Goal: Task Accomplishment & Management: Manage account settings

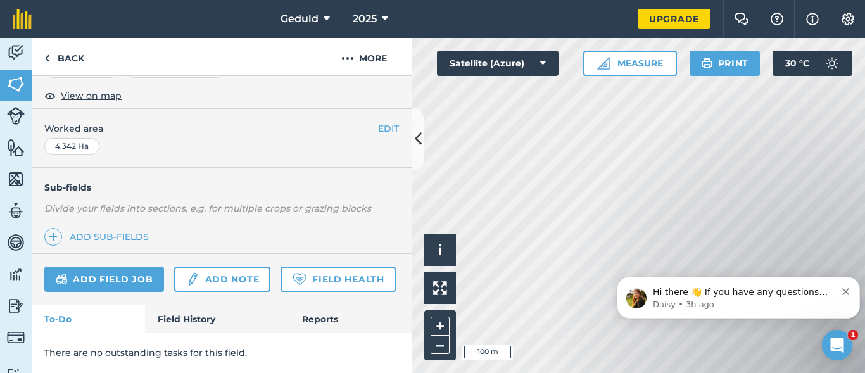
scroll to position [253, 0]
click at [379, 122] on button "EDIT" at bounding box center [388, 129] width 21 height 14
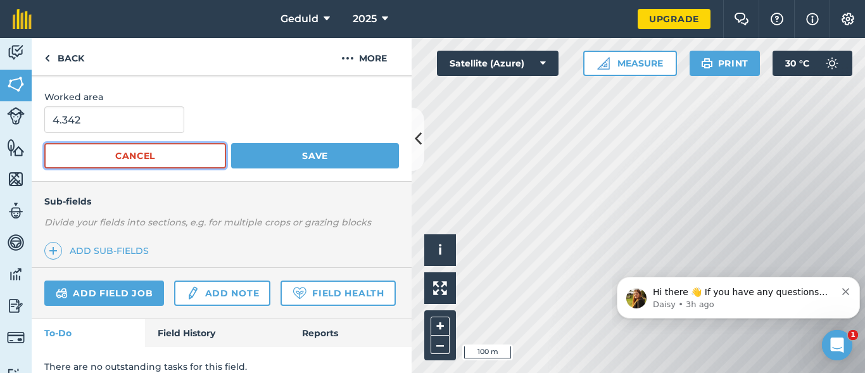
click at [146, 150] on button "Cancel" at bounding box center [135, 155] width 182 height 25
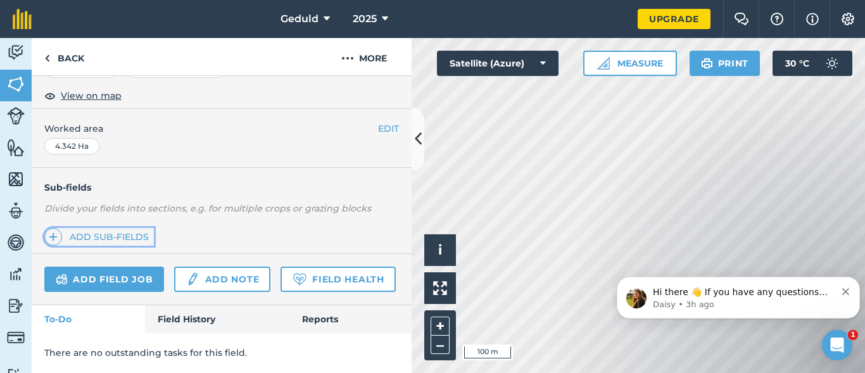
click at [132, 228] on link "Add sub-fields" at bounding box center [99, 237] width 110 height 18
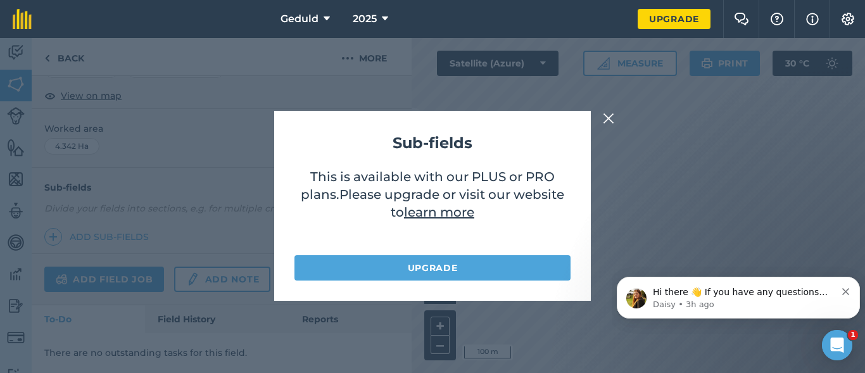
click at [602, 115] on button at bounding box center [608, 118] width 15 height 15
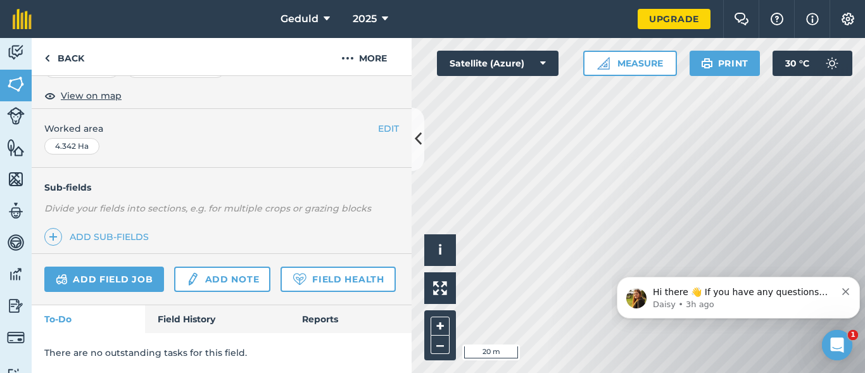
click at [721, 65] on div "Hello i © 2025 TomTom, Microsoft 20 m + – Satellite (Azure) Measure Print 30 ° C" at bounding box center [639, 205] width 454 height 335
click at [41, 62] on link "Back" at bounding box center [64, 56] width 65 height 37
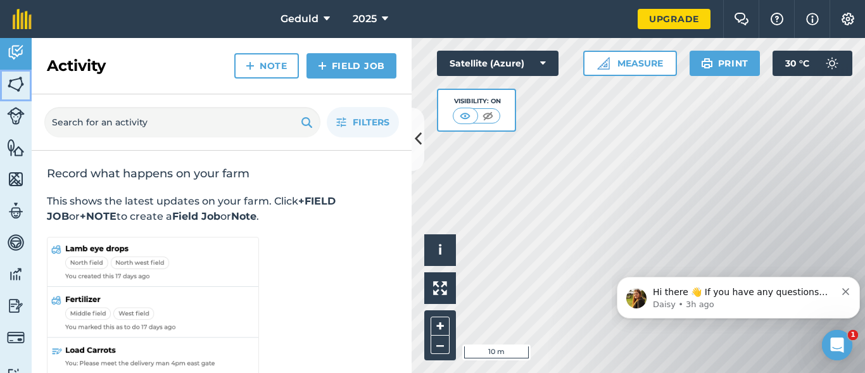
click at [10, 90] on img at bounding box center [16, 84] width 18 height 19
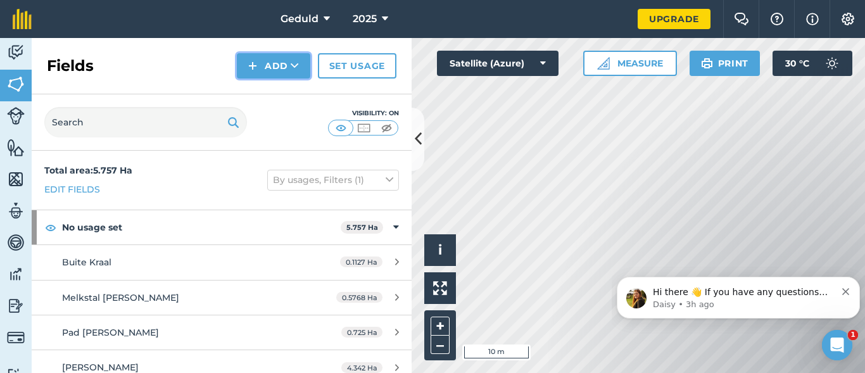
click at [276, 61] on button "Add" at bounding box center [273, 65] width 73 height 25
click at [271, 89] on link "Draw" at bounding box center [274, 94] width 70 height 28
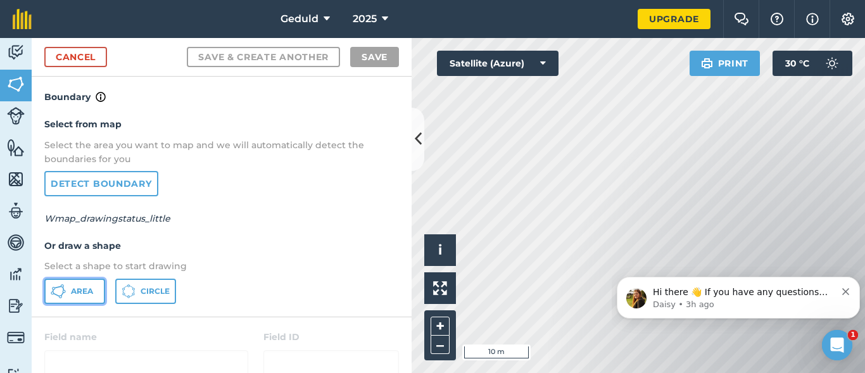
click at [90, 284] on button "Area" at bounding box center [74, 291] width 61 height 25
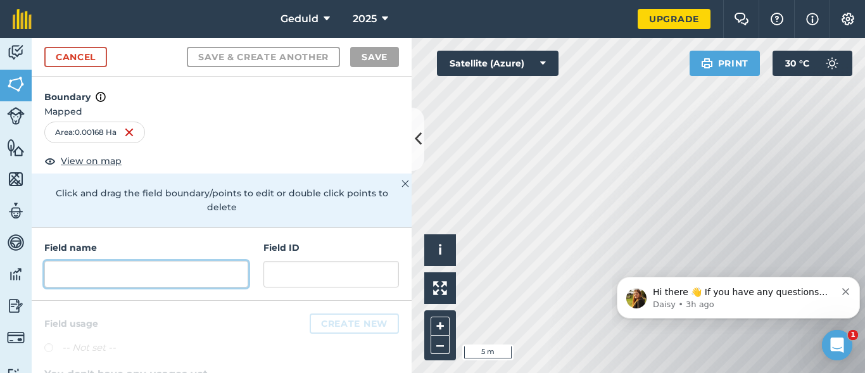
click at [162, 275] on input "text" at bounding box center [146, 274] width 204 height 27
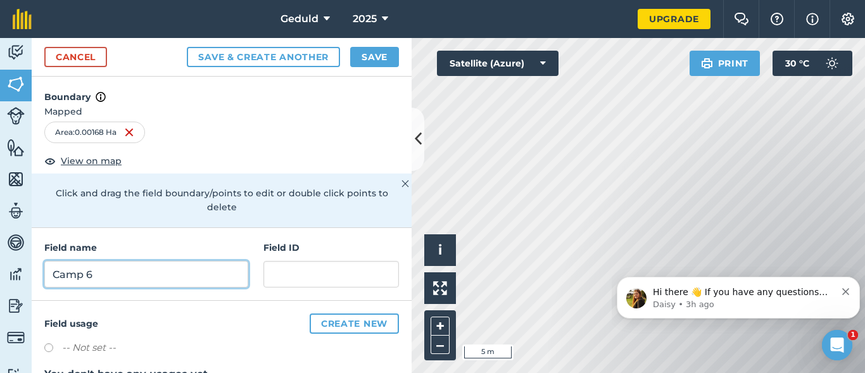
type input "Camp 6"
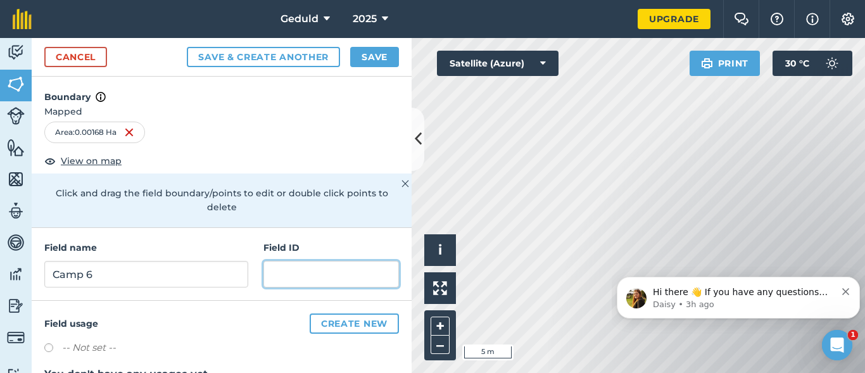
click at [271, 274] on input "text" at bounding box center [332, 274] width 136 height 27
type input "6"
click at [333, 231] on div "Field name [GEOGRAPHIC_DATA] ID 6" at bounding box center [222, 264] width 380 height 73
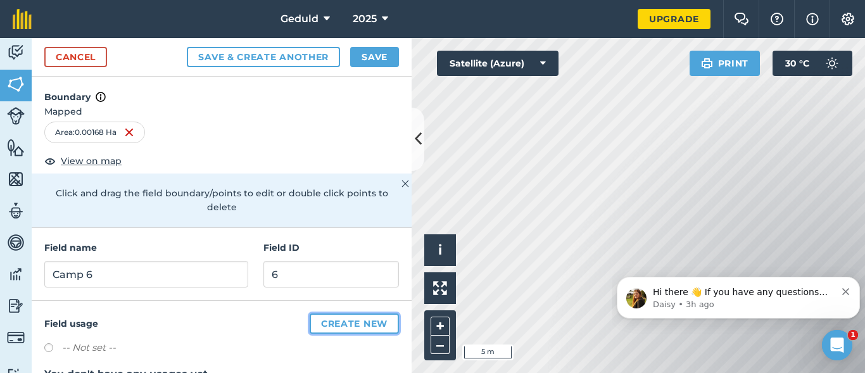
click at [322, 324] on button "Create new" at bounding box center [354, 324] width 89 height 20
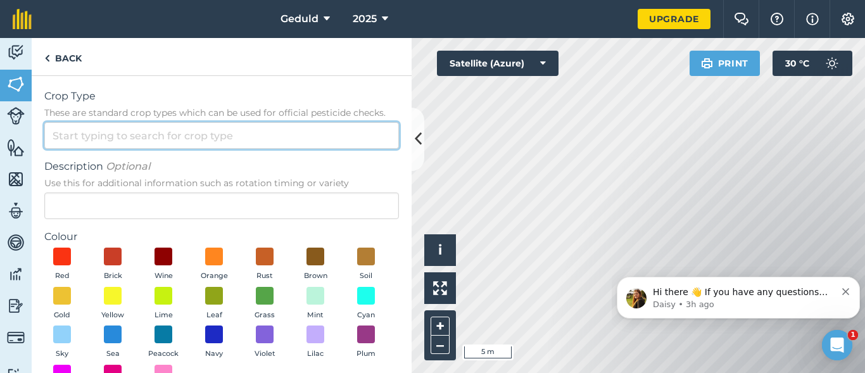
click at [136, 141] on input "Crop Type These are standard crop types which can be used for official pesticid…" at bounding box center [221, 135] width 355 height 27
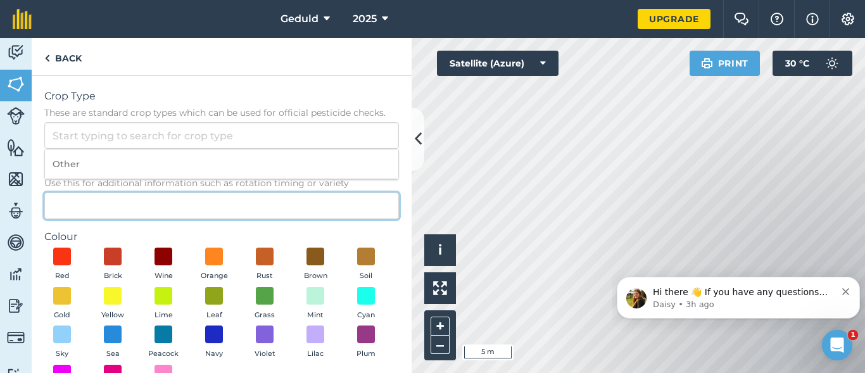
click at [131, 210] on input "Description Optional Use this for additional information such as rotation timin…" at bounding box center [221, 206] width 355 height 27
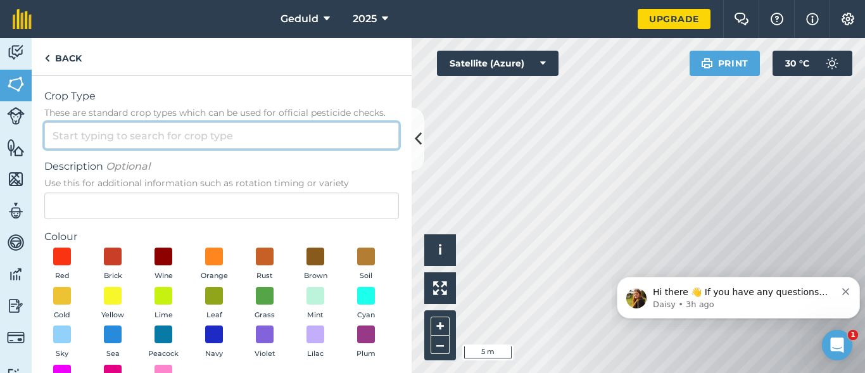
click at [174, 130] on input "Crop Type These are standard crop types which can be used for official pesticid…" at bounding box center [221, 135] width 355 height 27
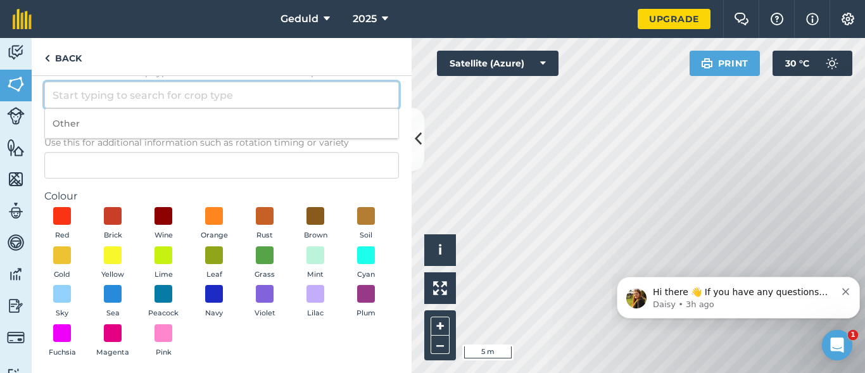
scroll to position [92, 0]
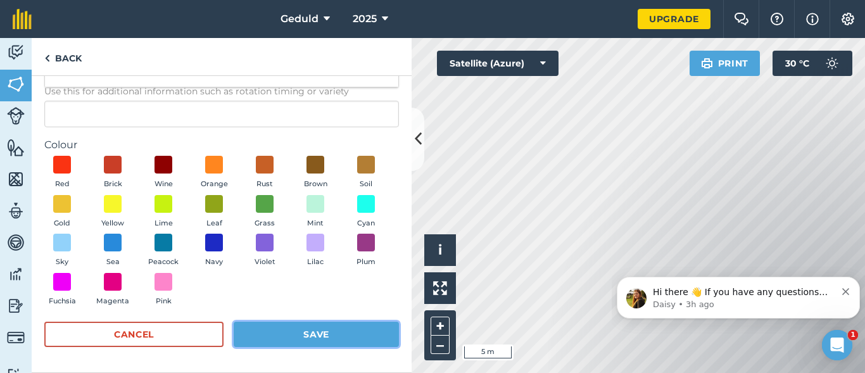
click at [325, 335] on button "Save" at bounding box center [316, 334] width 165 height 25
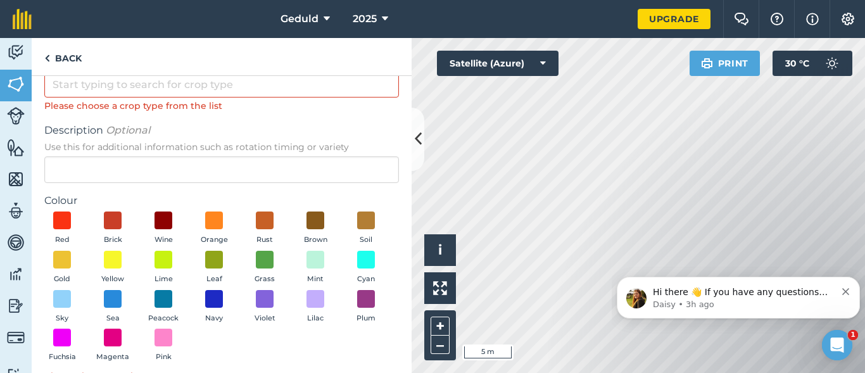
scroll to position [0, 0]
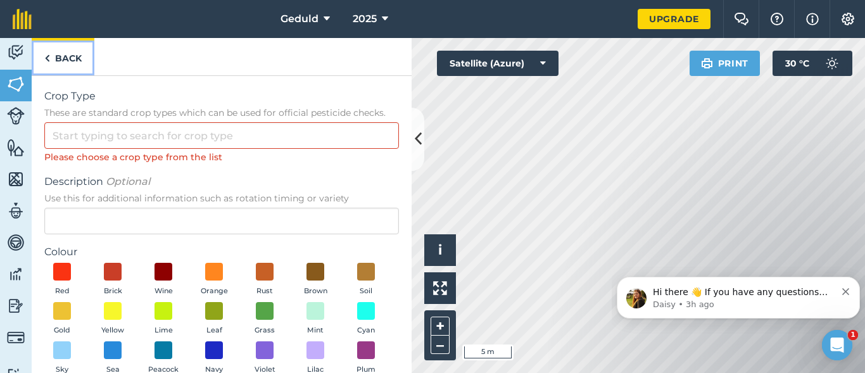
click at [47, 54] on img at bounding box center [47, 58] width 6 height 15
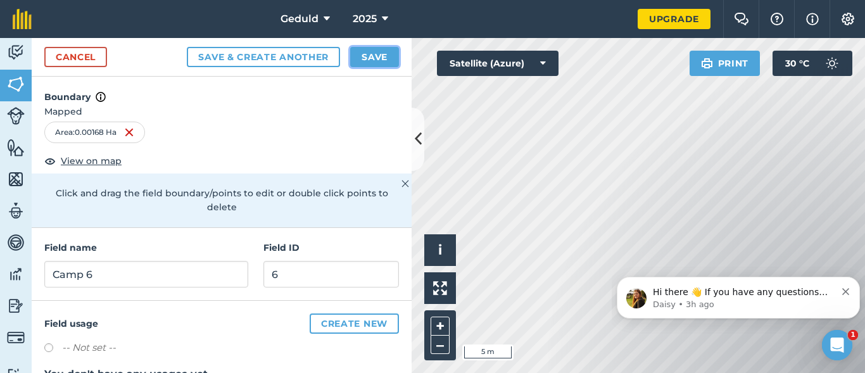
click at [377, 54] on button "Save" at bounding box center [374, 57] width 49 height 20
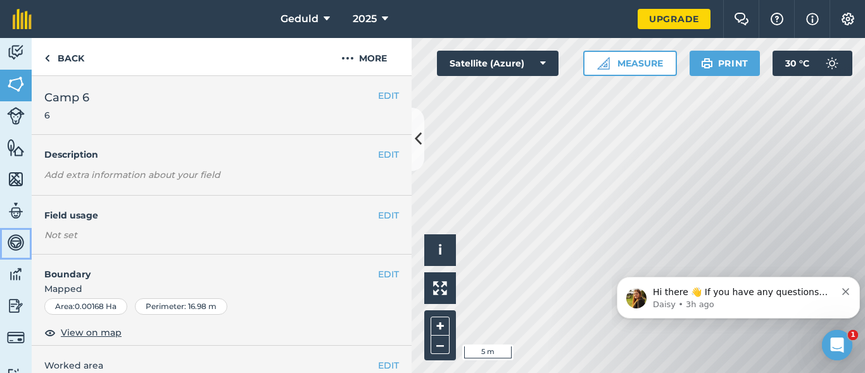
click at [13, 241] on img at bounding box center [16, 242] width 18 height 19
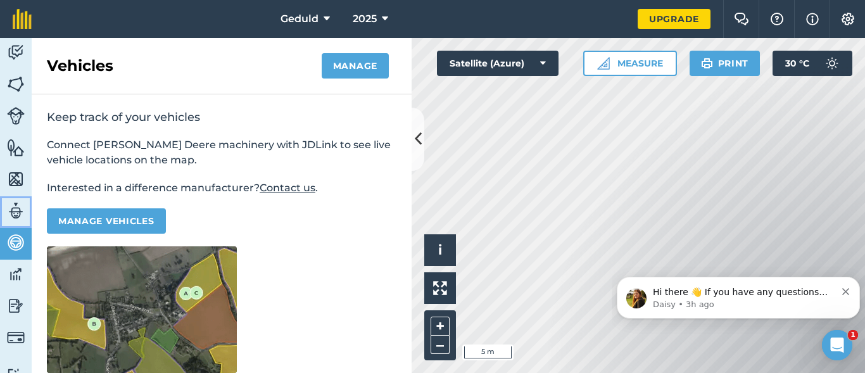
click at [21, 211] on img at bounding box center [16, 210] width 18 height 19
select select "MEMBER"
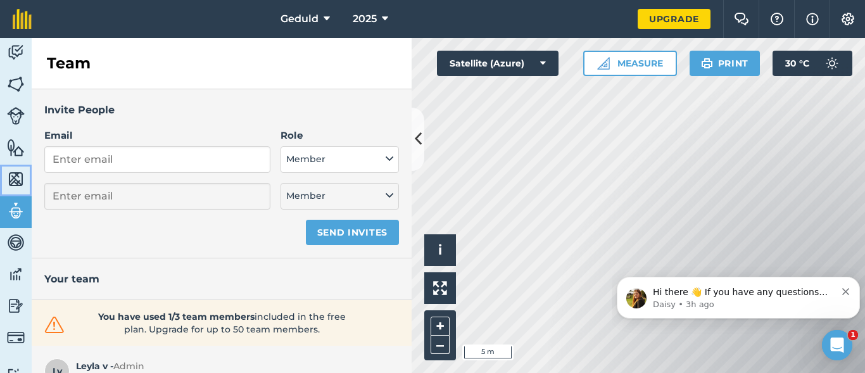
click at [22, 172] on img at bounding box center [16, 179] width 18 height 19
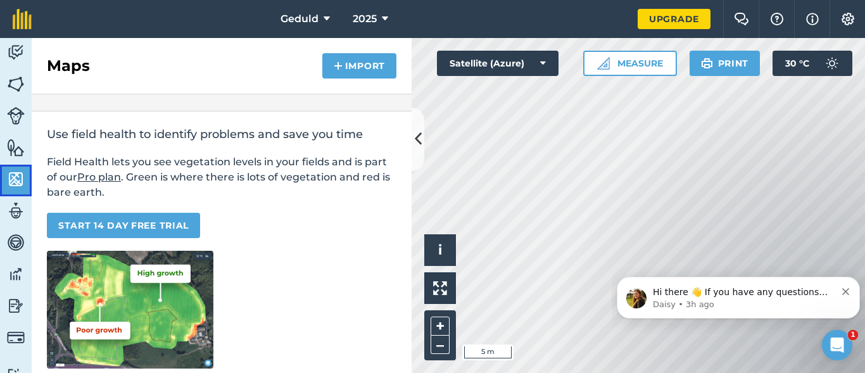
scroll to position [63, 0]
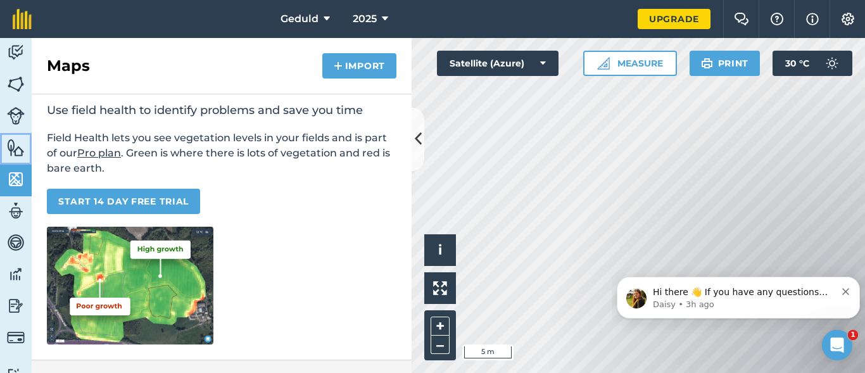
click at [11, 143] on img at bounding box center [16, 147] width 18 height 19
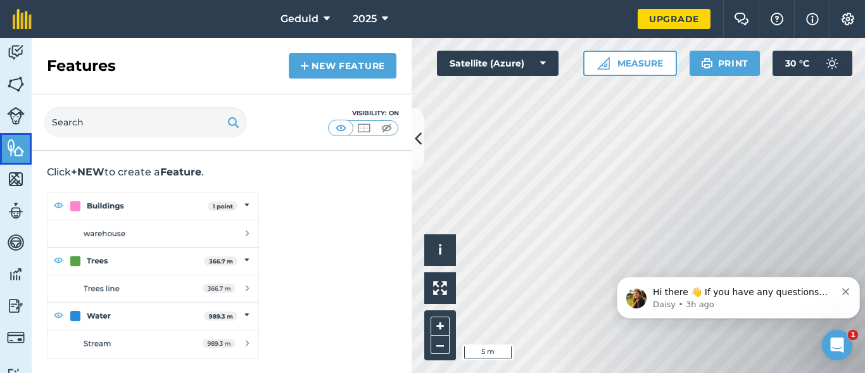
scroll to position [73, 0]
click at [303, 77] on link "New feature" at bounding box center [343, 65] width 108 height 25
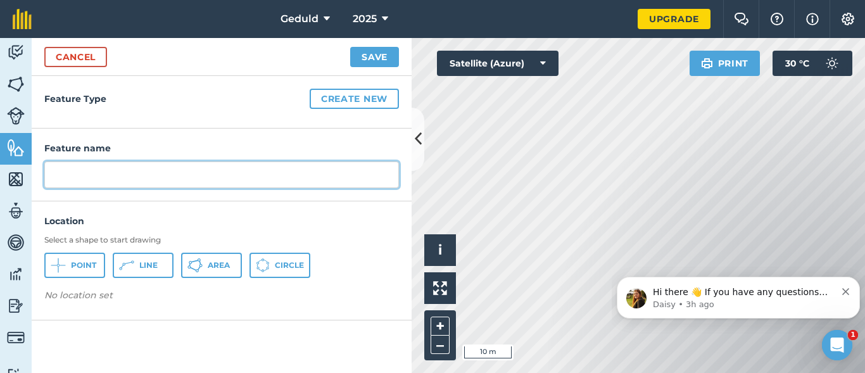
click at [63, 167] on input "text" at bounding box center [221, 175] width 355 height 27
type input "Stoor"
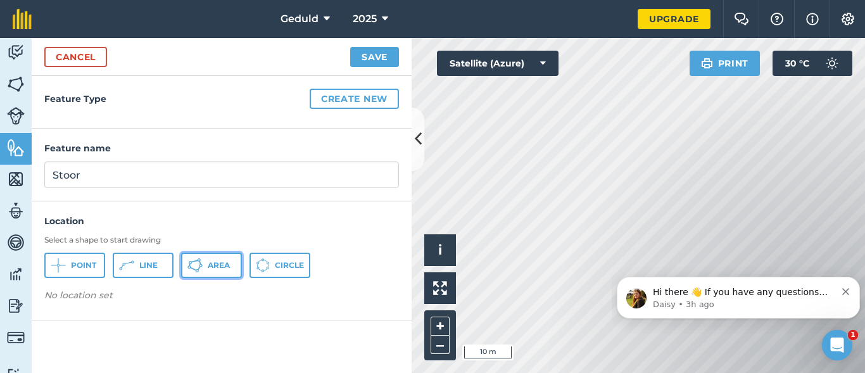
click at [66, 267] on icon at bounding box center [58, 265] width 15 height 15
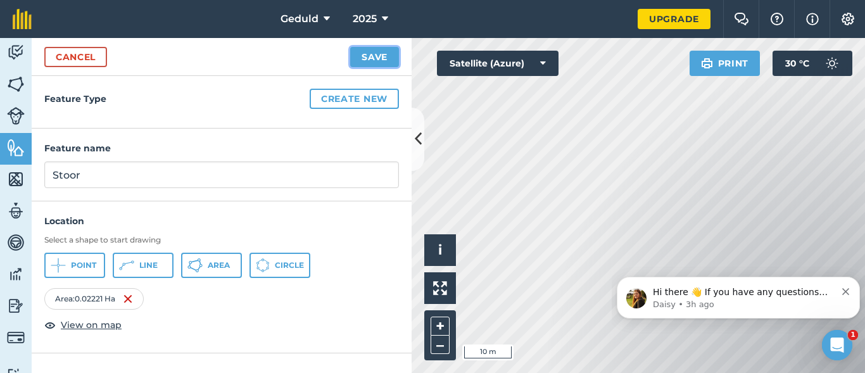
click at [372, 60] on button "Save" at bounding box center [374, 57] width 49 height 20
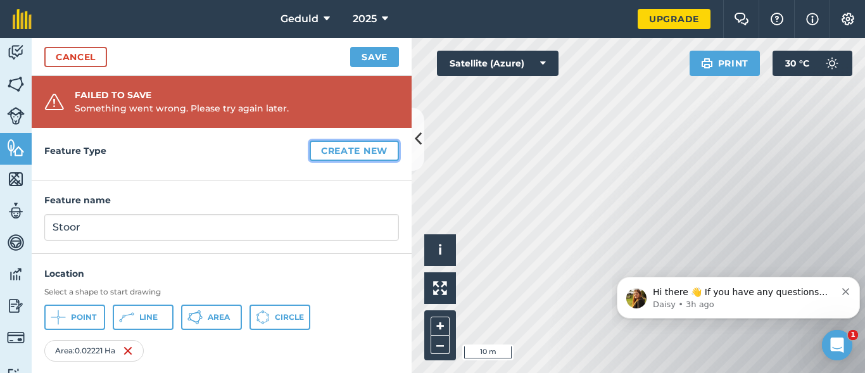
click at [342, 151] on button "Create new" at bounding box center [354, 151] width 89 height 20
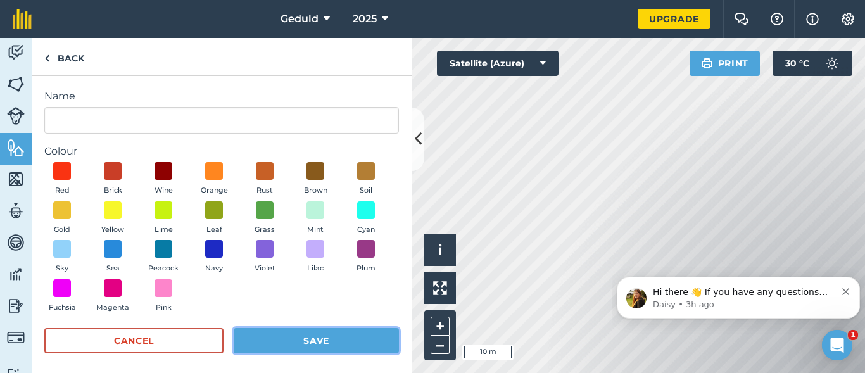
click at [321, 345] on button "Save" at bounding box center [316, 340] width 165 height 25
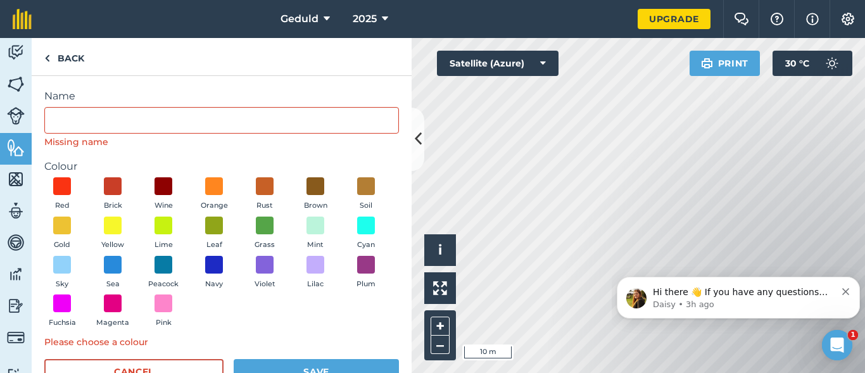
click at [162, 129] on input "Name" at bounding box center [221, 120] width 355 height 27
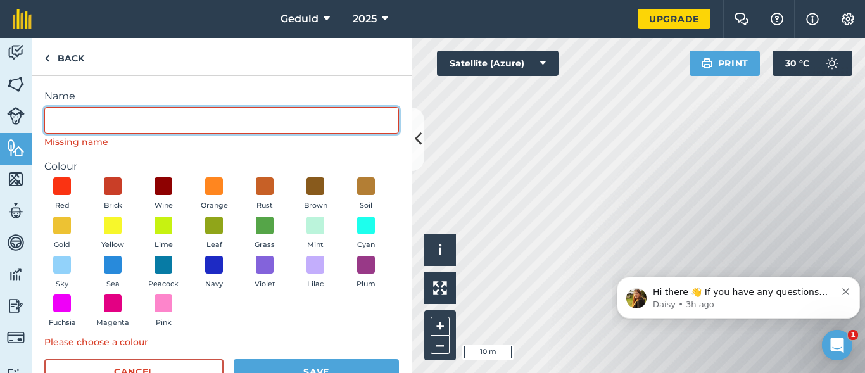
click at [162, 122] on input "Name" at bounding box center [221, 120] width 355 height 27
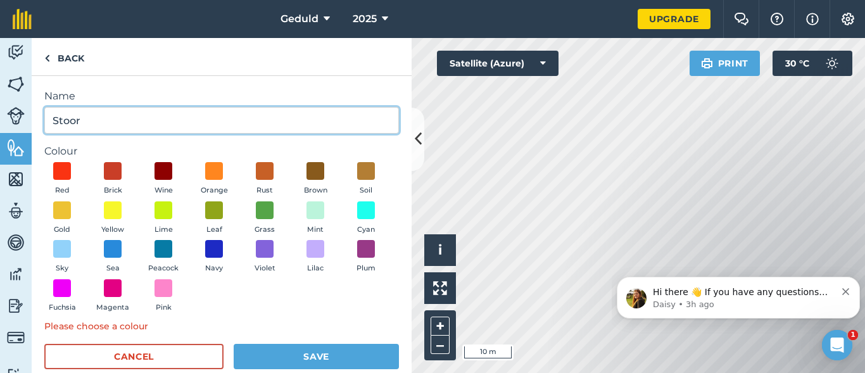
type input "Stoor"
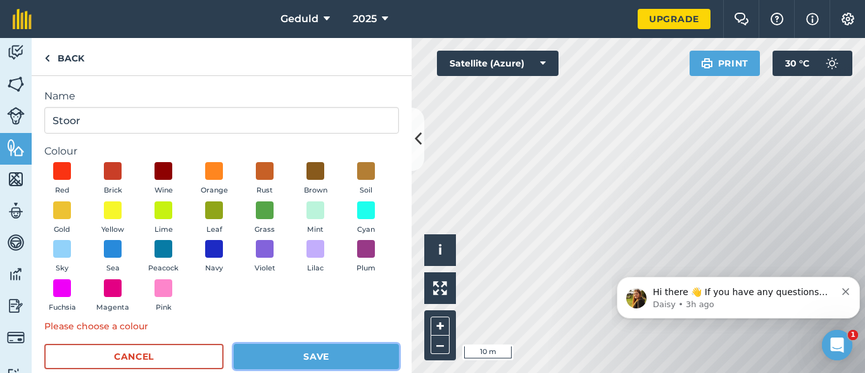
click at [303, 352] on button "Save" at bounding box center [316, 356] width 165 height 25
click at [294, 360] on button "Save" at bounding box center [316, 356] width 165 height 25
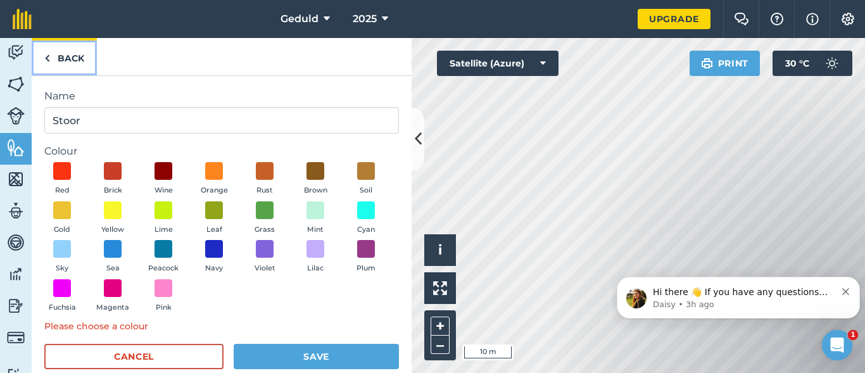
click at [70, 60] on link "Back" at bounding box center [64, 56] width 65 height 37
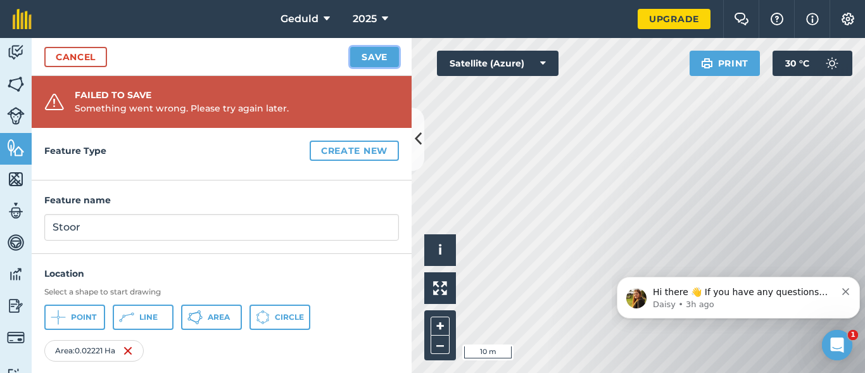
click at [366, 59] on button "Save" at bounding box center [374, 57] width 49 height 20
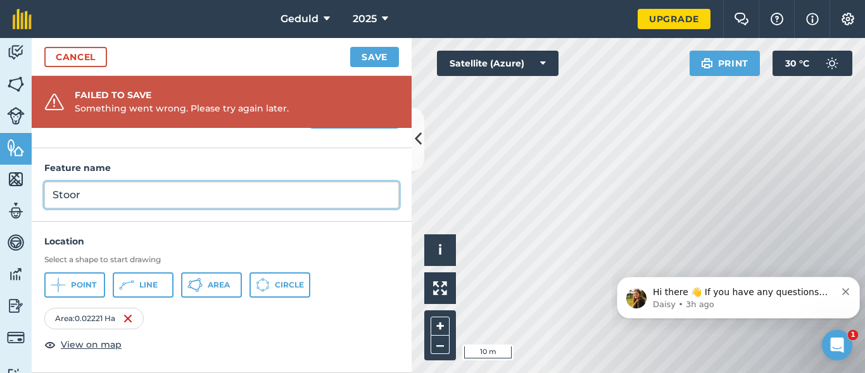
click at [119, 188] on input "Stoor" at bounding box center [221, 195] width 355 height 27
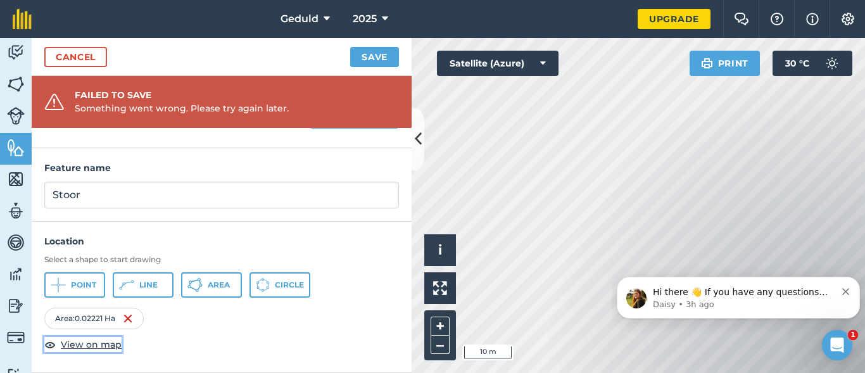
click at [86, 348] on span "View on map" at bounding box center [91, 345] width 61 height 14
click at [386, 59] on button "Save" at bounding box center [374, 57] width 49 height 20
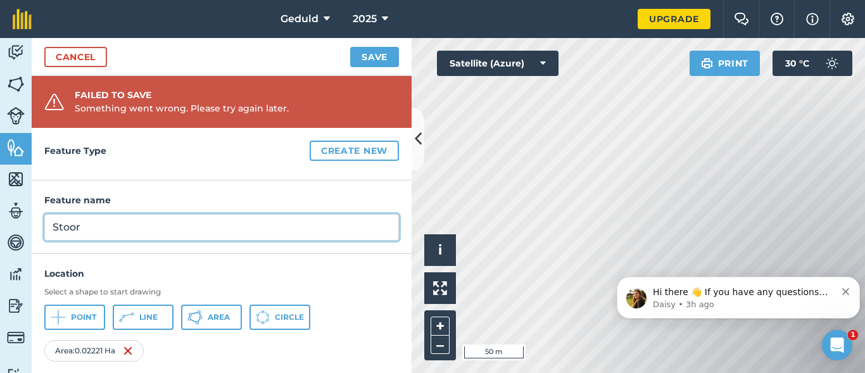
click at [217, 228] on input "Stoor" at bounding box center [221, 227] width 355 height 27
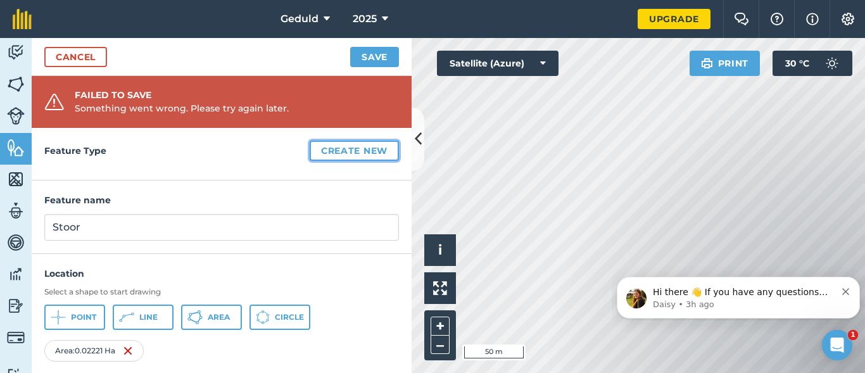
click at [337, 154] on button "Create new" at bounding box center [354, 151] width 89 height 20
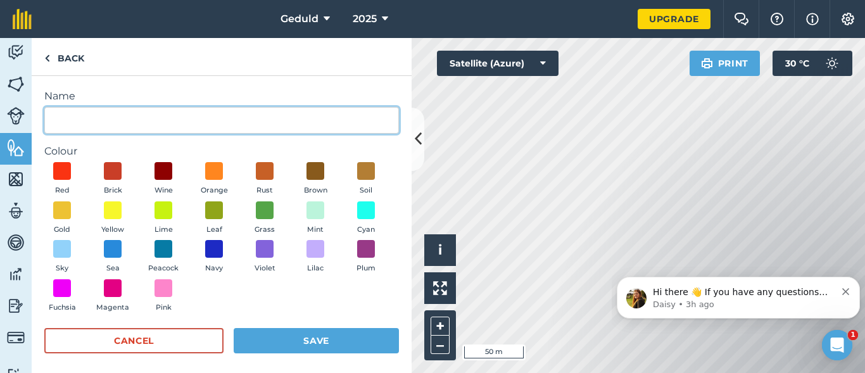
click at [134, 131] on input "Name" at bounding box center [221, 120] width 355 height 27
type input "Store"
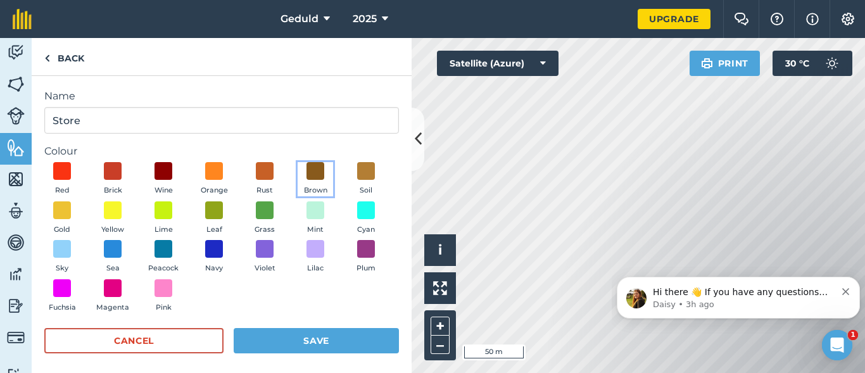
click at [307, 169] on span at bounding box center [316, 171] width 18 height 18
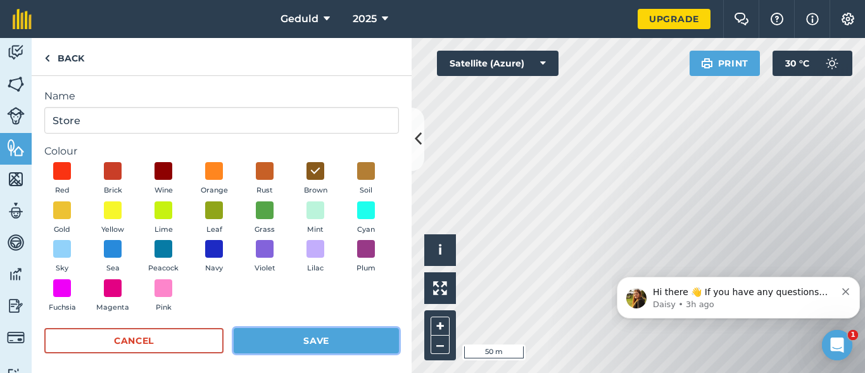
click at [292, 337] on button "Save" at bounding box center [316, 340] width 165 height 25
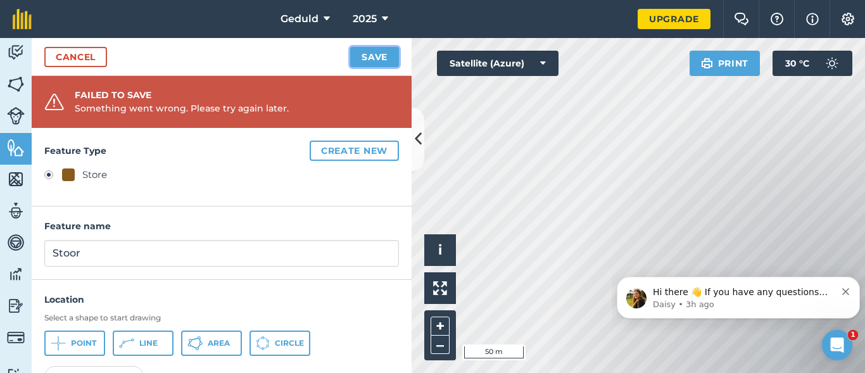
click at [360, 65] on button "Save" at bounding box center [374, 57] width 49 height 20
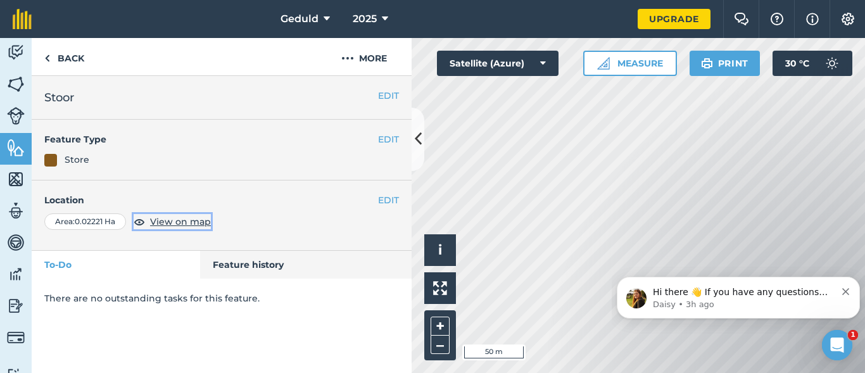
click at [188, 224] on span "View on map" at bounding box center [180, 222] width 61 height 14
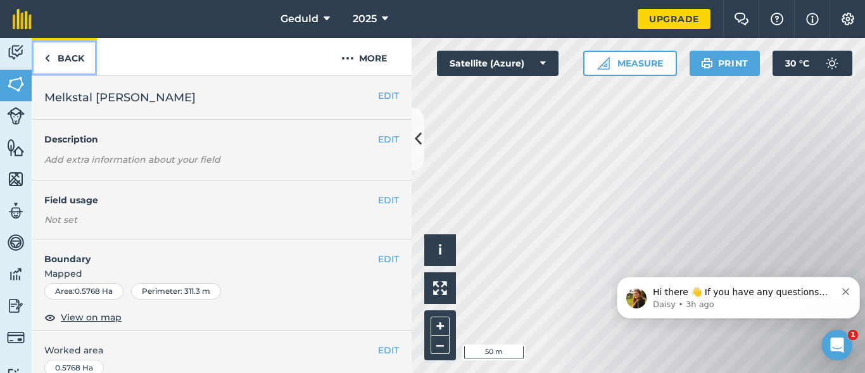
click at [48, 56] on img at bounding box center [47, 58] width 6 height 15
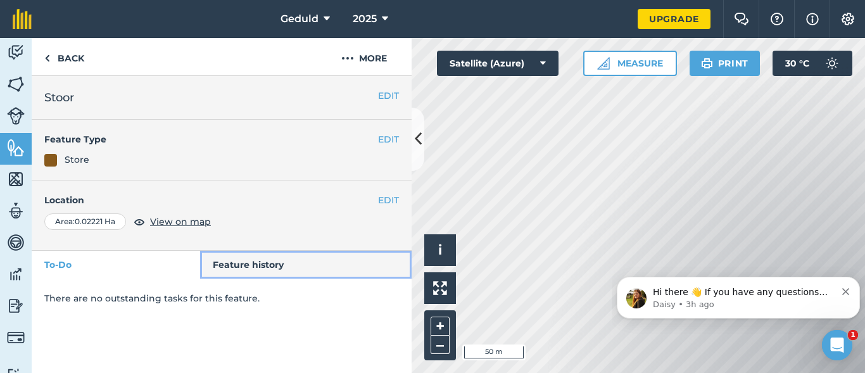
click at [218, 272] on link "Feature history" at bounding box center [306, 265] width 212 height 28
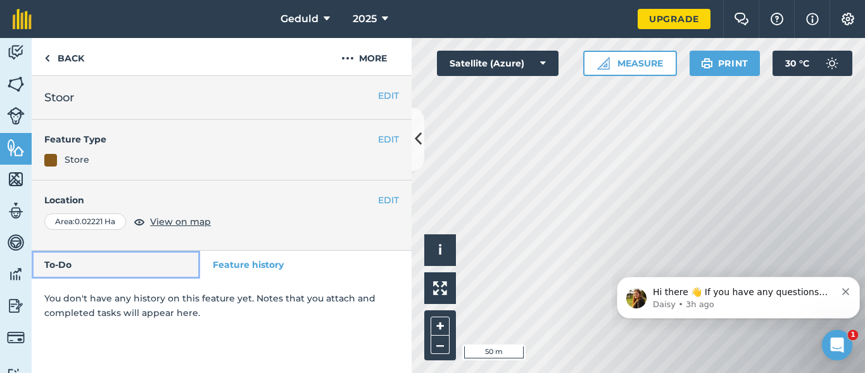
click at [105, 272] on link "To-Do" at bounding box center [116, 265] width 169 height 28
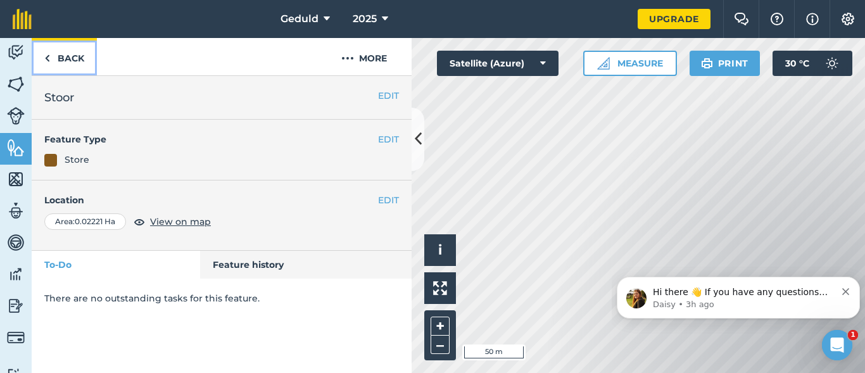
click at [51, 63] on link "Back" at bounding box center [64, 56] width 65 height 37
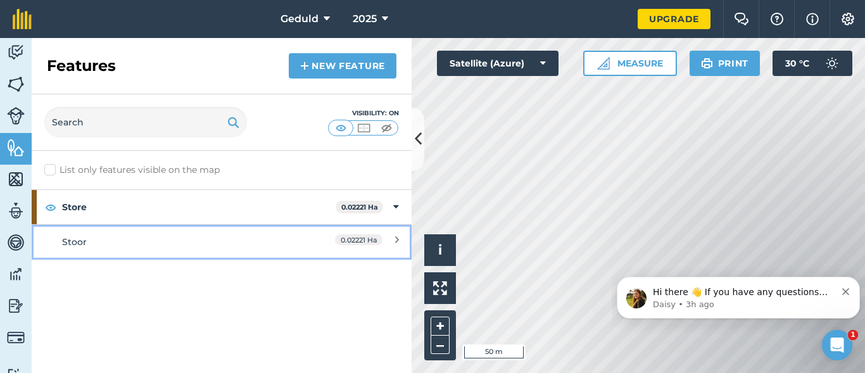
click at [78, 236] on div "Stoor" at bounding box center [174, 242] width 225 height 14
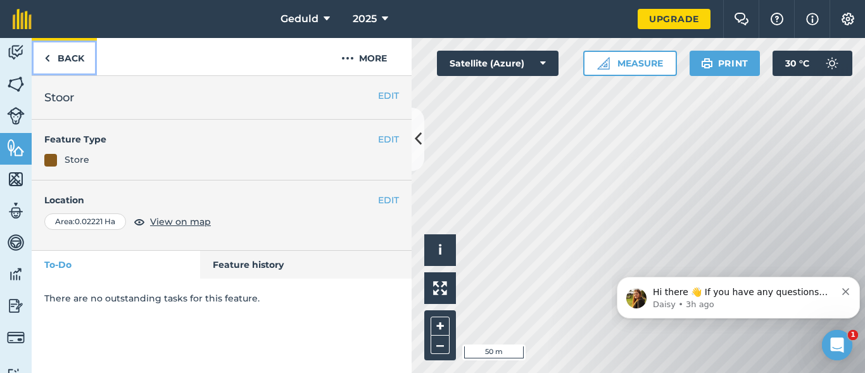
click at [63, 68] on link "Back" at bounding box center [64, 56] width 65 height 37
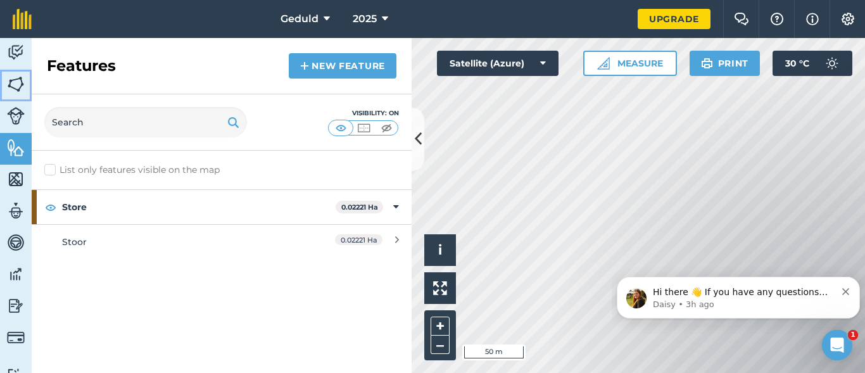
click at [11, 80] on img at bounding box center [16, 84] width 18 height 19
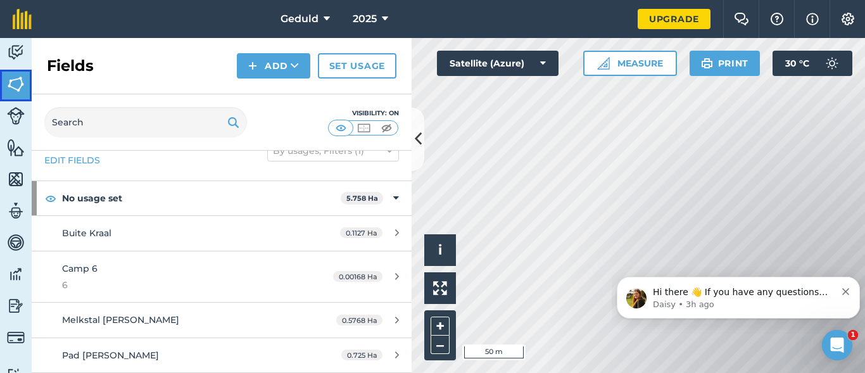
scroll to position [64, 0]
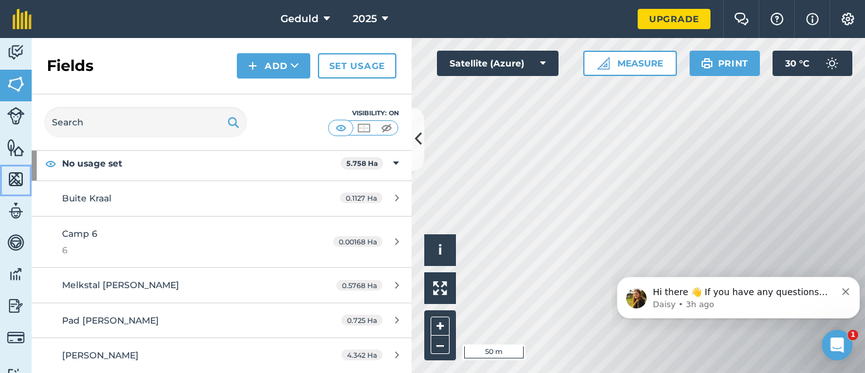
click at [11, 182] on img at bounding box center [16, 179] width 18 height 19
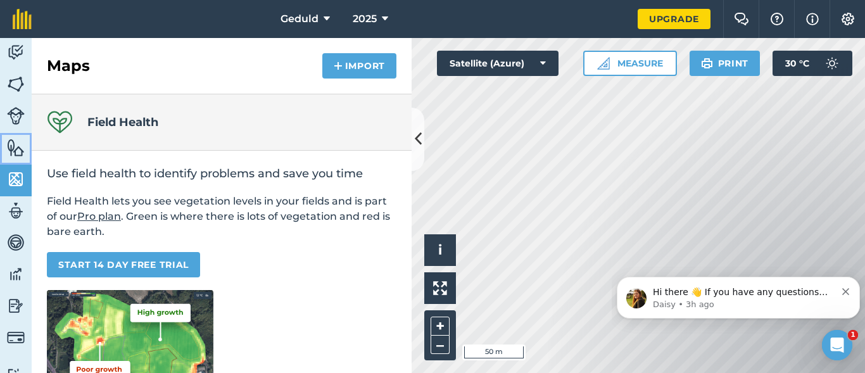
click at [11, 143] on img at bounding box center [16, 147] width 18 height 19
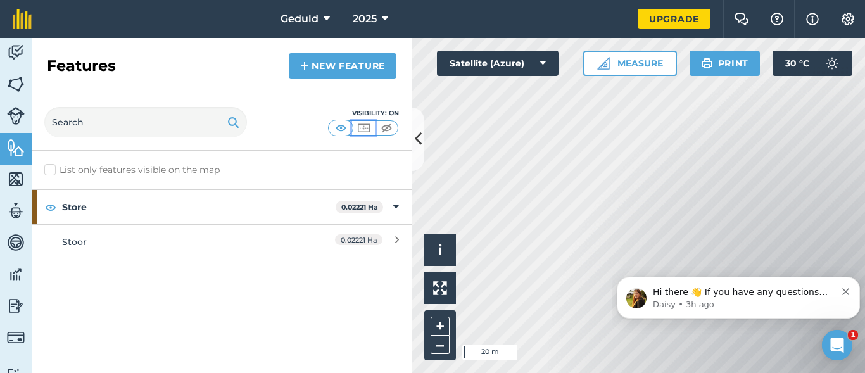
click at [367, 125] on img at bounding box center [364, 128] width 16 height 13
click at [388, 124] on img at bounding box center [387, 128] width 16 height 13
click at [345, 124] on img at bounding box center [341, 128] width 16 height 13
click at [364, 131] on img at bounding box center [364, 128] width 16 height 13
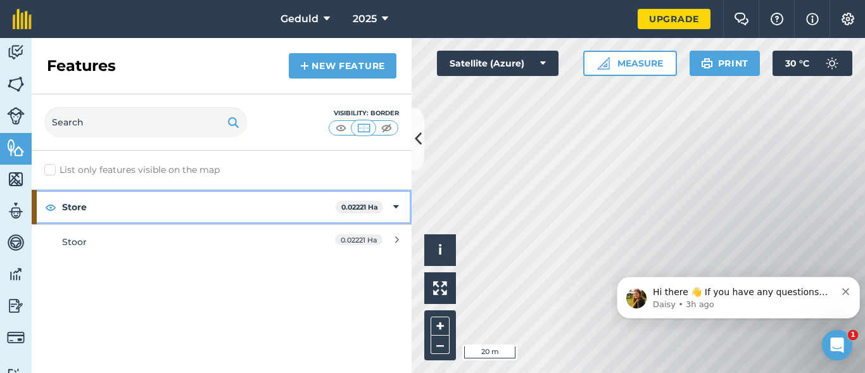
click at [290, 200] on strong "Store" at bounding box center [199, 207] width 274 height 34
click at [298, 202] on strong "Store" at bounding box center [200, 207] width 276 height 34
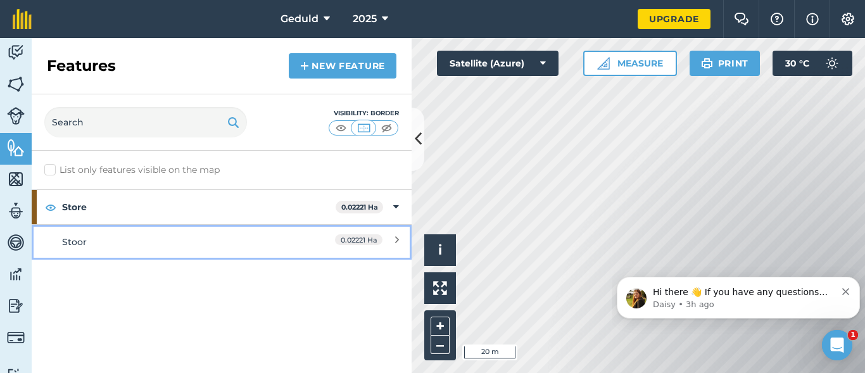
click at [238, 250] on link "[PERSON_NAME] 0.02221 Ha" at bounding box center [222, 241] width 380 height 35
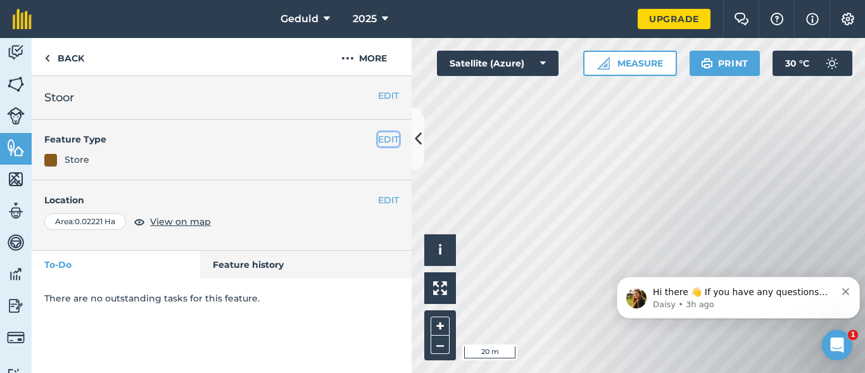
click at [397, 138] on button "EDIT" at bounding box center [388, 139] width 21 height 14
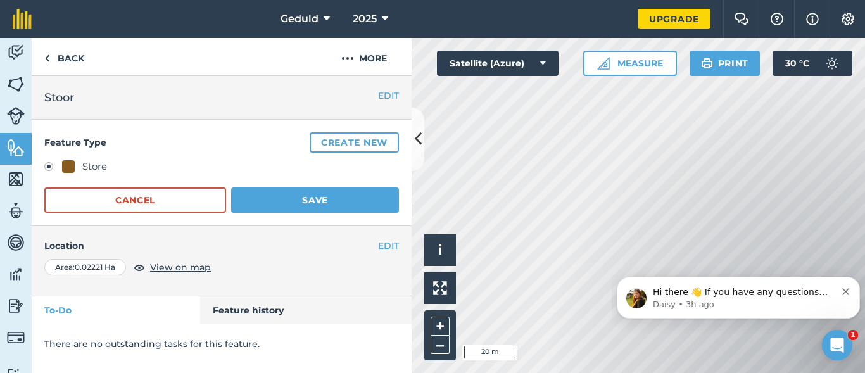
click at [82, 168] on div "Store" at bounding box center [94, 166] width 25 height 15
click at [61, 167] on label at bounding box center [53, 168] width 18 height 13
click at [133, 197] on button "Cancel" at bounding box center [135, 200] width 182 height 25
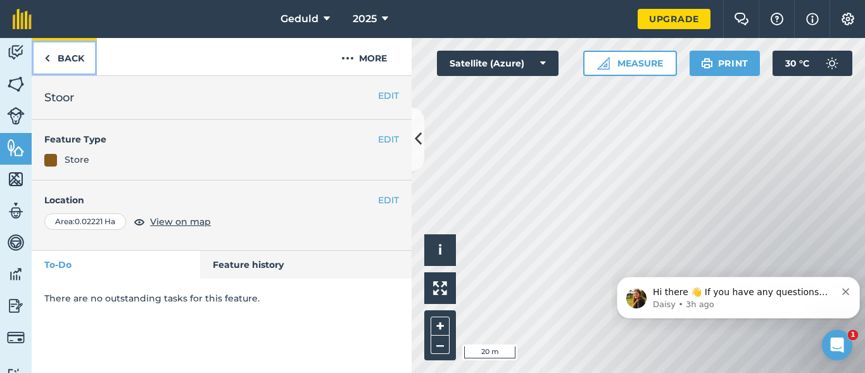
click at [49, 67] on link "Back" at bounding box center [64, 56] width 65 height 37
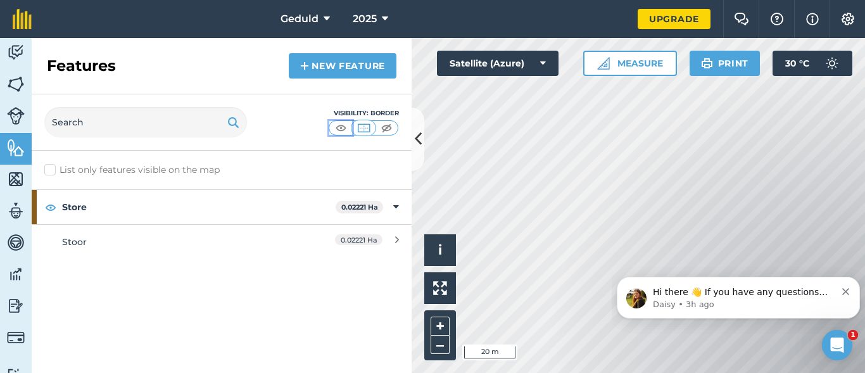
click at [335, 128] on img at bounding box center [341, 128] width 16 height 13
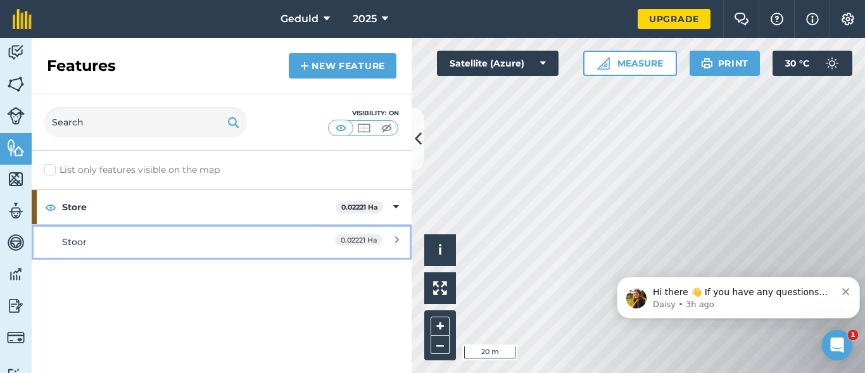
click at [115, 237] on div "Stoor" at bounding box center [174, 242] width 225 height 14
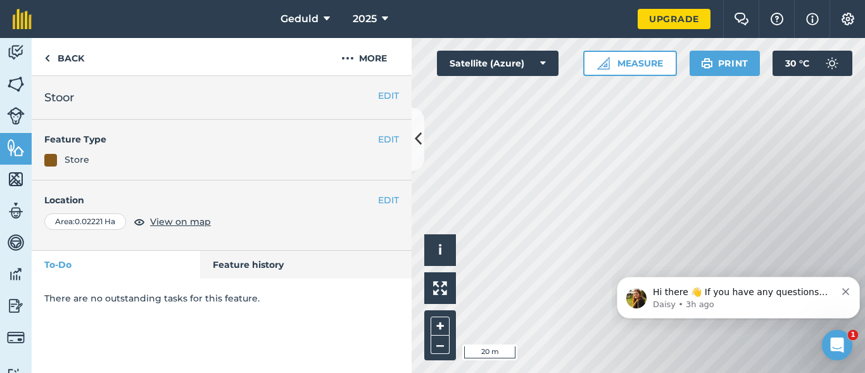
click at [47, 158] on div at bounding box center [50, 160] width 13 height 13
click at [191, 140] on h4 "Feature Type" at bounding box center [211, 139] width 334 height 14
click at [392, 137] on button "EDIT" at bounding box center [388, 139] width 21 height 14
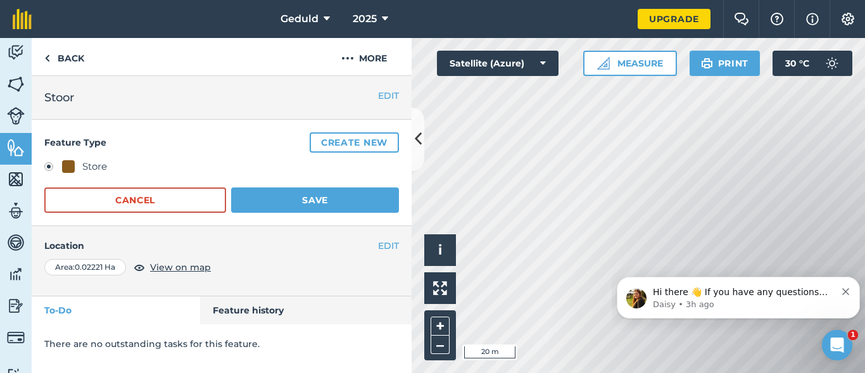
click at [75, 163] on div "Store" at bounding box center [84, 166] width 45 height 15
click at [328, 140] on button "Create new" at bounding box center [354, 142] width 89 height 20
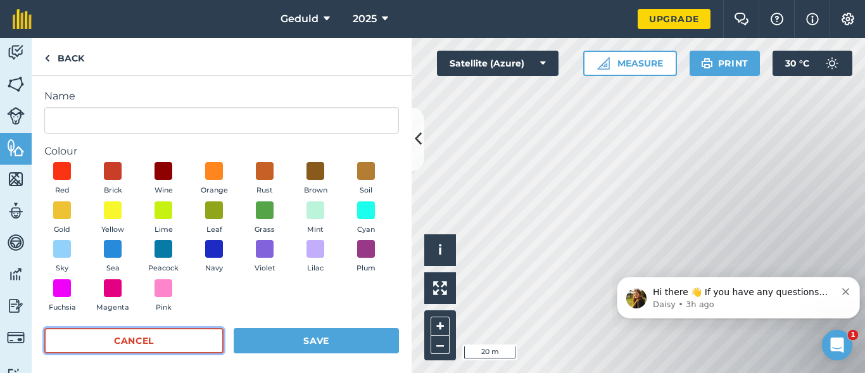
click at [135, 340] on button "Cancel" at bounding box center [133, 340] width 179 height 25
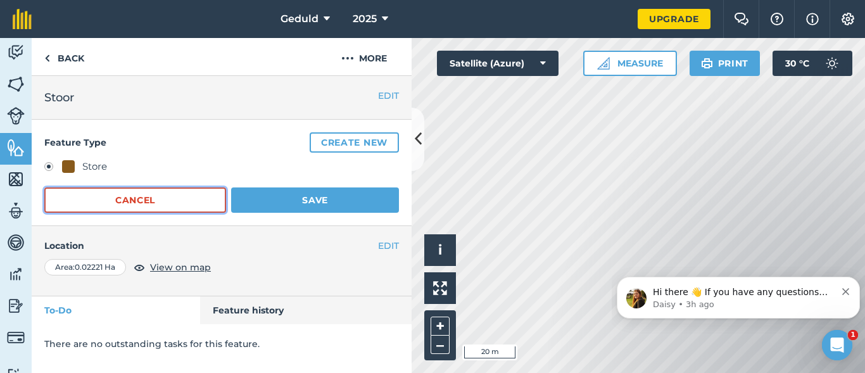
click at [149, 206] on button "Cancel" at bounding box center [135, 200] width 182 height 25
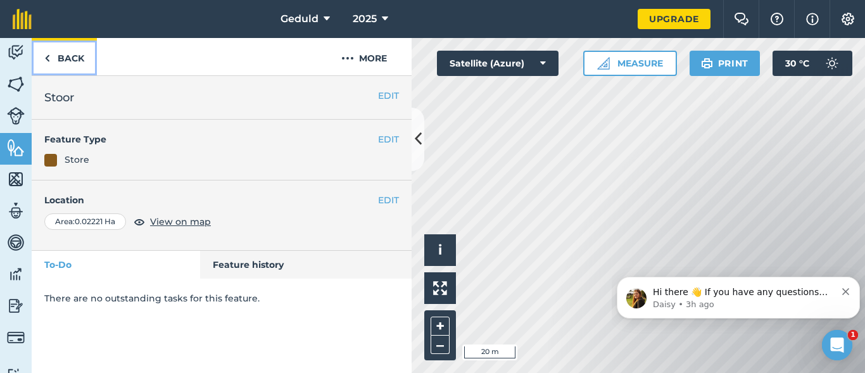
click at [40, 62] on link "Back" at bounding box center [64, 56] width 65 height 37
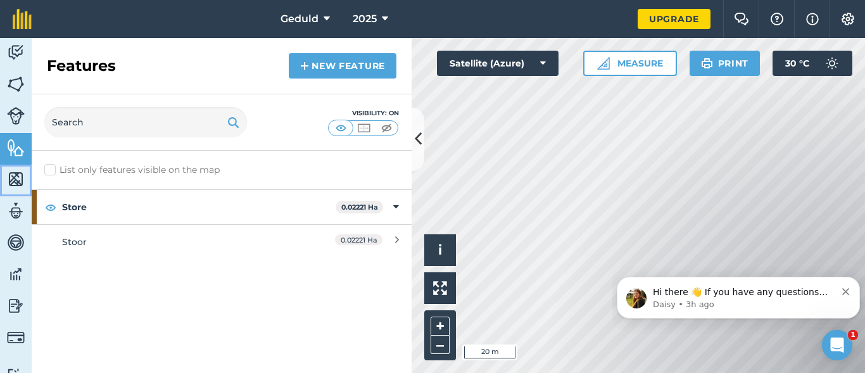
click at [19, 177] on img at bounding box center [16, 179] width 18 height 19
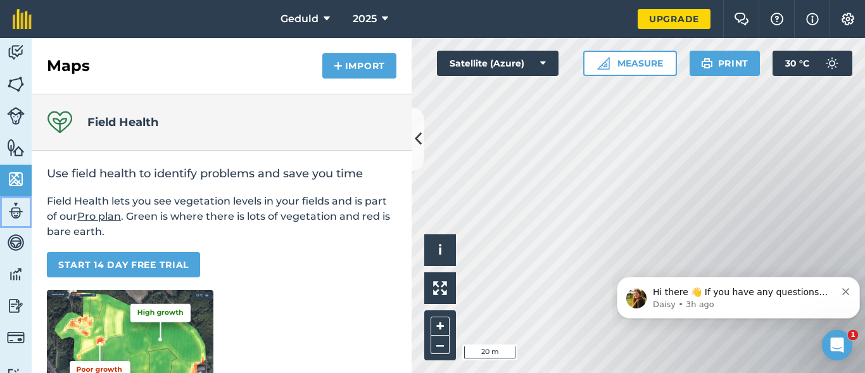
click at [18, 213] on img at bounding box center [16, 210] width 18 height 19
select select "MEMBER"
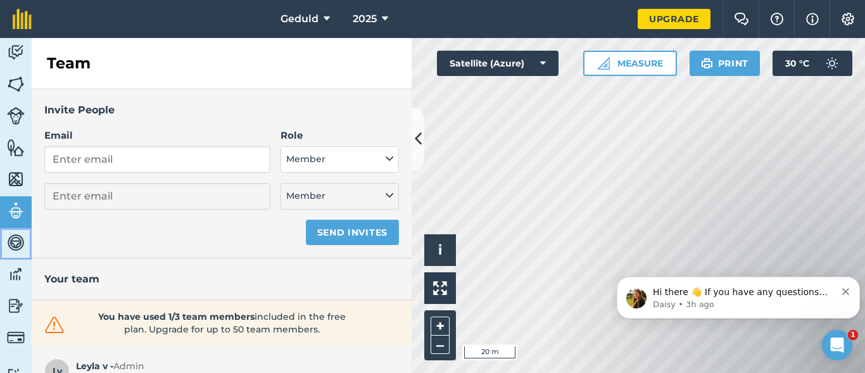
click at [13, 255] on link "Vehicles" at bounding box center [16, 244] width 32 height 32
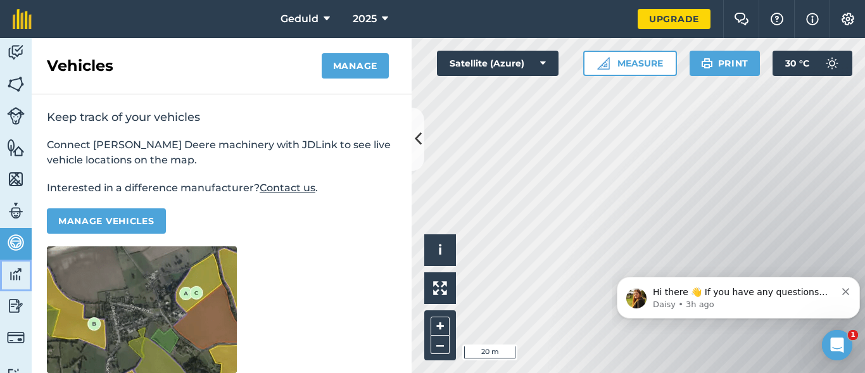
click at [11, 266] on img at bounding box center [16, 274] width 18 height 19
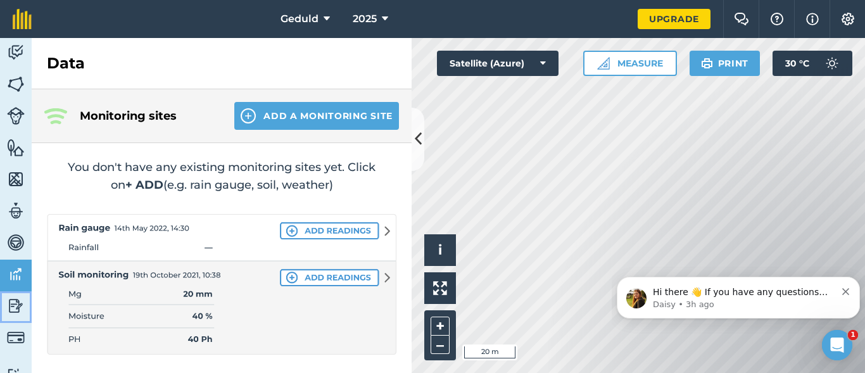
click at [20, 313] on img at bounding box center [16, 305] width 18 height 19
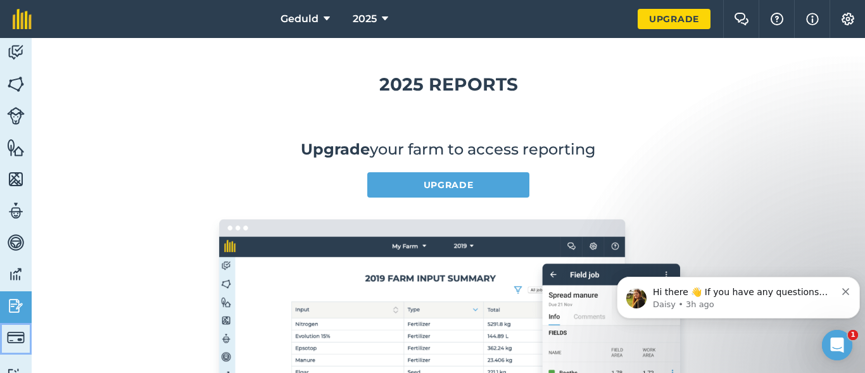
click at [14, 333] on img at bounding box center [16, 338] width 18 height 18
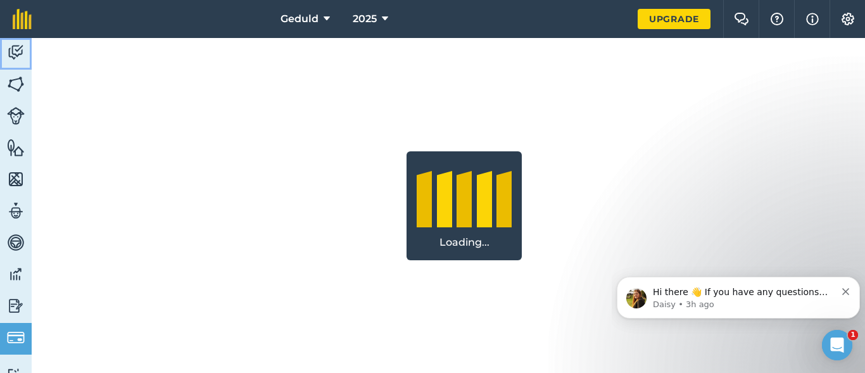
click at [24, 51] on link "Activity" at bounding box center [16, 54] width 32 height 32
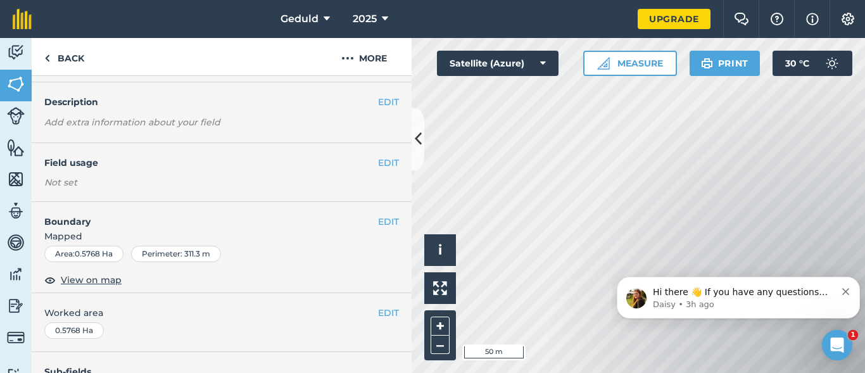
scroll to position [63, 0]
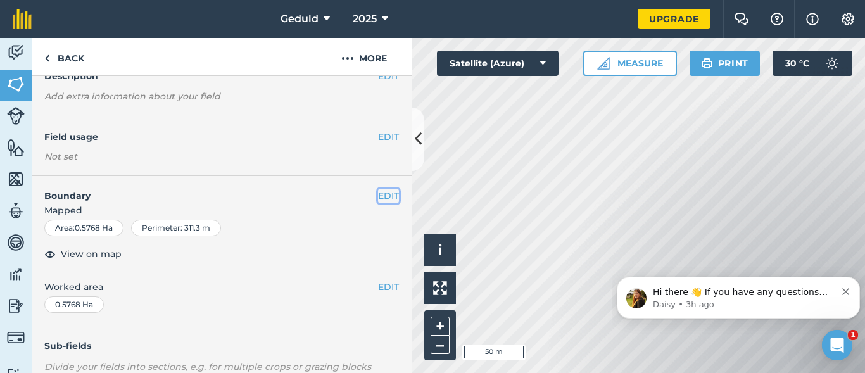
click at [379, 198] on button "EDIT" at bounding box center [388, 196] width 21 height 14
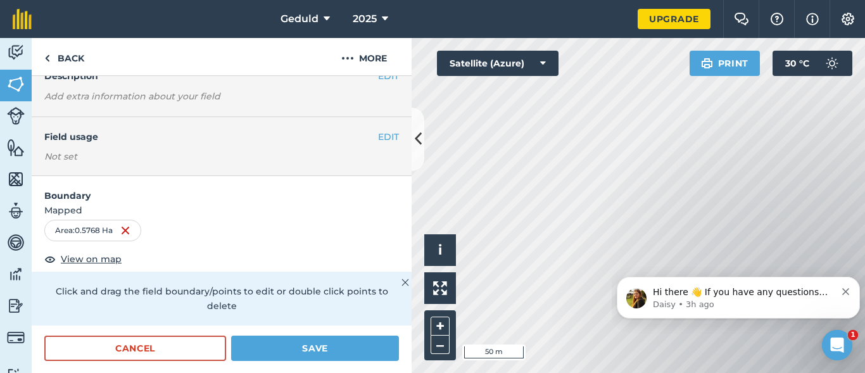
click at [418, 159] on div "Activity Fields Livestock Features Maps Team Vehicles Data Reporting Billing Tu…" at bounding box center [432, 205] width 865 height 335
click at [414, 137] on button at bounding box center [418, 139] width 13 height 63
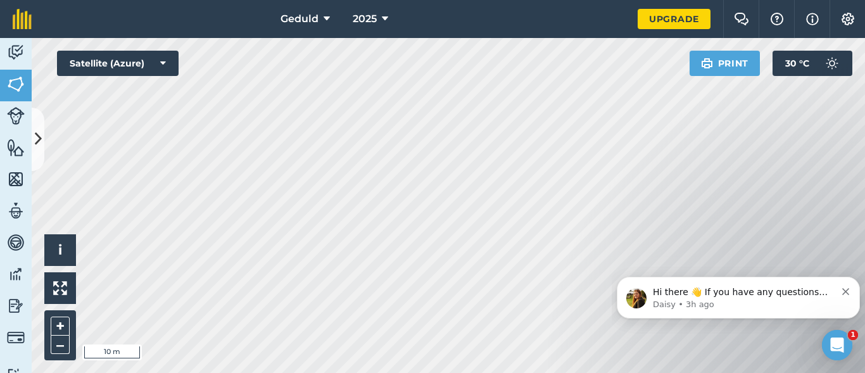
click at [467, 373] on html "Geduld 2025 Upgrade Farm Chat Help Info Settings Map printing is not available …" at bounding box center [432, 186] width 865 height 373
click at [41, 145] on icon at bounding box center [38, 139] width 7 height 22
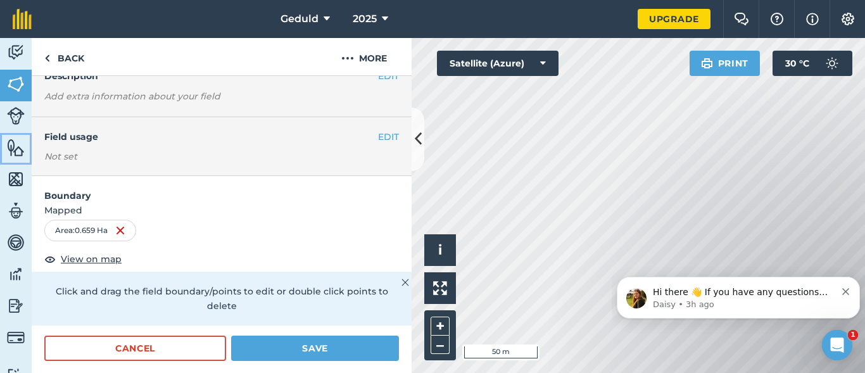
click at [18, 155] on img at bounding box center [16, 147] width 18 height 19
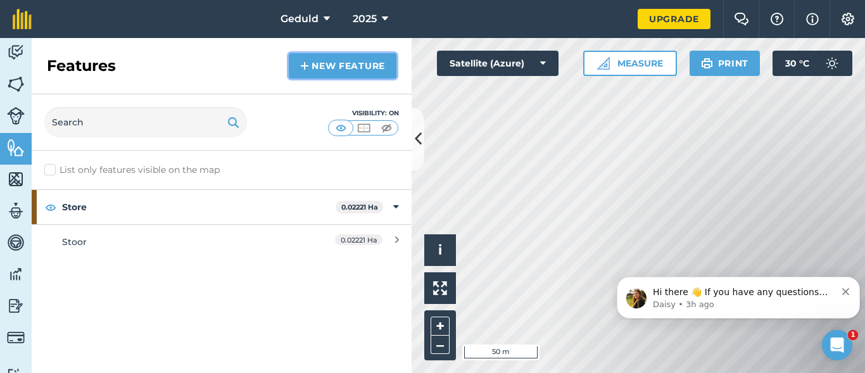
click at [314, 73] on link "New feature" at bounding box center [343, 65] width 108 height 25
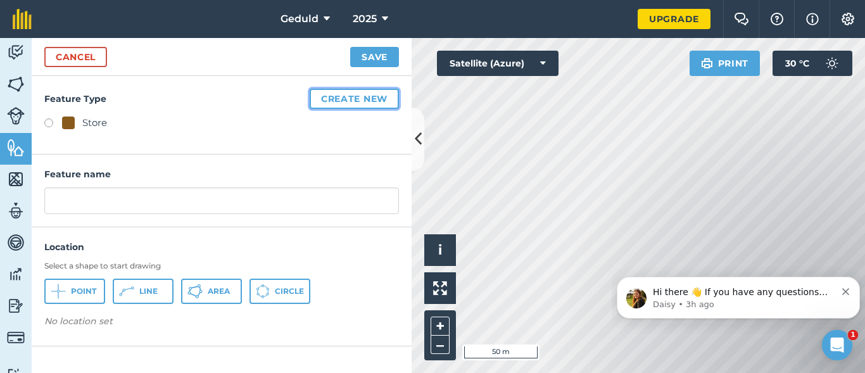
click at [339, 101] on button "Create new" at bounding box center [354, 99] width 89 height 20
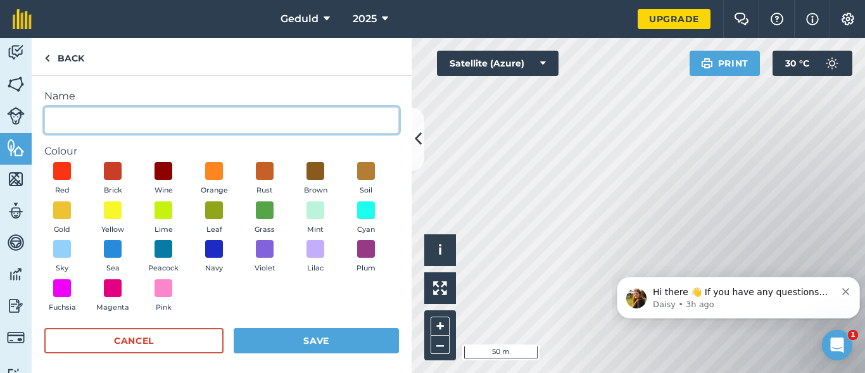
click at [172, 125] on input "Name" at bounding box center [221, 120] width 355 height 27
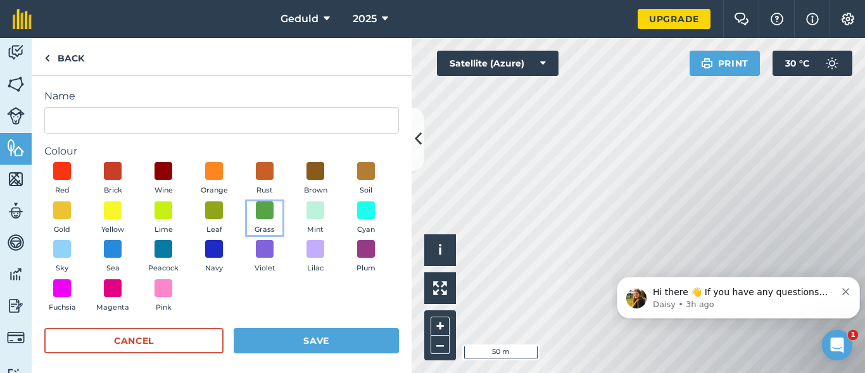
click at [314, 212] on div "Red Brick Wine Orange Rust Brown Soil Gold Yellow Lime Leaf Grass Mint Cyan Sky…" at bounding box center [221, 240] width 355 height 156
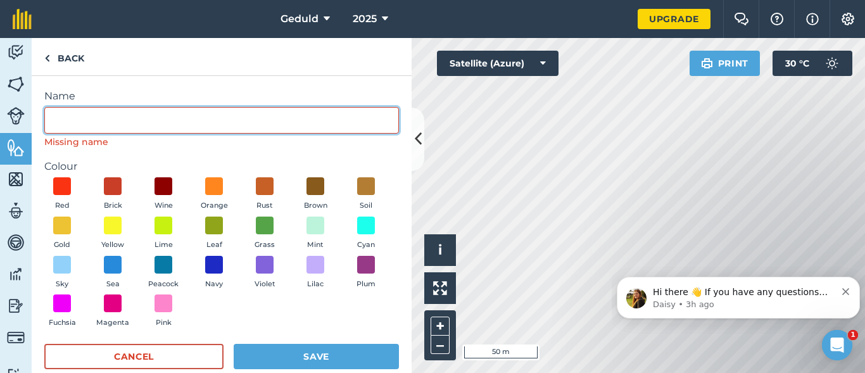
click at [221, 117] on input "Name" at bounding box center [221, 120] width 355 height 27
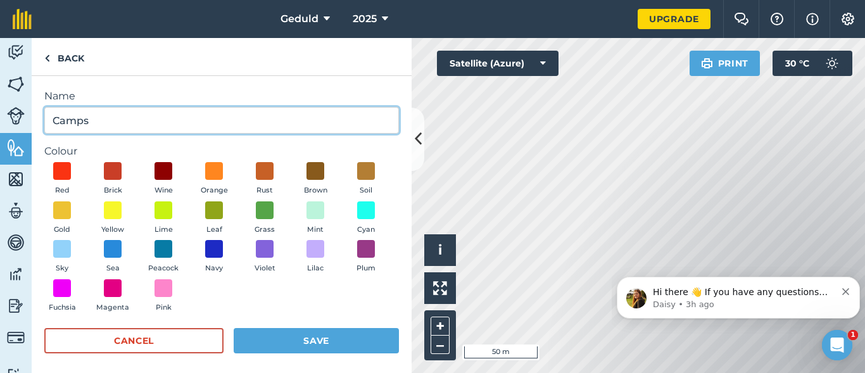
type input "Camps"
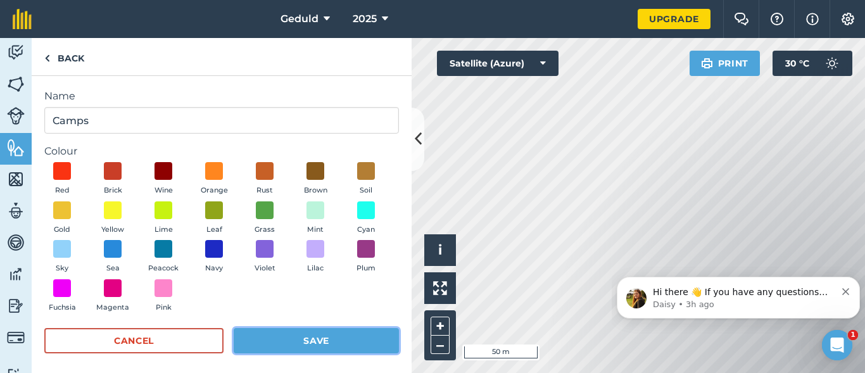
click at [316, 351] on button "Save" at bounding box center [316, 340] width 165 height 25
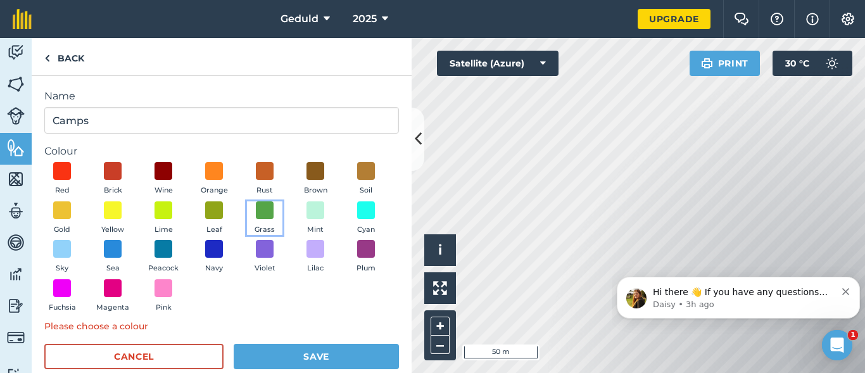
click at [274, 212] on span at bounding box center [265, 210] width 18 height 18
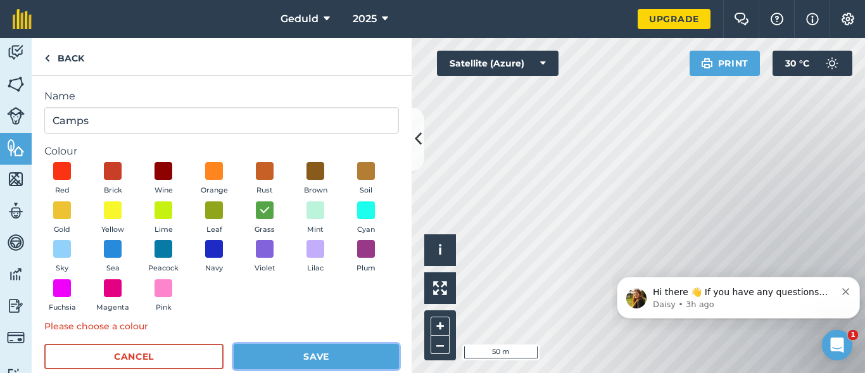
click at [280, 360] on button "Save" at bounding box center [316, 356] width 165 height 25
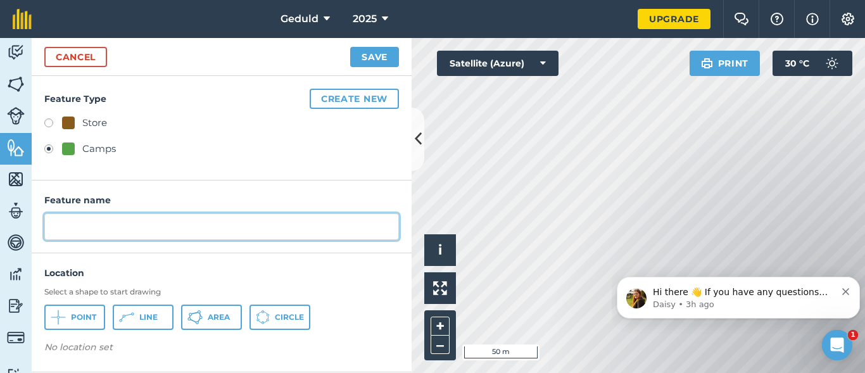
click at [150, 222] on input "text" at bounding box center [221, 226] width 355 height 27
type input "Camp 7"
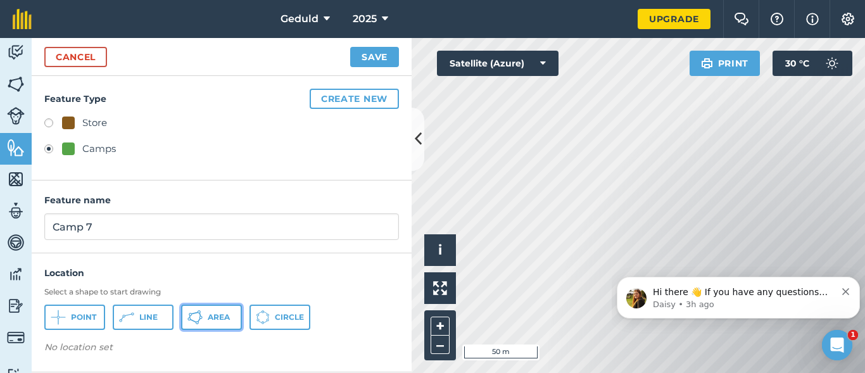
click at [222, 322] on span "Area" at bounding box center [219, 317] width 22 height 10
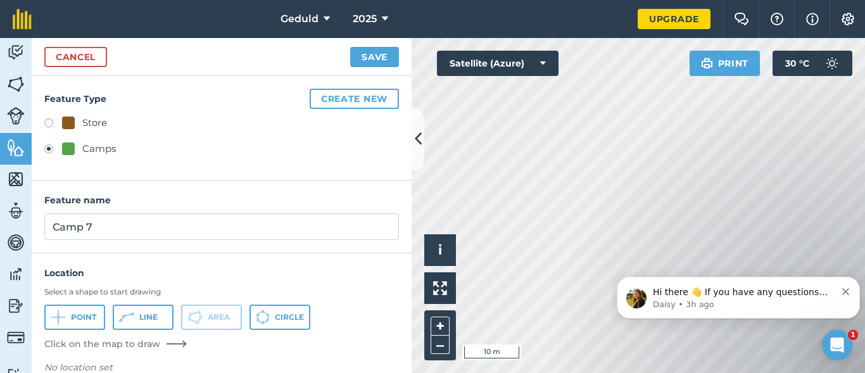
click html "Hi there 👋 If you have any questions about our pricing or which plan is right f…"
drag, startPoint x: 739, startPoint y: 260, endPoint x: 662, endPoint y: 151, distance: 134.1
click html "Hi there 👋 If you have any questions about our pricing or which plan is right f…"
click at [672, 279] on div "Hi there 👋 If you have any questions about our pricing or which plan is right f…" at bounding box center [738, 298] width 243 height 42
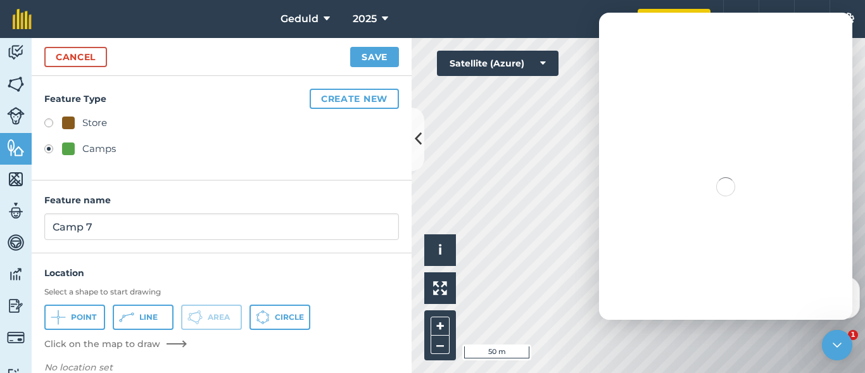
click at [672, 281] on div "Hi there 👋 If you have any questions about our pricing or which plan is right f…" at bounding box center [738, 298] width 243 height 42
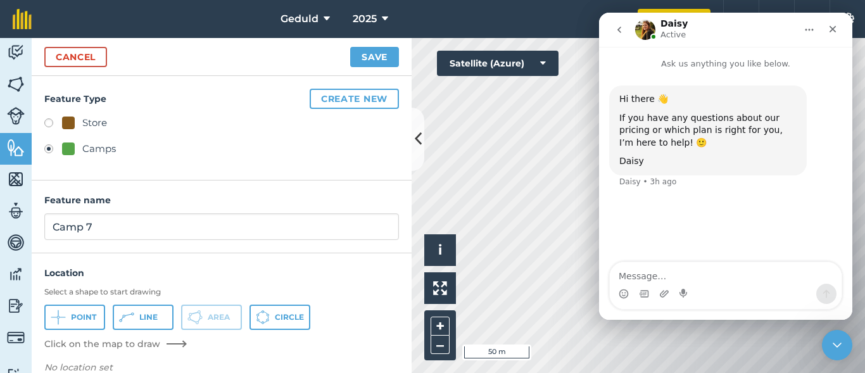
click at [831, 31] on icon "Close" at bounding box center [833, 29] width 7 height 7
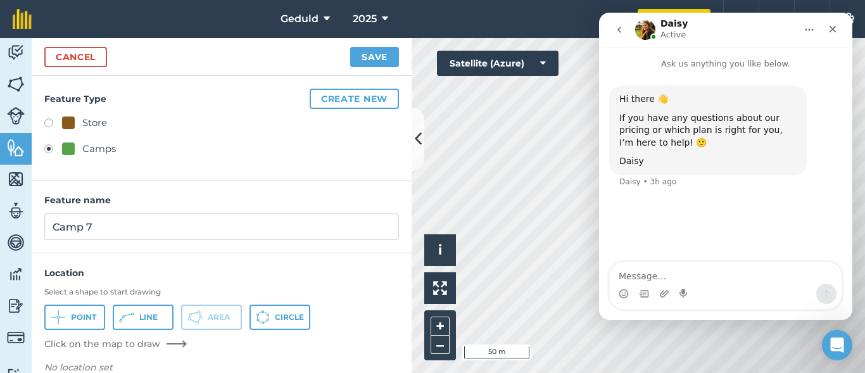
click at [836, 35] on div "Close" at bounding box center [833, 29] width 23 height 23
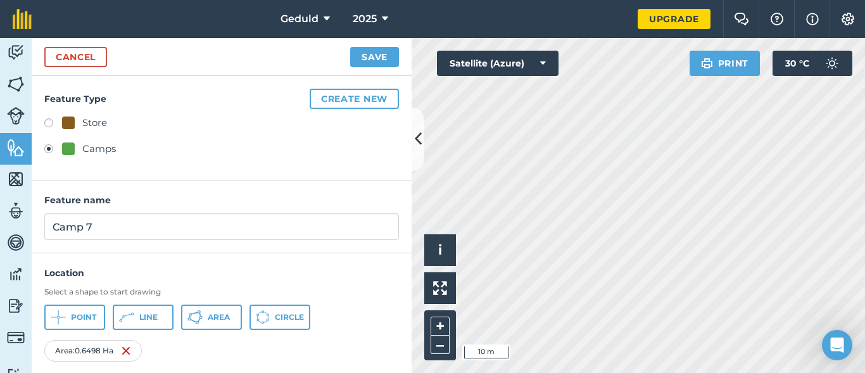
click at [404, 176] on div "Activity Fields Livestock Features Maps Team Vehicles Data Reporting Billing Tu…" at bounding box center [432, 205] width 865 height 335
click at [397, 56] on button "Save" at bounding box center [374, 57] width 49 height 20
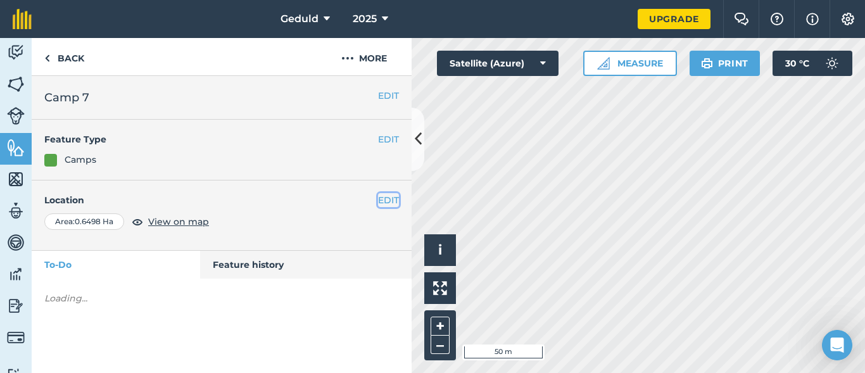
click at [391, 196] on button "EDIT" at bounding box center [388, 200] width 21 height 14
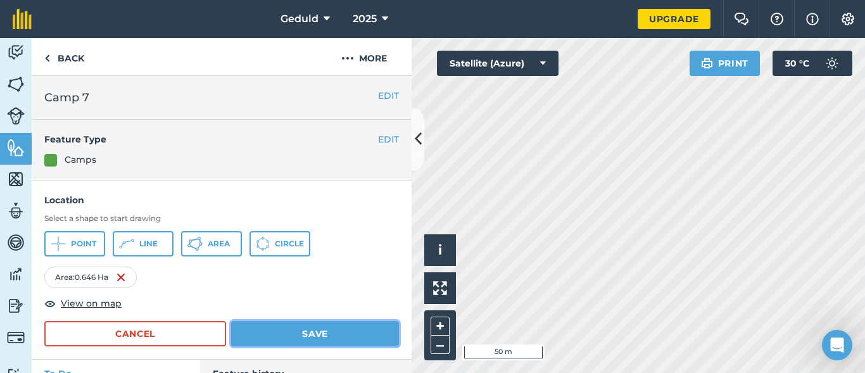
click at [286, 329] on button "Save" at bounding box center [315, 333] width 168 height 25
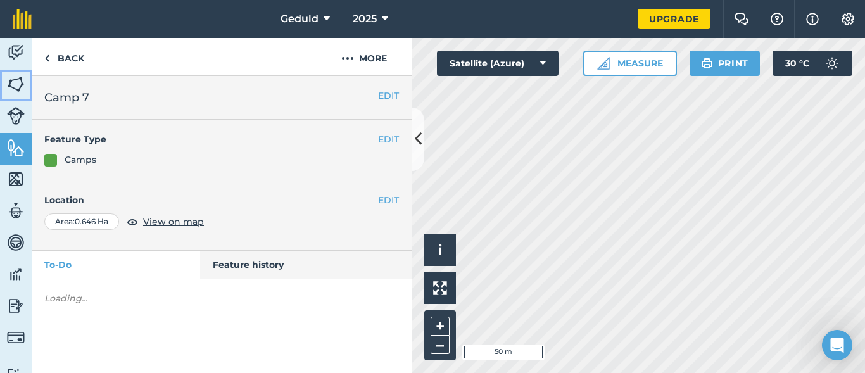
click at [20, 82] on img at bounding box center [16, 84] width 18 height 19
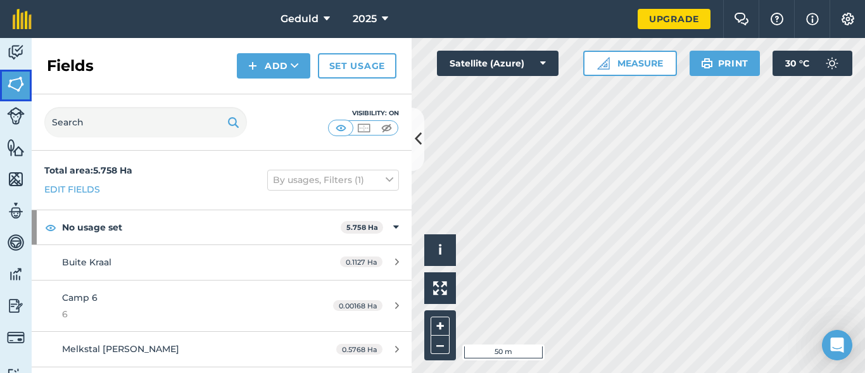
scroll to position [64, 0]
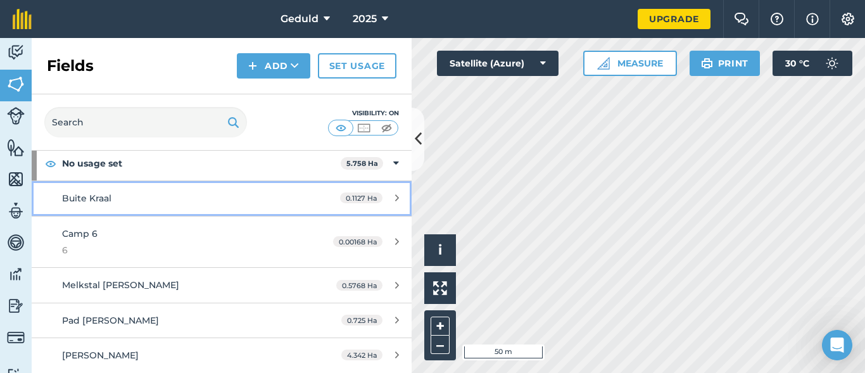
click at [243, 195] on div "Buite Kraal" at bounding box center [181, 198] width 238 height 14
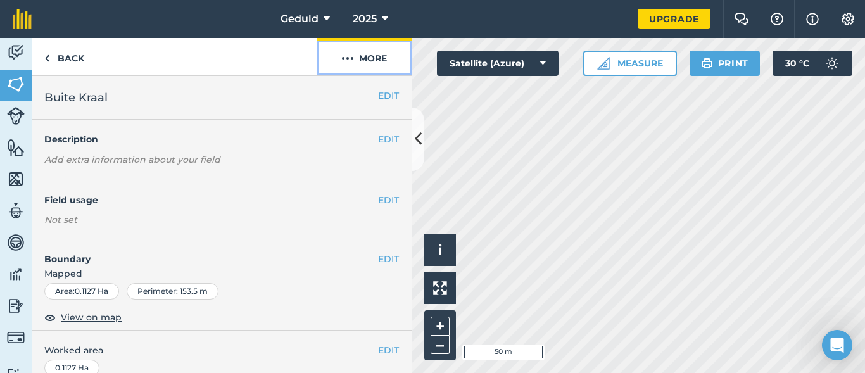
click at [356, 60] on button "More" at bounding box center [364, 56] width 95 height 37
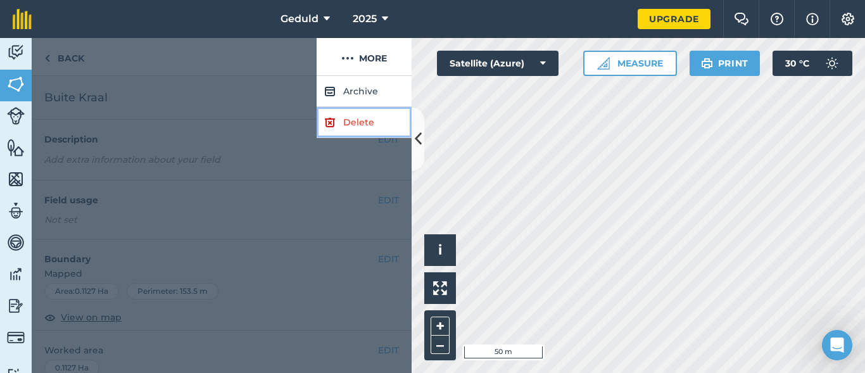
click at [335, 113] on link "Delete" at bounding box center [364, 122] width 95 height 31
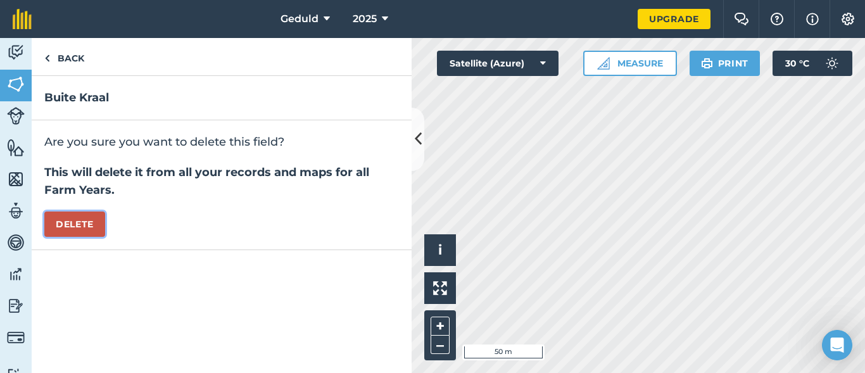
click at [80, 215] on button "Delete" at bounding box center [74, 224] width 61 height 25
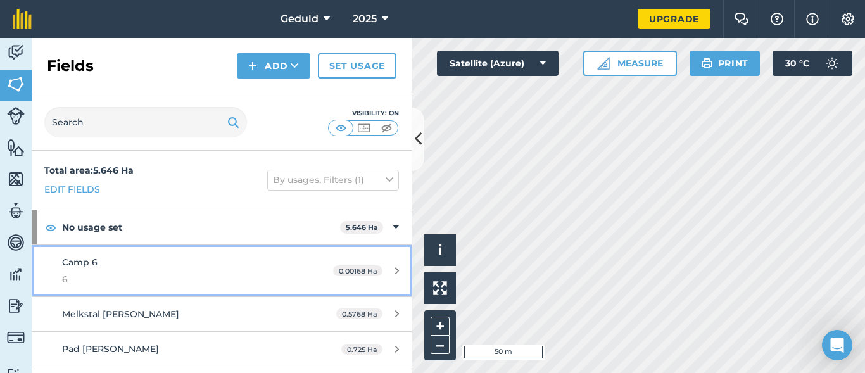
click at [194, 270] on div "Camp 6 6" at bounding box center [181, 270] width 238 height 31
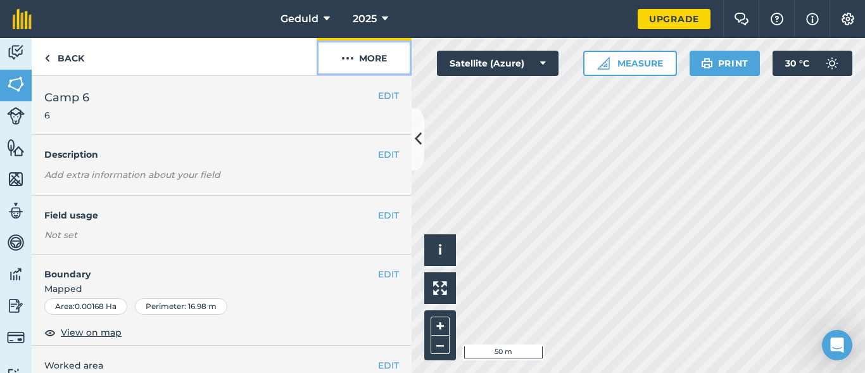
click at [347, 51] on img at bounding box center [347, 58] width 13 height 15
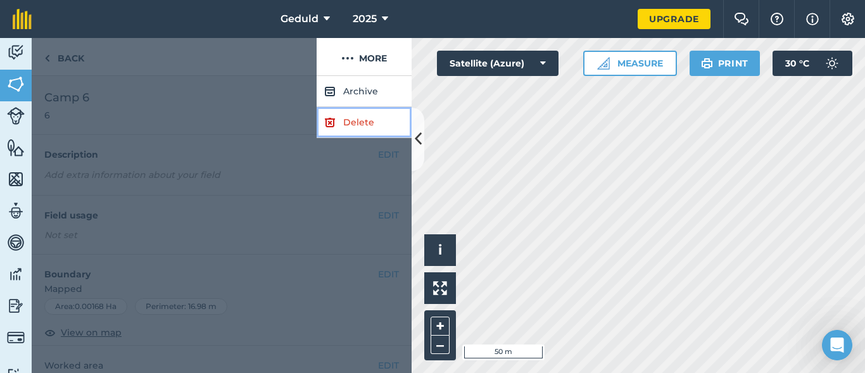
click at [361, 120] on link "Delete" at bounding box center [364, 122] width 95 height 31
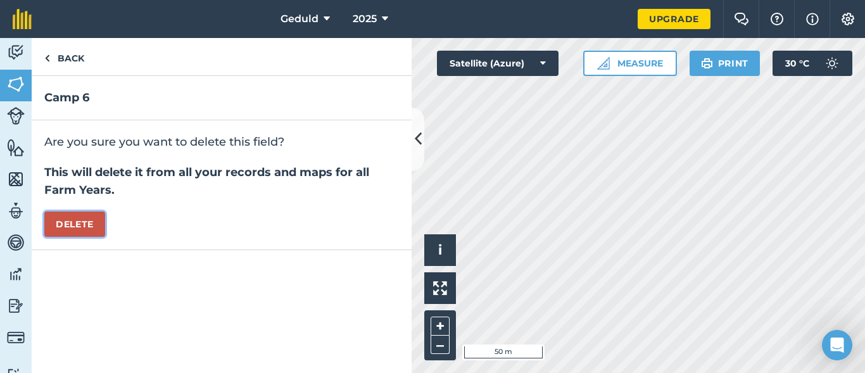
click at [75, 219] on button "Delete" at bounding box center [74, 224] width 61 height 25
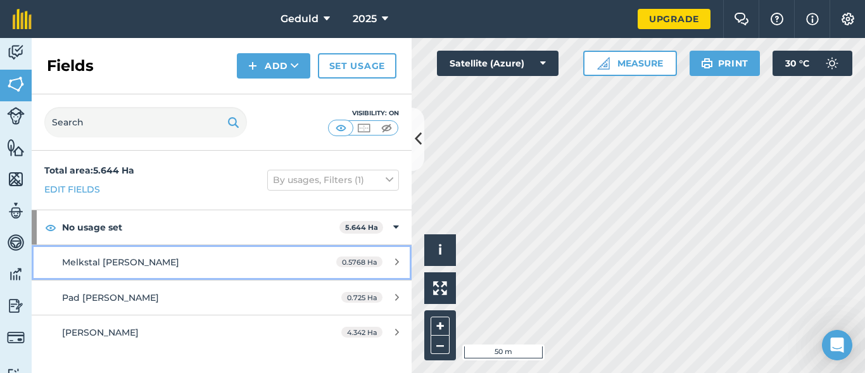
click at [277, 267] on div "Melkstal [PERSON_NAME]" at bounding box center [181, 262] width 238 height 14
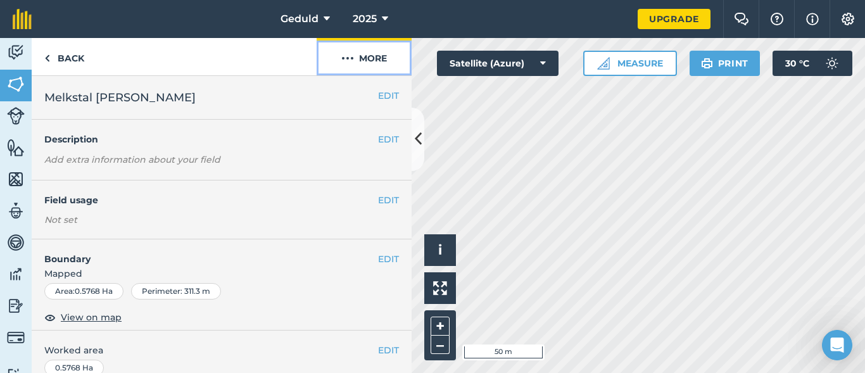
click at [350, 61] on img at bounding box center [347, 58] width 13 height 15
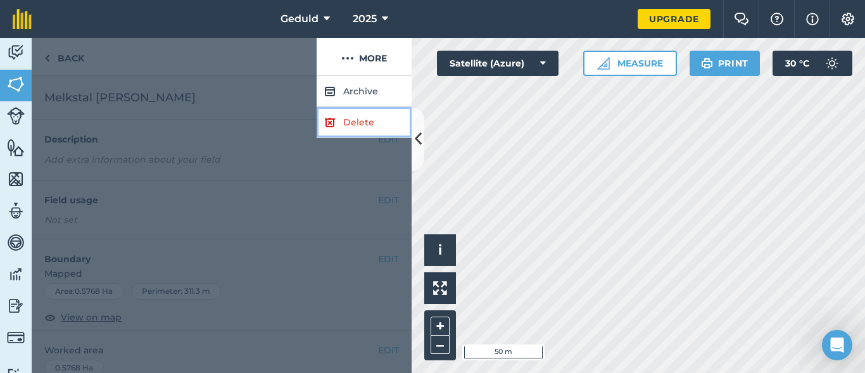
click at [346, 130] on link "Delete" at bounding box center [364, 122] width 95 height 31
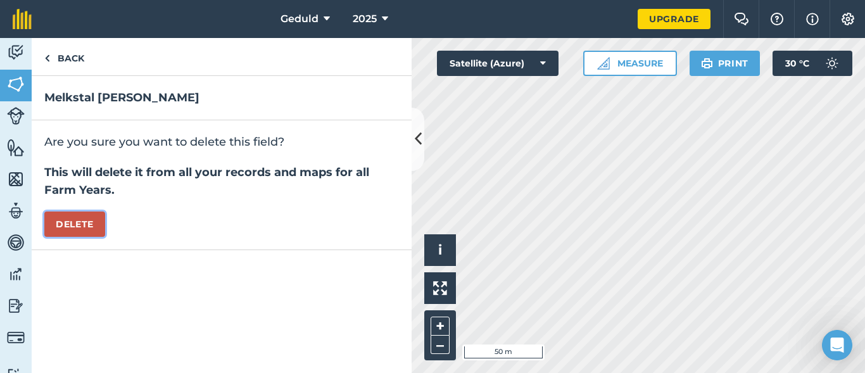
click at [99, 222] on button "Delete" at bounding box center [74, 224] width 61 height 25
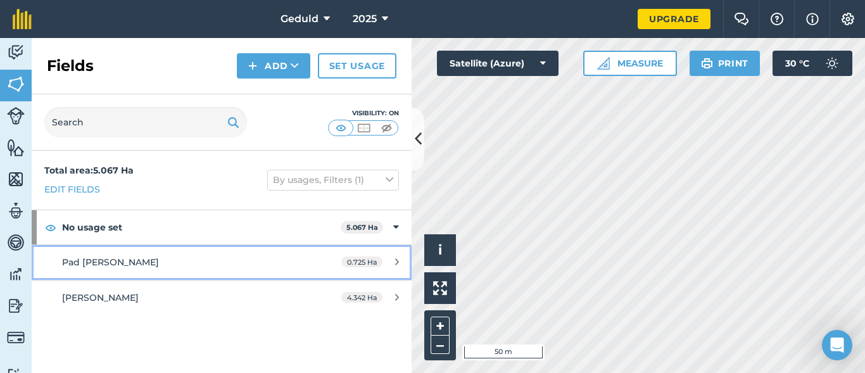
click at [113, 265] on div "Pad [PERSON_NAME]" at bounding box center [181, 262] width 238 height 14
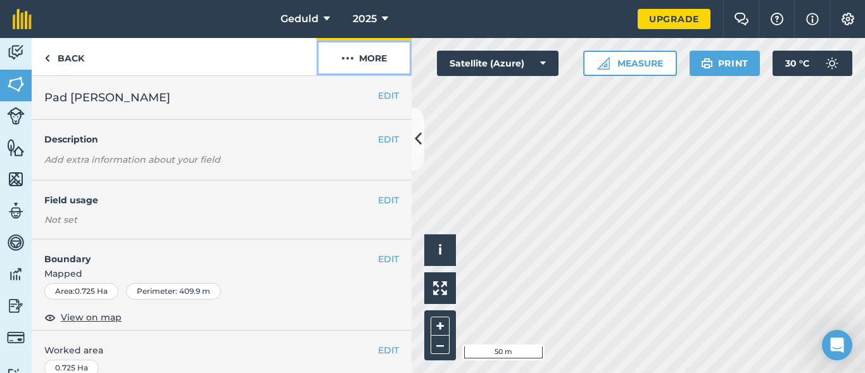
click at [347, 61] on img at bounding box center [347, 58] width 13 height 15
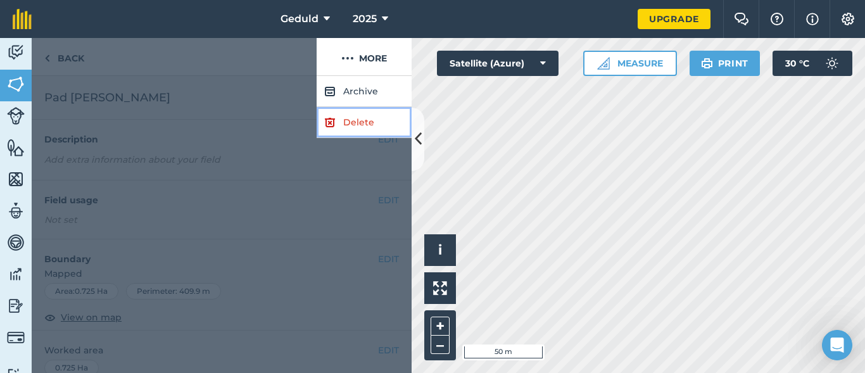
click at [336, 127] on link "Delete" at bounding box center [364, 122] width 95 height 31
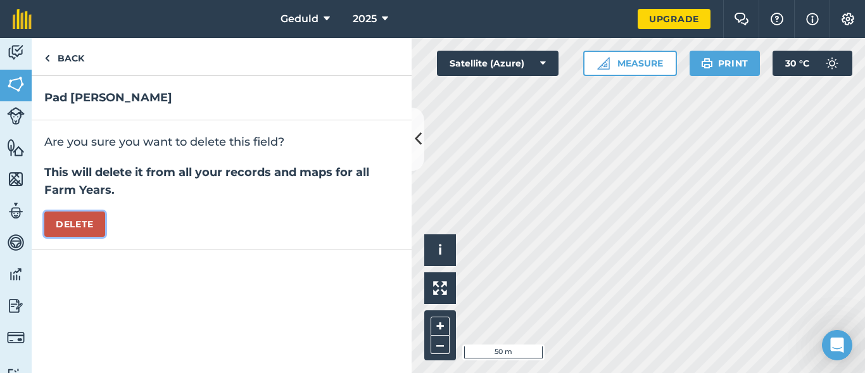
click at [86, 221] on button "Delete" at bounding box center [74, 224] width 61 height 25
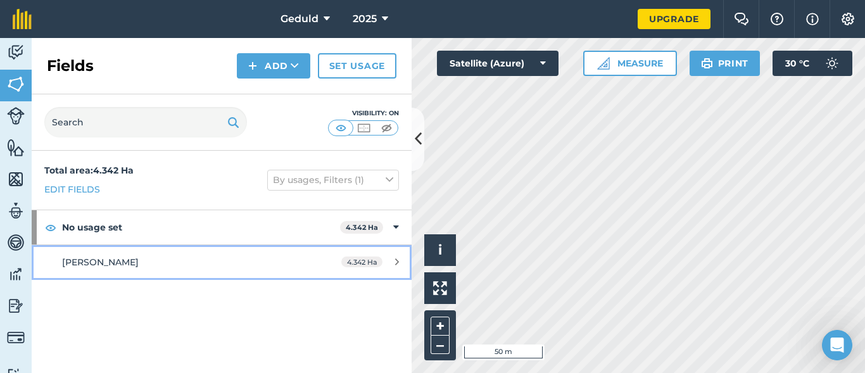
click at [233, 260] on div "[PERSON_NAME]" at bounding box center [181, 262] width 238 height 14
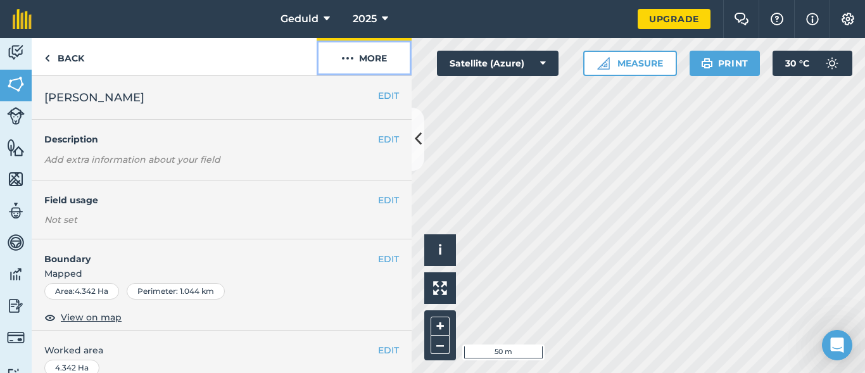
click at [352, 65] on img at bounding box center [347, 58] width 13 height 15
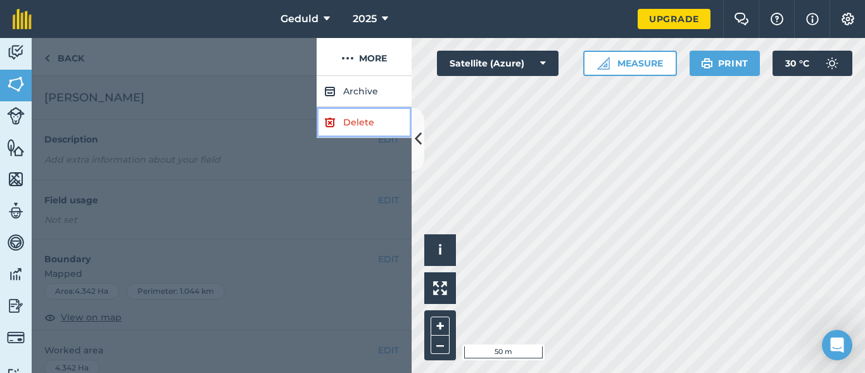
click at [352, 116] on link "Delete" at bounding box center [364, 122] width 95 height 31
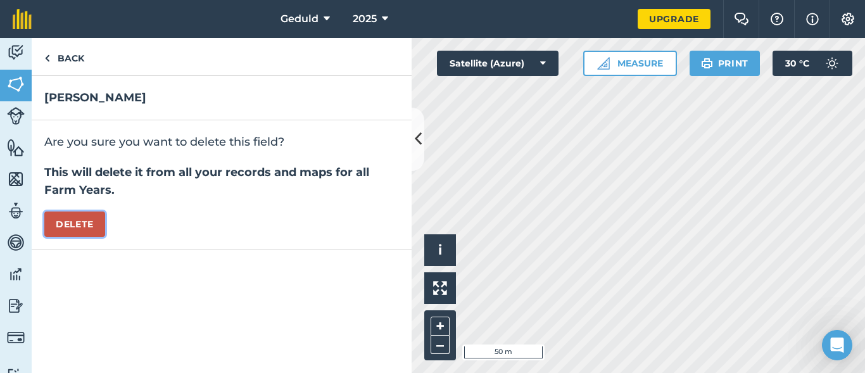
click at [89, 219] on button "Delete" at bounding box center [74, 224] width 61 height 25
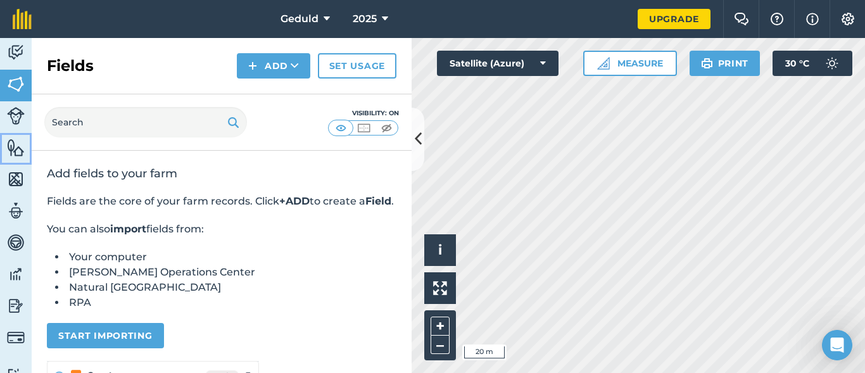
click at [20, 145] on img at bounding box center [16, 147] width 18 height 19
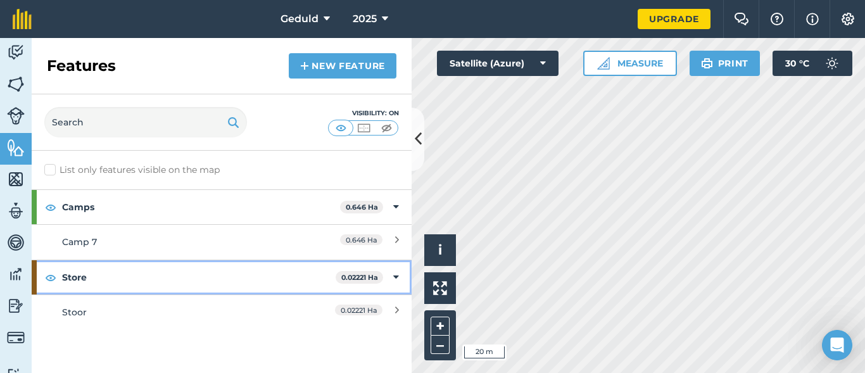
click at [91, 277] on strong "Store" at bounding box center [199, 277] width 274 height 34
click at [91, 277] on strong "Store" at bounding box center [200, 277] width 276 height 34
drag, startPoint x: 220, startPoint y: 272, endPoint x: 146, endPoint y: 272, distance: 74.8
click at [146, 272] on strong "Store" at bounding box center [199, 277] width 274 height 34
click at [113, 279] on strong "Store" at bounding box center [200, 277] width 276 height 34
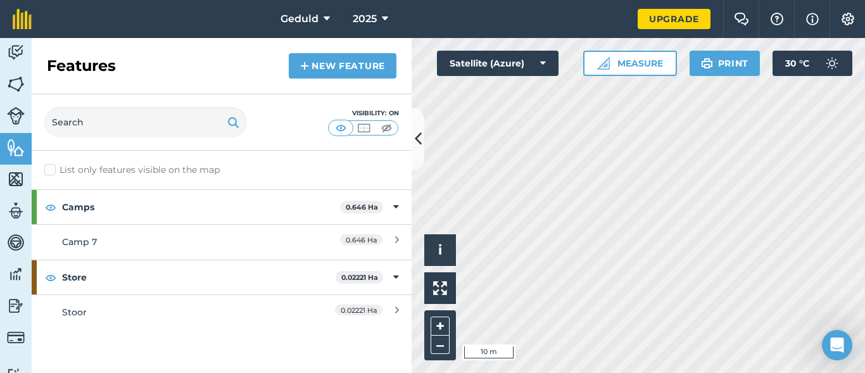
click at [416, 158] on div "Activity Fields Livestock Features Maps Team Vehicles Data Reporting Billing Tu…" at bounding box center [432, 205] width 865 height 335
click at [329, 75] on link "New feature" at bounding box center [343, 65] width 108 height 25
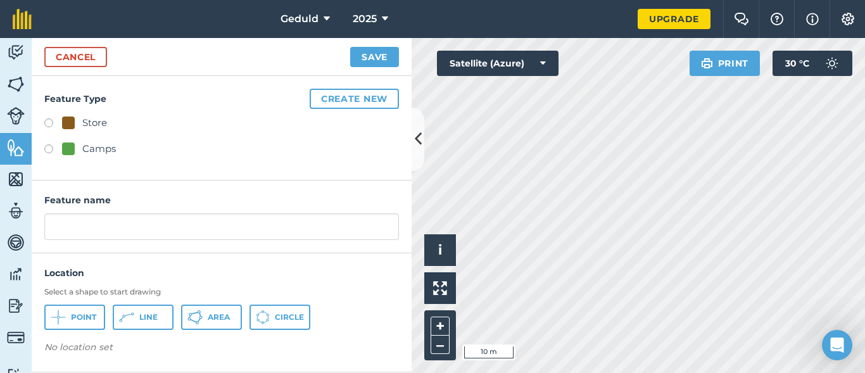
click at [307, 96] on h4 "Feature Type Create new" at bounding box center [221, 99] width 355 height 20
click at [328, 103] on button "Create new" at bounding box center [354, 99] width 89 height 20
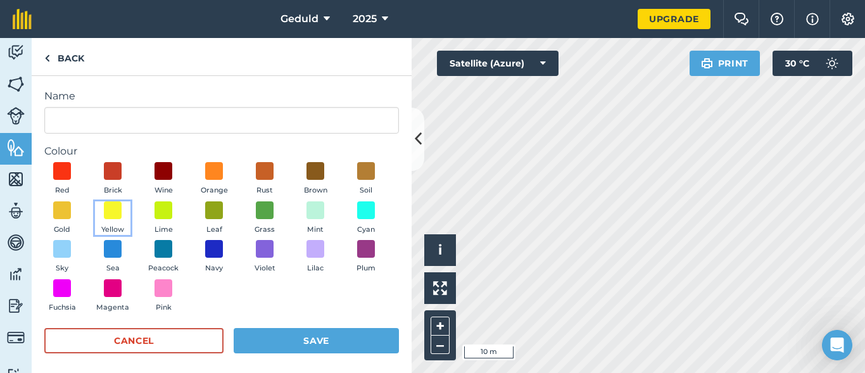
click at [122, 209] on span at bounding box center [113, 210] width 18 height 18
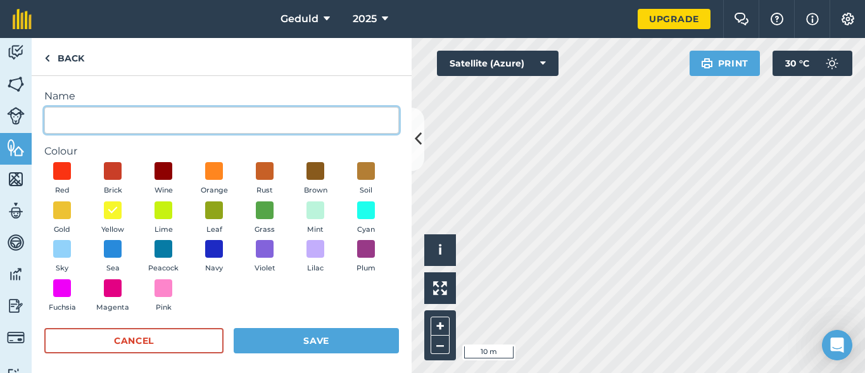
click at [103, 111] on input "Name" at bounding box center [221, 120] width 355 height 27
type input "Facilities"
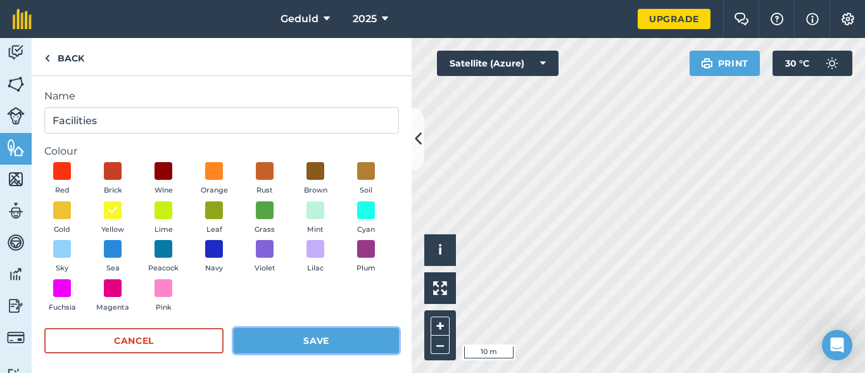
click at [251, 342] on button "Save" at bounding box center [316, 340] width 165 height 25
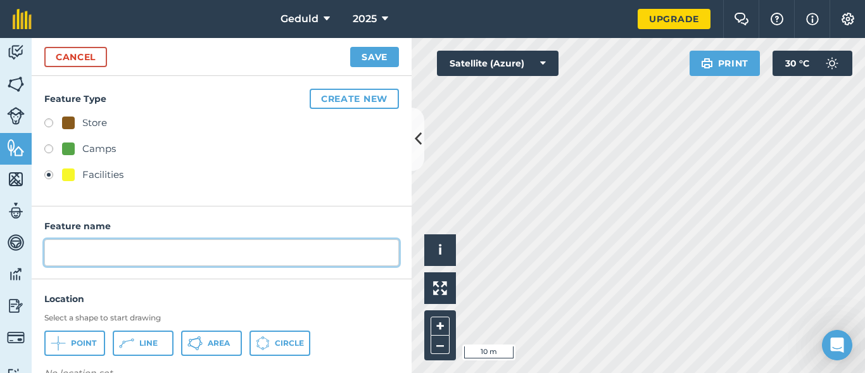
click at [86, 248] on input "text" at bounding box center [221, 252] width 355 height 27
type input "Drukgang & Werkstasie"
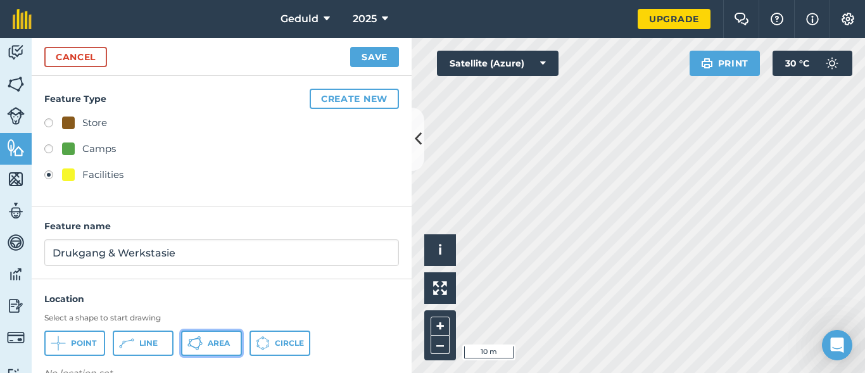
click at [224, 345] on span "Area" at bounding box center [219, 343] width 22 height 10
click at [377, 59] on button "Save" at bounding box center [374, 57] width 49 height 20
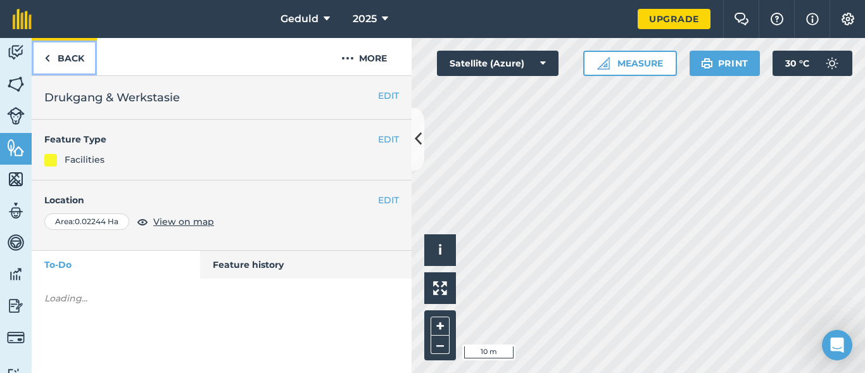
click at [54, 53] on link "Back" at bounding box center [64, 56] width 65 height 37
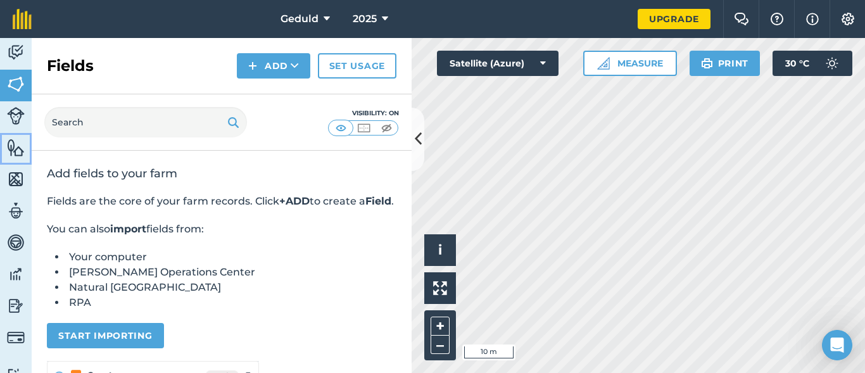
click at [18, 146] on img at bounding box center [16, 147] width 18 height 19
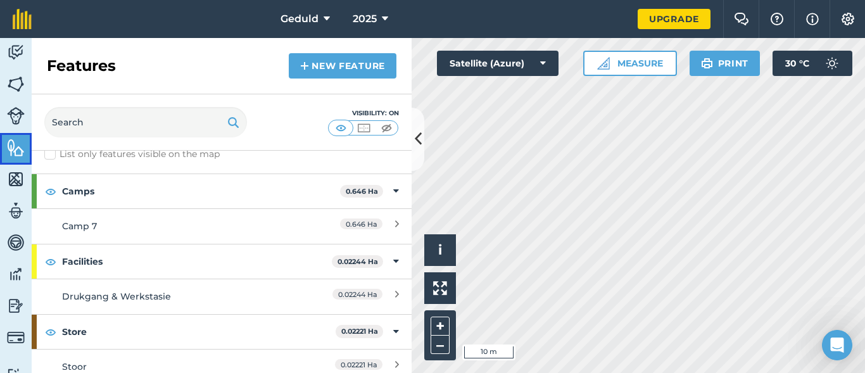
scroll to position [27, 0]
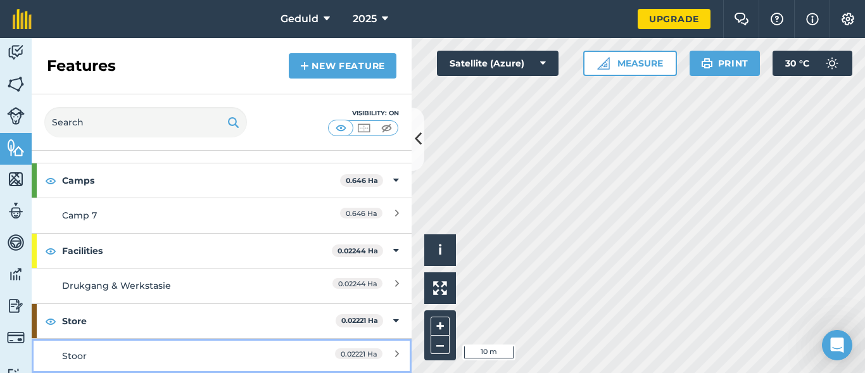
click at [103, 352] on div "Stoor" at bounding box center [174, 356] width 225 height 14
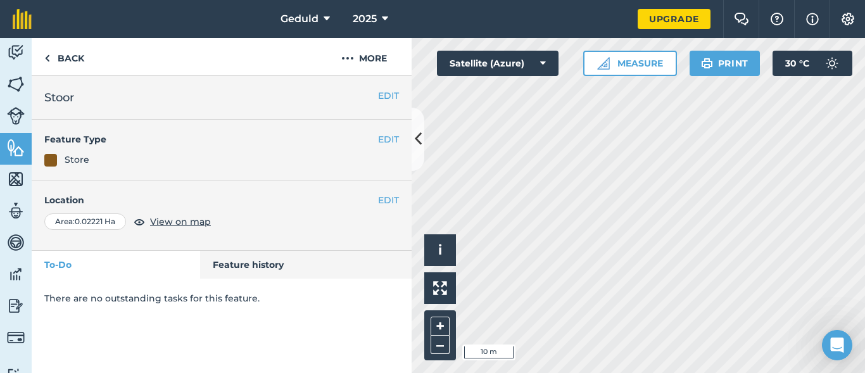
click at [386, 132] on div "EDIT Feature Type Store" at bounding box center [222, 150] width 380 height 61
click at [386, 139] on button "EDIT" at bounding box center [388, 139] width 21 height 14
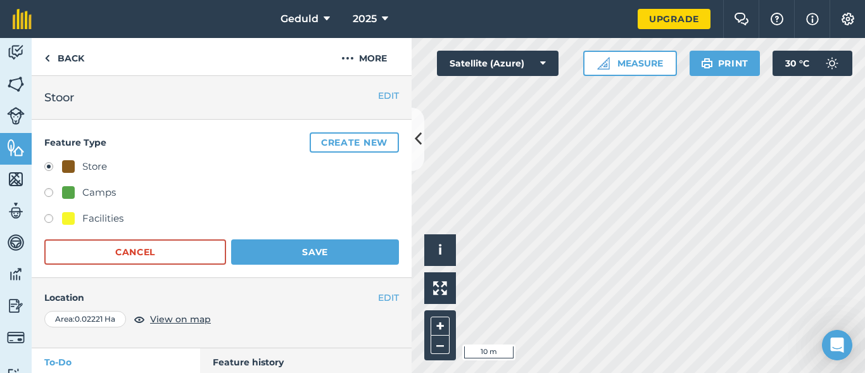
click at [51, 221] on label at bounding box center [53, 220] width 18 height 13
radio input "true"
click at [75, 160] on div "Store" at bounding box center [84, 166] width 45 height 15
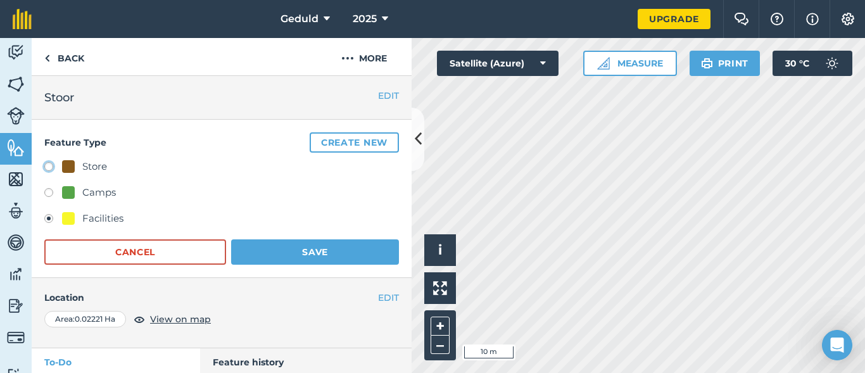
radio input "true"
click at [105, 218] on div "Facilities" at bounding box center [102, 218] width 41 height 15
radio input "true"
radio input "false"
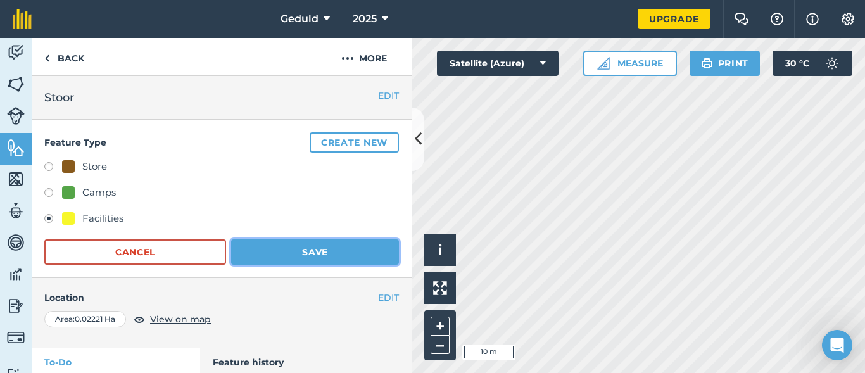
click at [293, 252] on button "Save" at bounding box center [315, 251] width 168 height 25
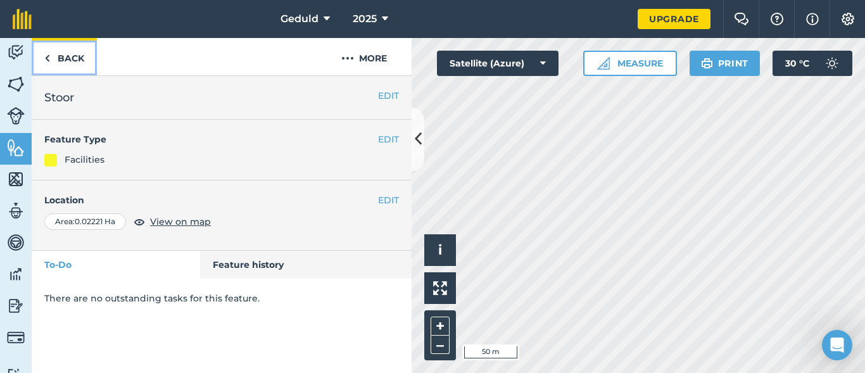
click at [53, 56] on link "Back" at bounding box center [64, 56] width 65 height 37
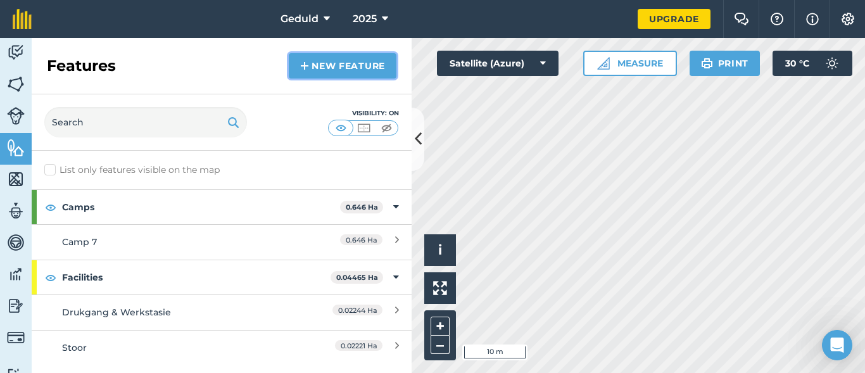
click at [315, 72] on link "New feature" at bounding box center [343, 65] width 108 height 25
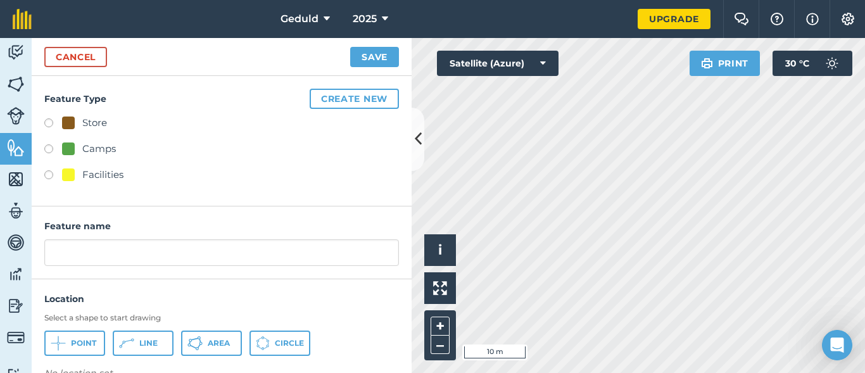
click at [105, 150] on div "Camps" at bounding box center [99, 148] width 34 height 15
radio input "true"
click at [105, 150] on div "Camps" at bounding box center [99, 148] width 34 height 15
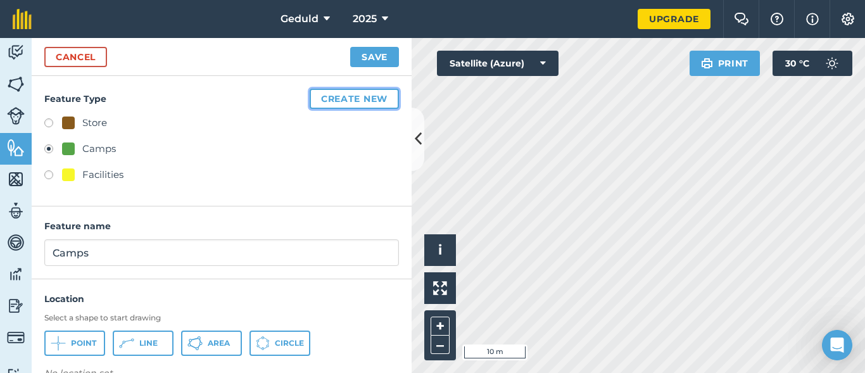
click at [318, 101] on button "Create new" at bounding box center [354, 99] width 89 height 20
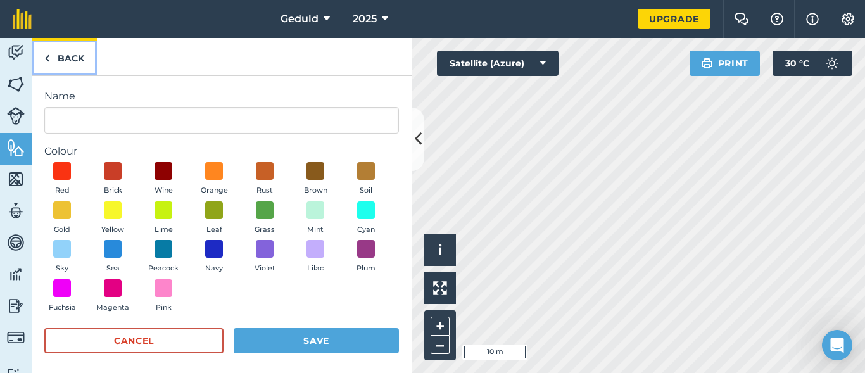
click at [63, 61] on link "Back" at bounding box center [64, 56] width 65 height 37
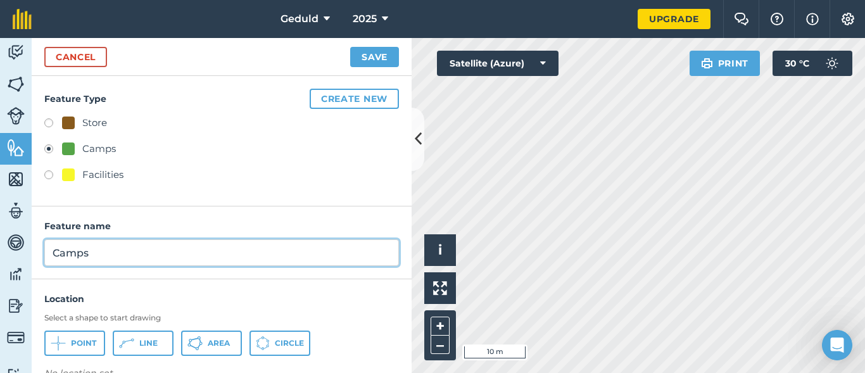
click at [103, 257] on input "Camps" at bounding box center [221, 252] width 355 height 27
click at [103, 259] on input "Camps" at bounding box center [221, 252] width 355 height 27
click at [102, 260] on input "Camps" at bounding box center [221, 252] width 355 height 27
click at [106, 251] on input "Camps" at bounding box center [221, 252] width 355 height 27
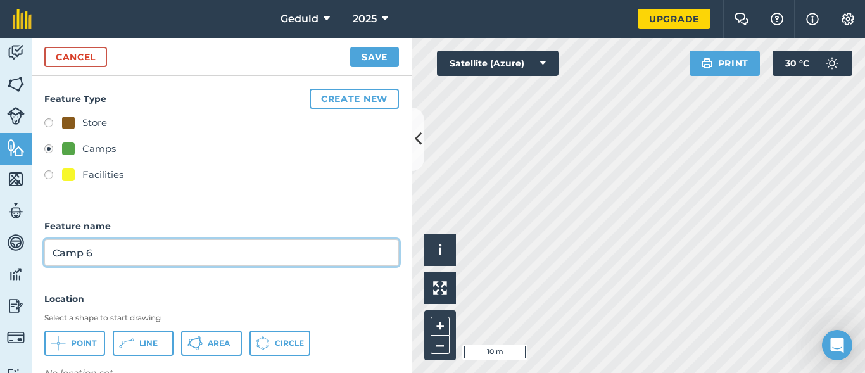
scroll to position [25, 0]
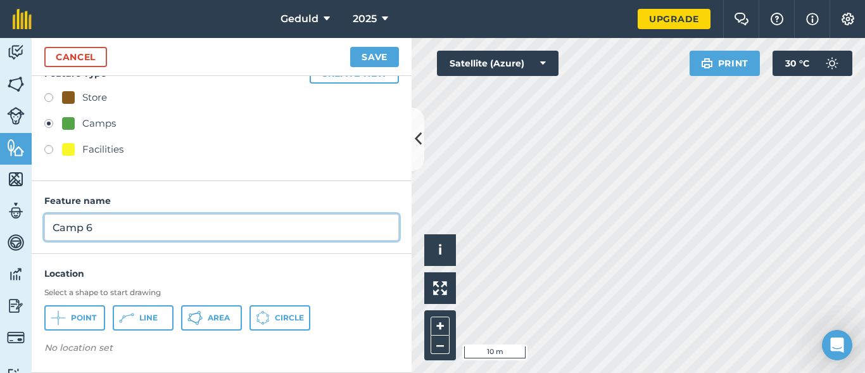
type input "Camp 6"
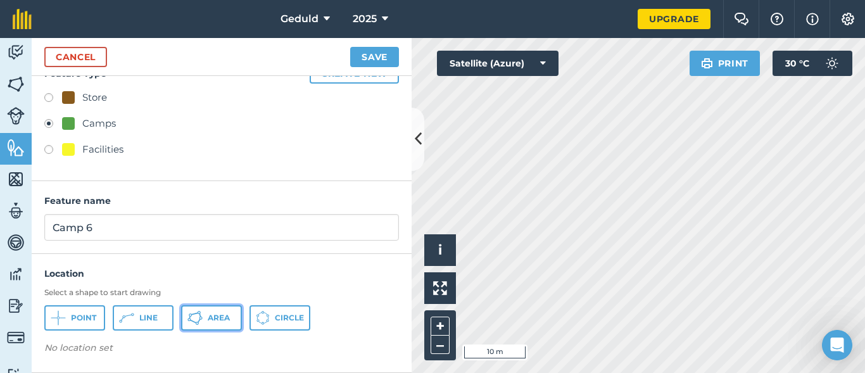
click at [66, 319] on icon at bounding box center [58, 317] width 15 height 15
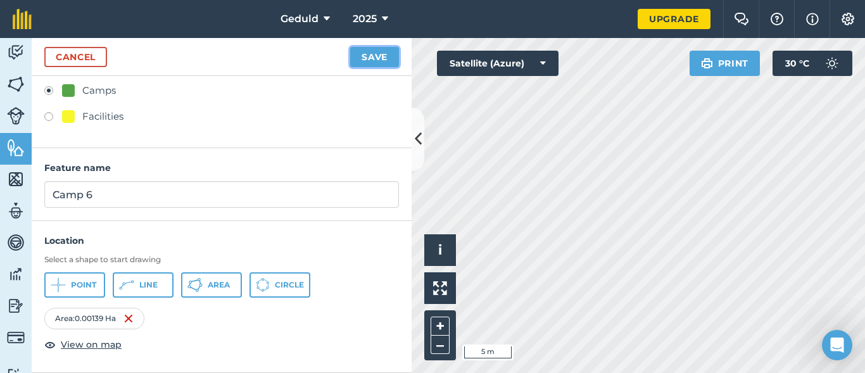
click at [366, 61] on button "Save" at bounding box center [374, 57] width 49 height 20
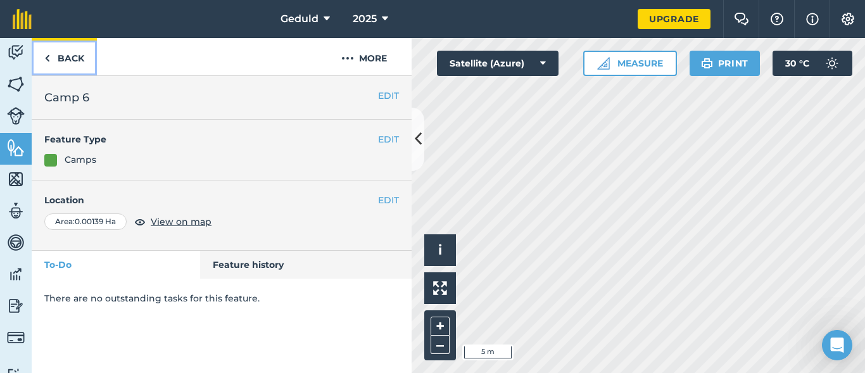
click at [55, 65] on link "Back" at bounding box center [64, 56] width 65 height 37
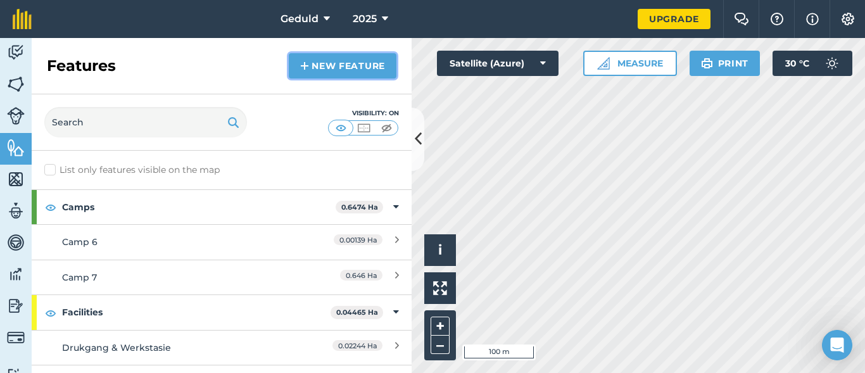
click at [325, 67] on link "New feature" at bounding box center [343, 65] width 108 height 25
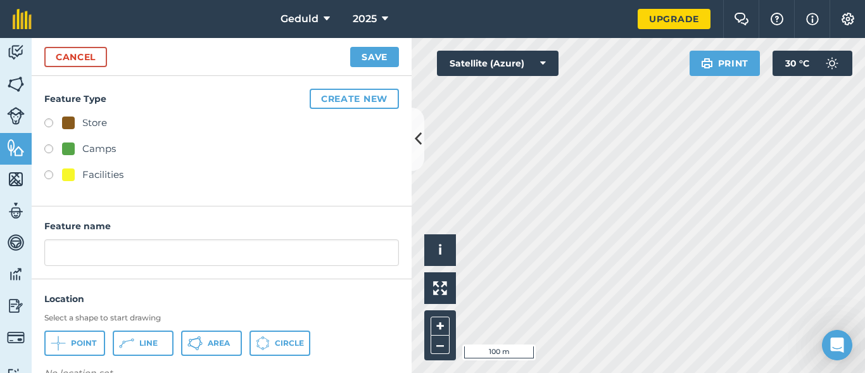
click at [86, 150] on div "Camps" at bounding box center [99, 148] width 34 height 15
radio input "true"
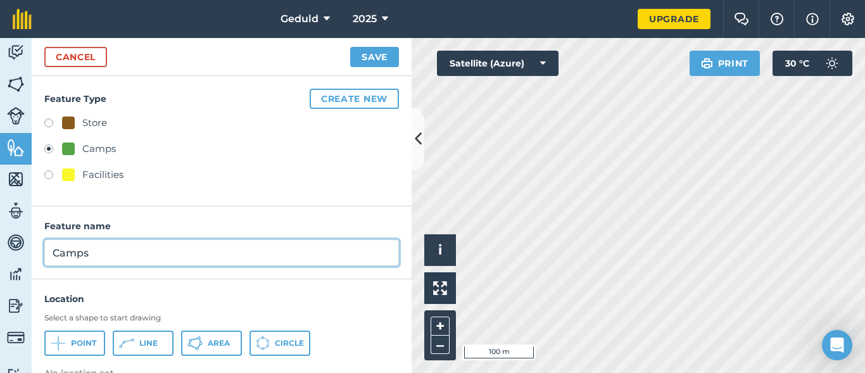
click at [106, 256] on input "Camps" at bounding box center [221, 252] width 355 height 27
type input "Camp 8"
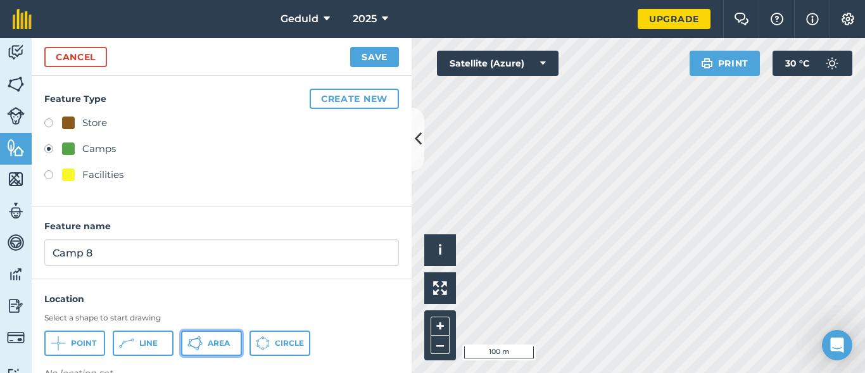
click at [216, 341] on span "Area" at bounding box center [219, 343] width 22 height 10
click at [360, 56] on button "Save" at bounding box center [374, 57] width 49 height 20
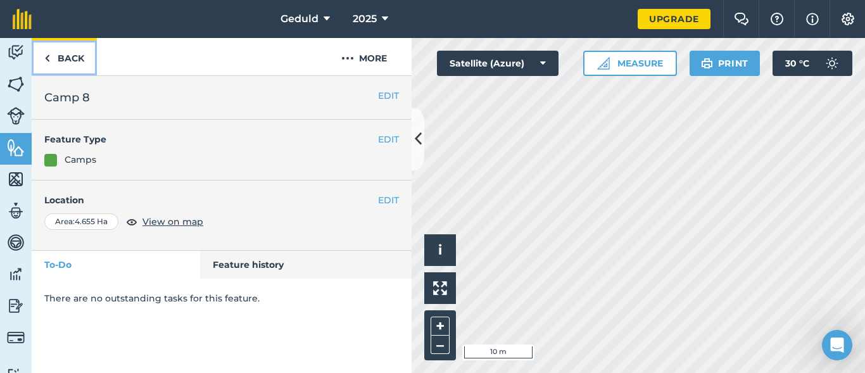
click at [70, 59] on link "Back" at bounding box center [64, 56] width 65 height 37
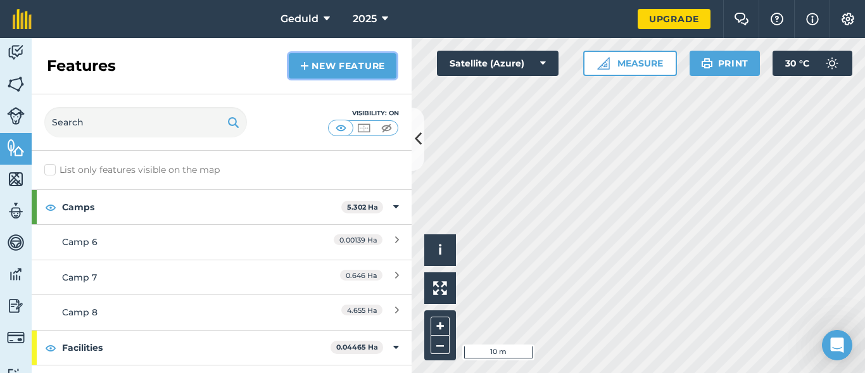
click at [342, 73] on link "New feature" at bounding box center [343, 65] width 108 height 25
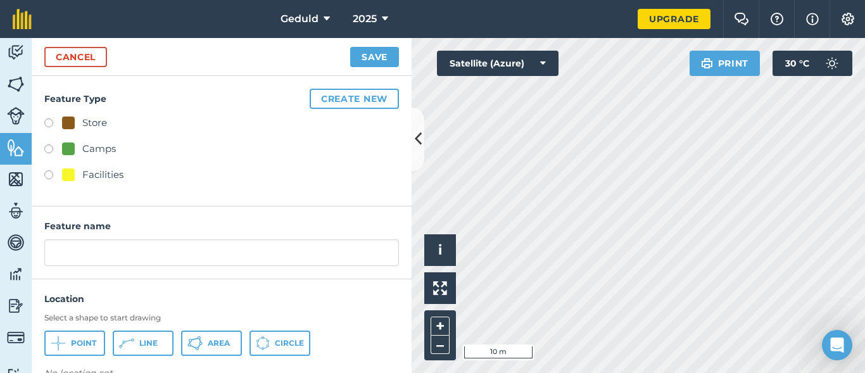
click at [49, 143] on div "Camps" at bounding box center [221, 150] width 355 height 18
click at [44, 151] on div "Feature Type Create new Store Camps Facilities" at bounding box center [222, 141] width 380 height 131
click at [56, 151] on label at bounding box center [53, 150] width 18 height 13
radio input "true"
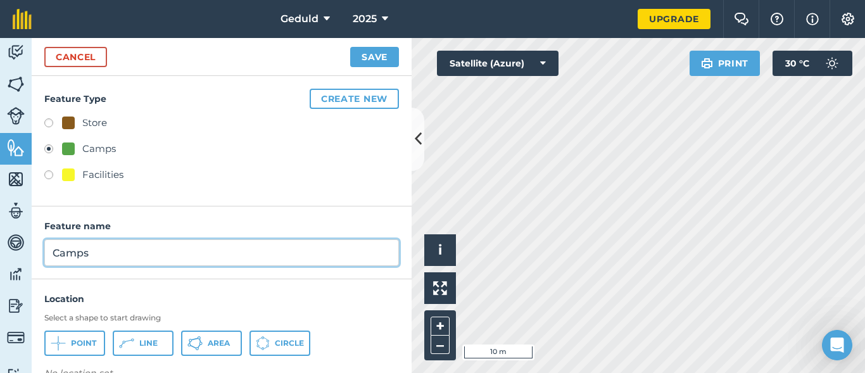
click at [95, 251] on input "Camps" at bounding box center [221, 252] width 355 height 27
type input "Camp 9"
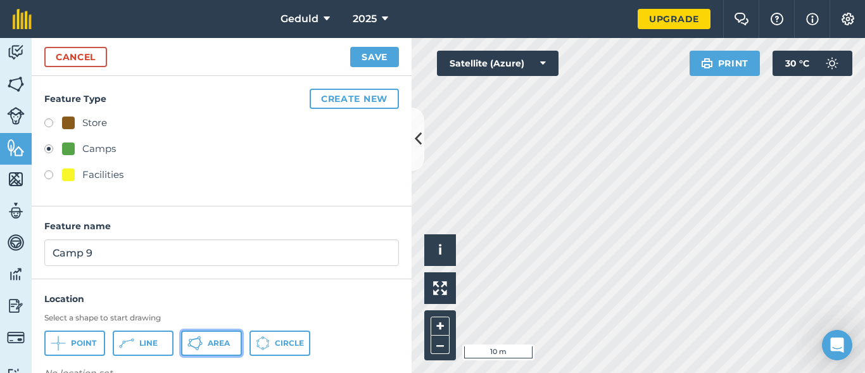
drag, startPoint x: 196, startPoint y: 338, endPoint x: 312, endPoint y: 328, distance: 116.3
click at [66, 338] on icon at bounding box center [58, 343] width 15 height 15
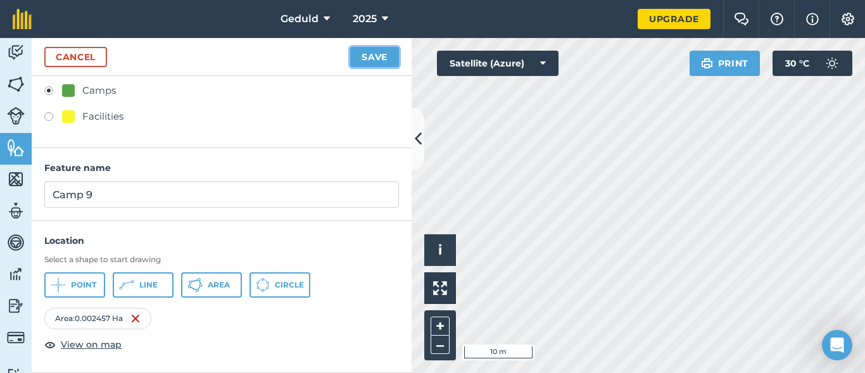
click at [377, 63] on button "Save" at bounding box center [374, 57] width 49 height 20
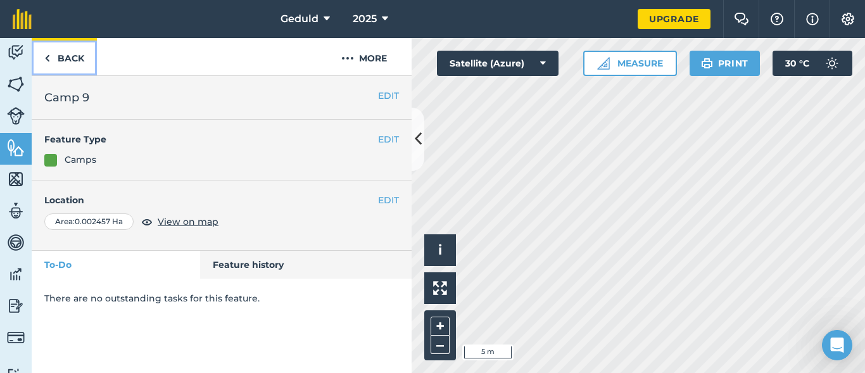
click at [72, 58] on link "Back" at bounding box center [64, 56] width 65 height 37
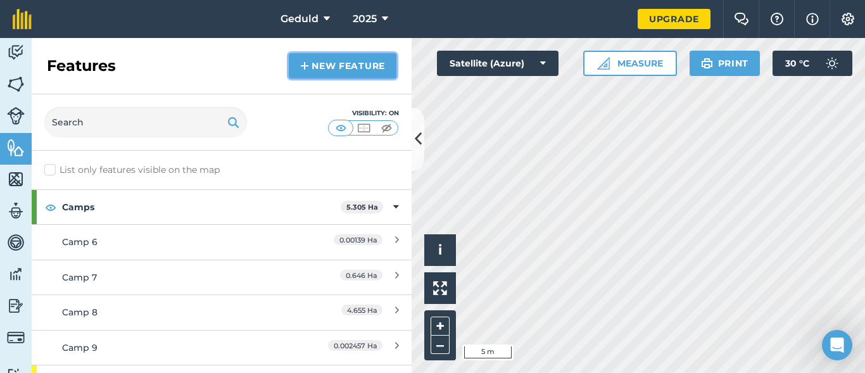
click at [321, 70] on link "New feature" at bounding box center [343, 65] width 108 height 25
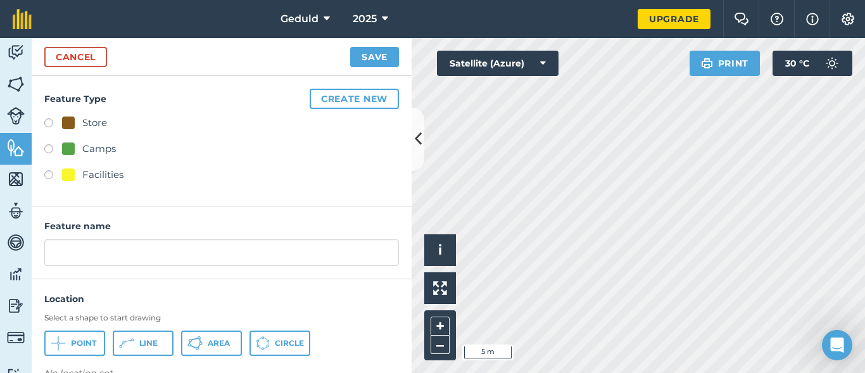
click at [53, 149] on label at bounding box center [53, 150] width 18 height 13
radio input "true"
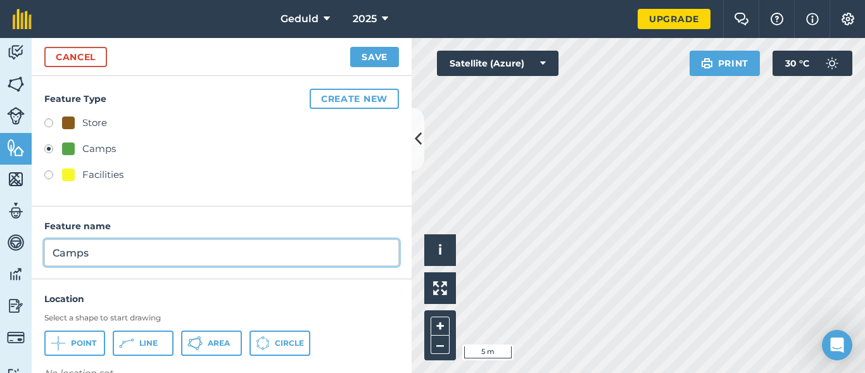
click at [127, 248] on input "Camps" at bounding box center [221, 252] width 355 height 27
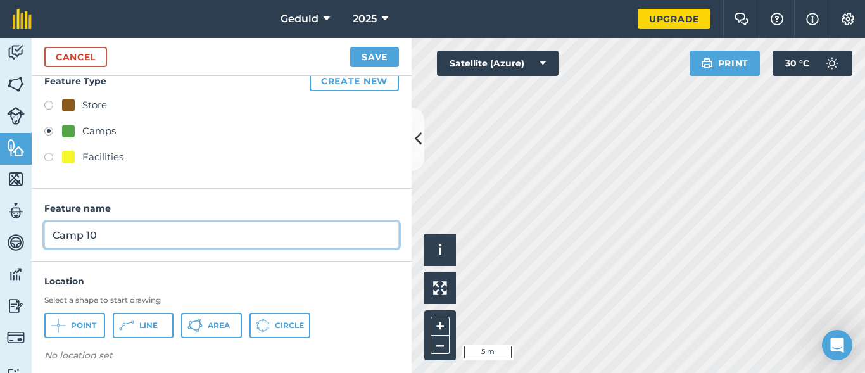
scroll to position [25, 0]
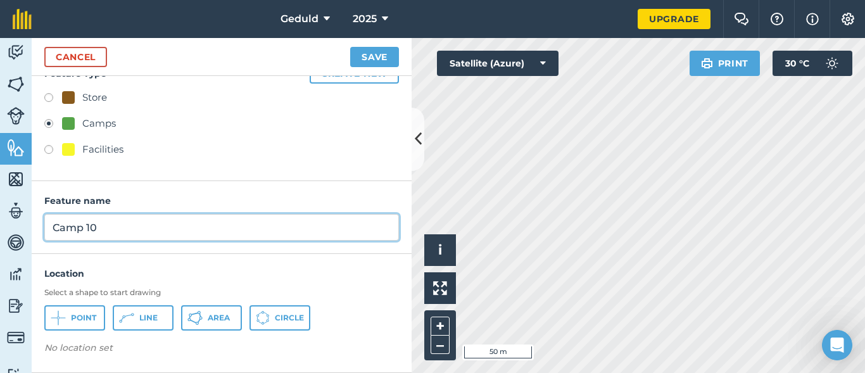
type input "Camp 10"
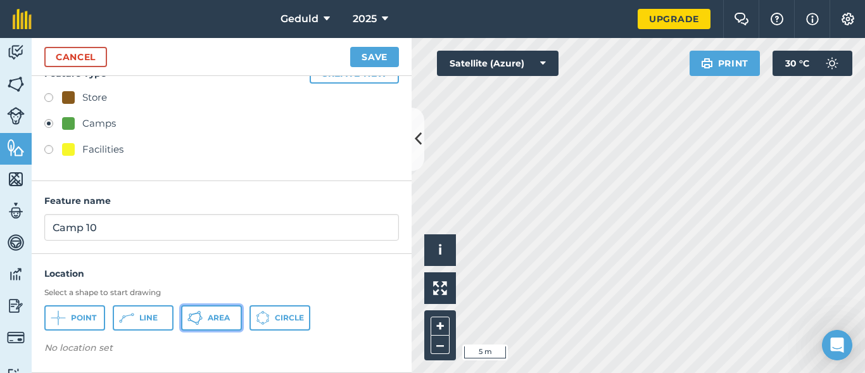
click at [224, 326] on button "Area" at bounding box center [211, 317] width 61 height 25
click at [353, 58] on button "Save" at bounding box center [374, 57] width 49 height 20
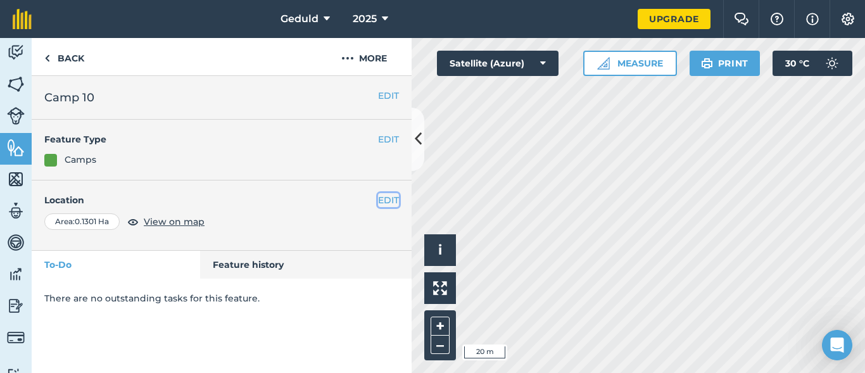
click at [389, 201] on button "EDIT" at bounding box center [388, 200] width 21 height 14
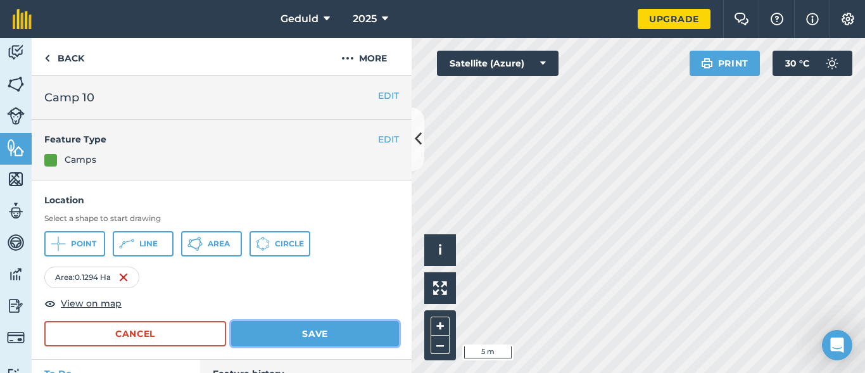
click at [261, 339] on button "Save" at bounding box center [315, 333] width 168 height 25
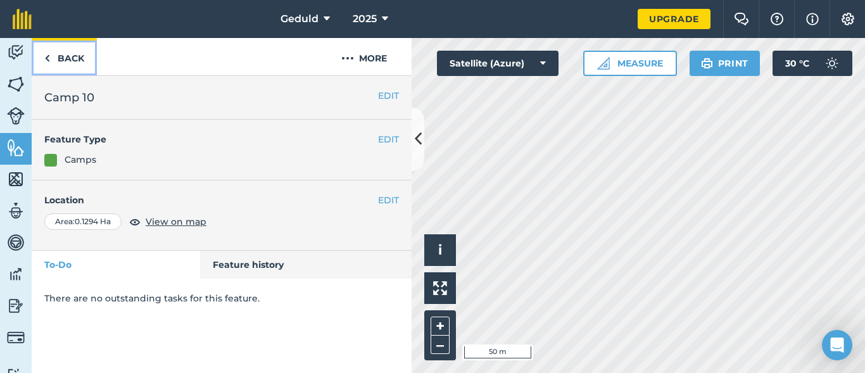
click at [51, 49] on link "Back" at bounding box center [64, 56] width 65 height 37
click at [599, 373] on html "Geduld 2025 Upgrade Farm Chat Help Info Settings Map printing is not available …" at bounding box center [432, 186] width 865 height 373
click at [48, 52] on img at bounding box center [47, 58] width 6 height 15
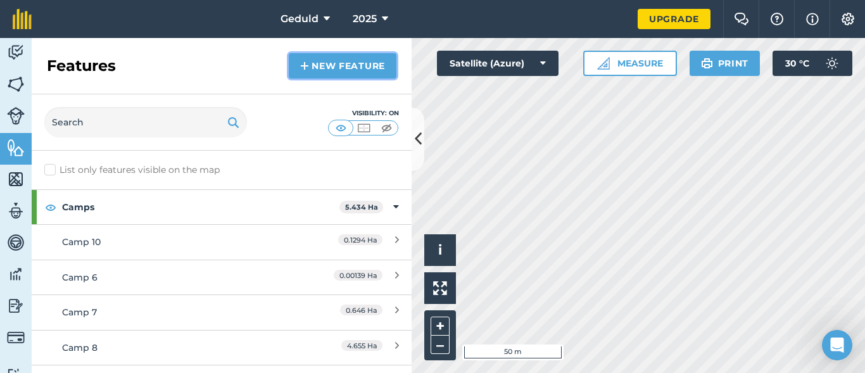
click at [365, 69] on link "New feature" at bounding box center [343, 65] width 108 height 25
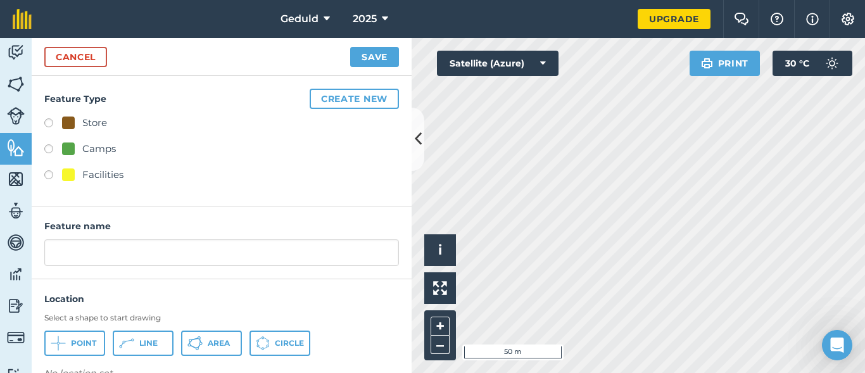
click at [75, 153] on div "Camps" at bounding box center [89, 148] width 54 height 15
radio input "true"
click at [220, 346] on span "Area" at bounding box center [219, 343] width 22 height 10
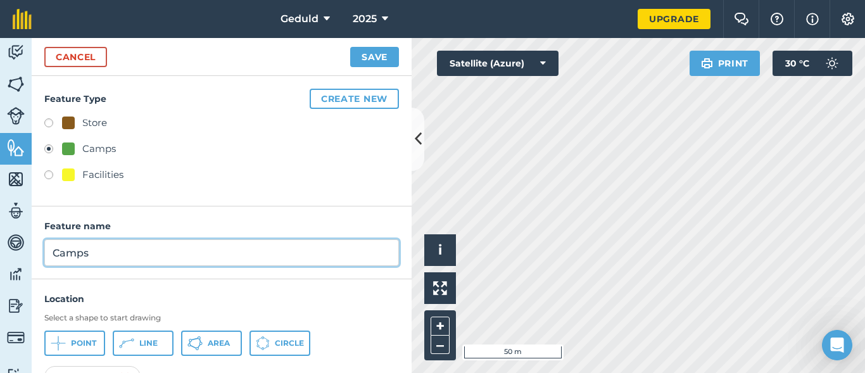
click at [179, 261] on input "Camps" at bounding box center [221, 252] width 355 height 27
type input "Camp 11"
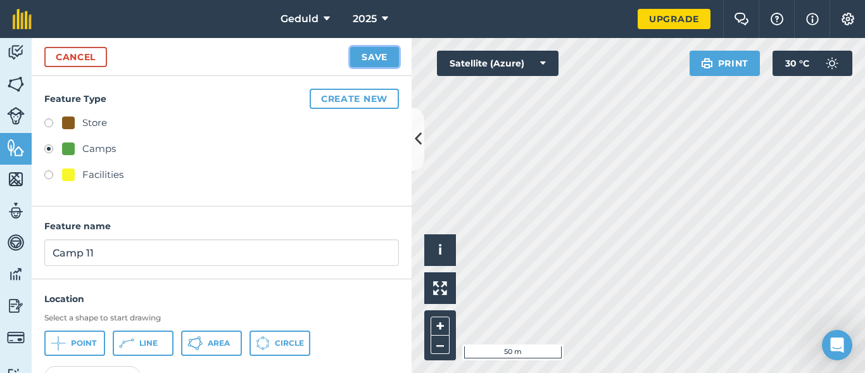
click at [390, 53] on button "Save" at bounding box center [374, 57] width 49 height 20
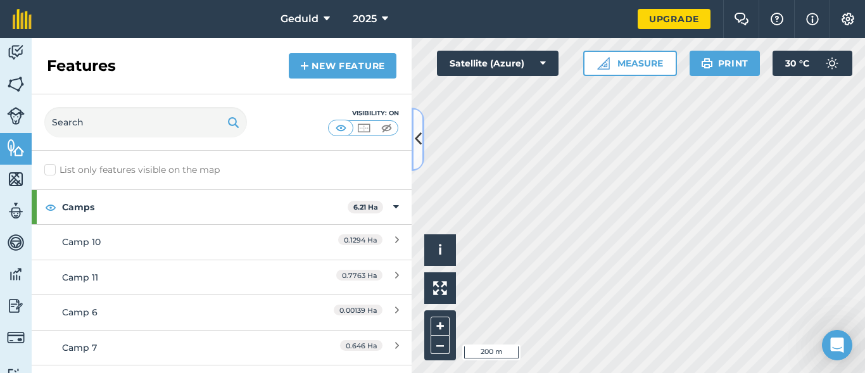
click at [421, 139] on icon at bounding box center [418, 139] width 7 height 22
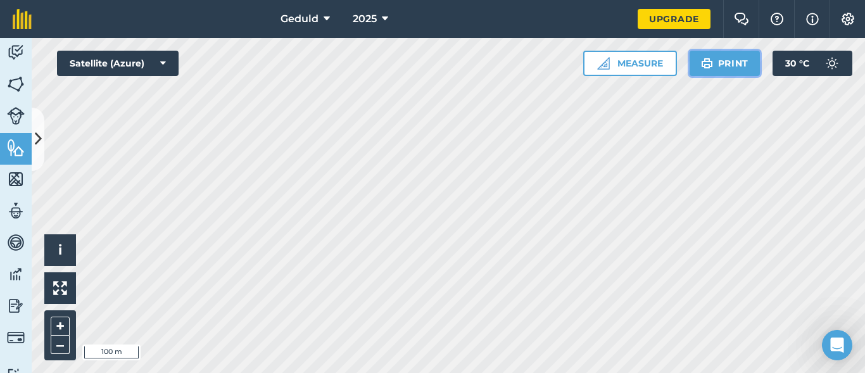
click at [709, 60] on img at bounding box center [707, 63] width 12 height 15
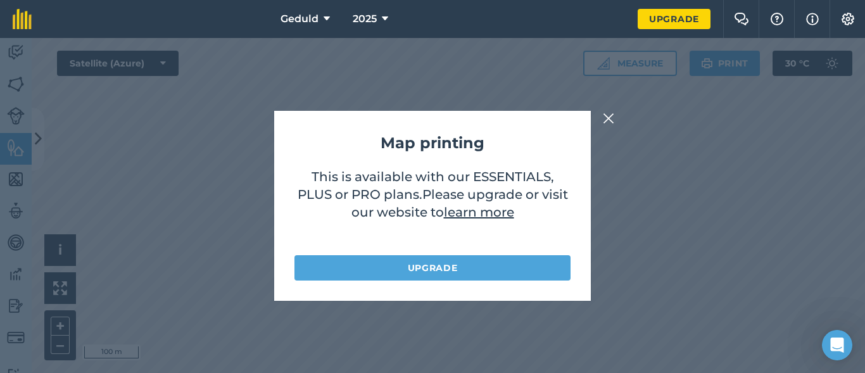
click at [611, 117] on img at bounding box center [608, 118] width 11 height 15
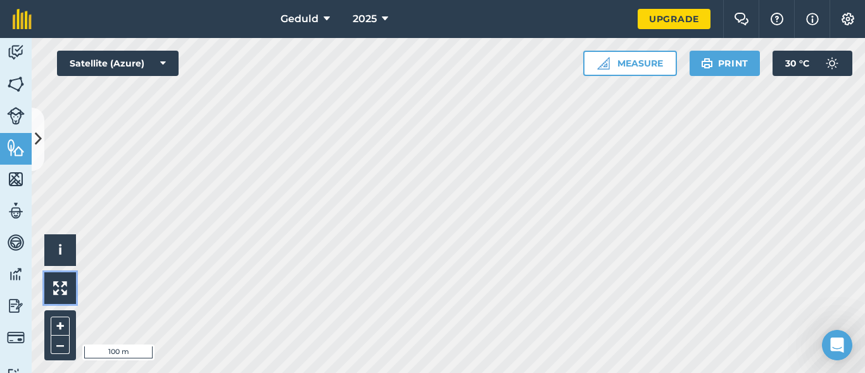
click at [61, 292] on img at bounding box center [60, 288] width 14 height 14
click at [136, 56] on button "Satellite (Azure)" at bounding box center [118, 63] width 122 height 25
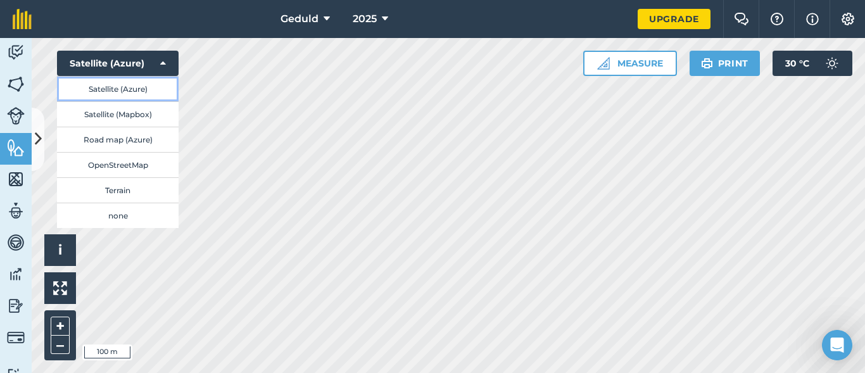
click at [147, 96] on button "Satellite (Azure)" at bounding box center [118, 88] width 122 height 25
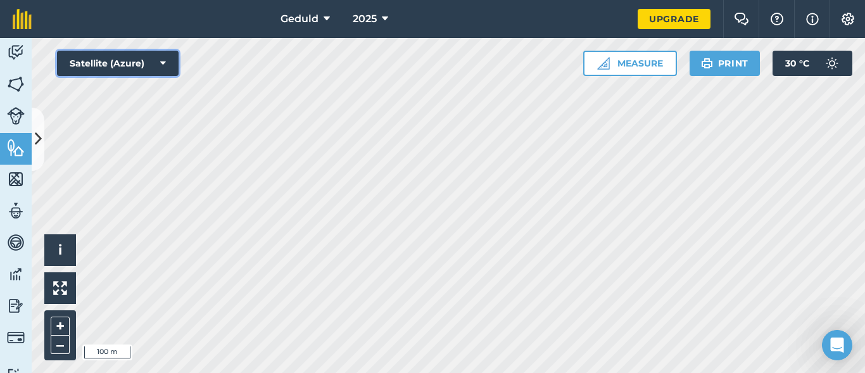
drag, startPoint x: 124, startPoint y: 58, endPoint x: 117, endPoint y: 59, distance: 7.1
click at [124, 58] on button "Satellite (Azure)" at bounding box center [118, 63] width 122 height 25
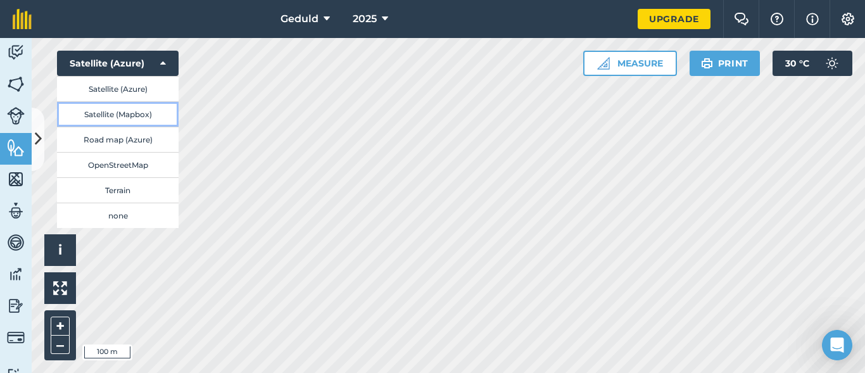
click at [136, 117] on button "Satellite (Mapbox)" at bounding box center [118, 113] width 122 height 25
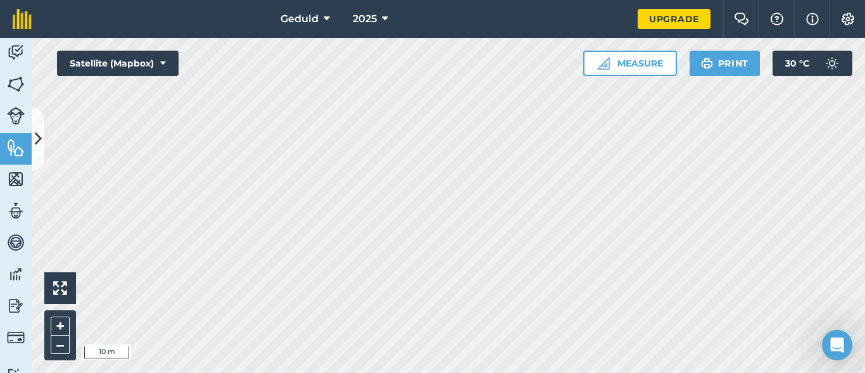
click at [586, 373] on html "Geduld 2025 Upgrade Farm Chat Help Info Settings Map printing is not available …" at bounding box center [432, 186] width 865 height 373
click at [18, 212] on img at bounding box center [16, 210] width 18 height 19
click at [18, 214] on img at bounding box center [16, 210] width 18 height 19
click at [39, 151] on button at bounding box center [38, 139] width 13 height 63
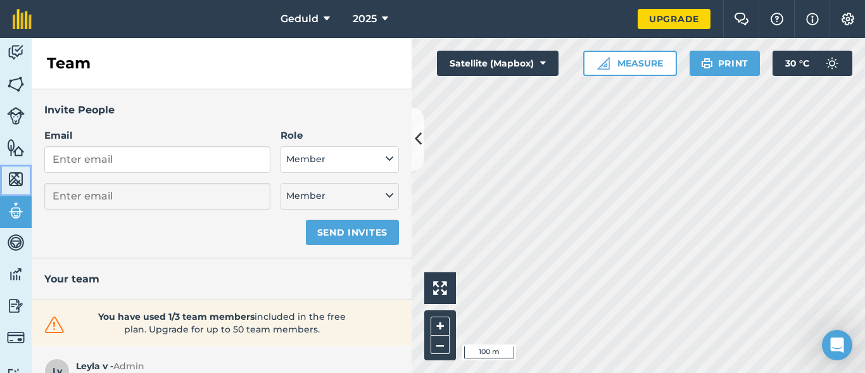
click at [8, 183] on img at bounding box center [16, 179] width 18 height 19
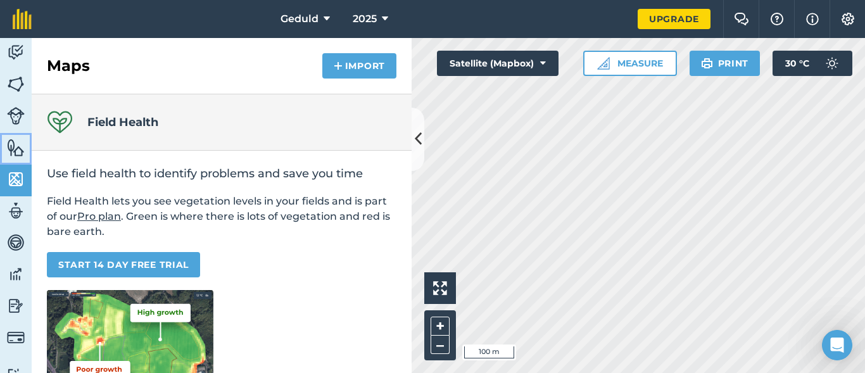
click at [8, 138] on img at bounding box center [16, 147] width 18 height 19
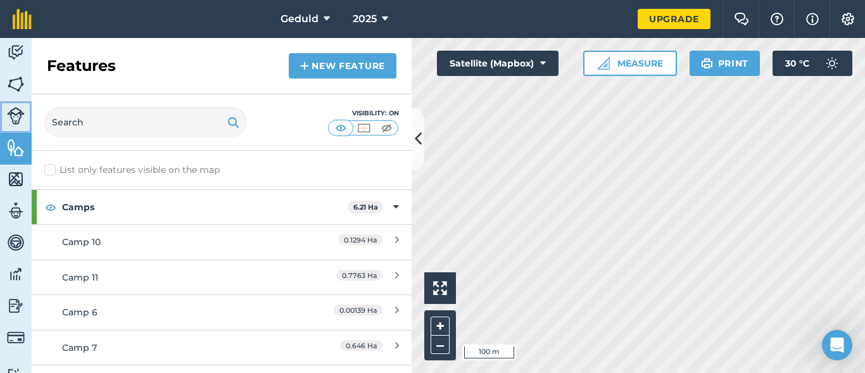
click at [18, 115] on img at bounding box center [16, 116] width 18 height 18
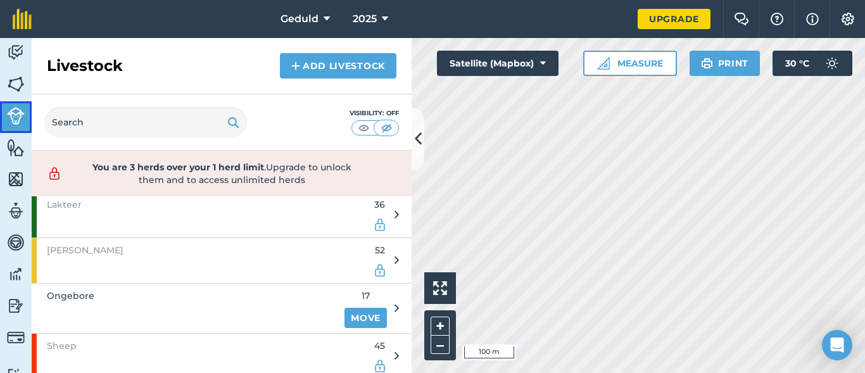
scroll to position [91, 0]
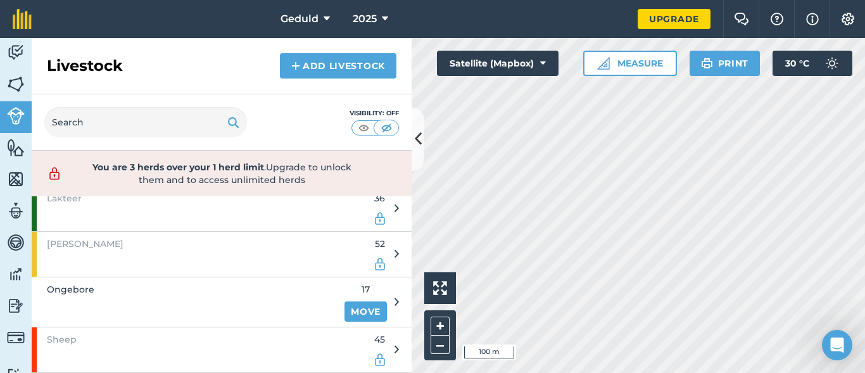
click at [395, 295] on div at bounding box center [397, 302] width 4 height 14
click at [382, 307] on div "Ongebore 17 Move" at bounding box center [215, 301] width 367 height 49
click at [395, 251] on icon at bounding box center [397, 253] width 4 height 11
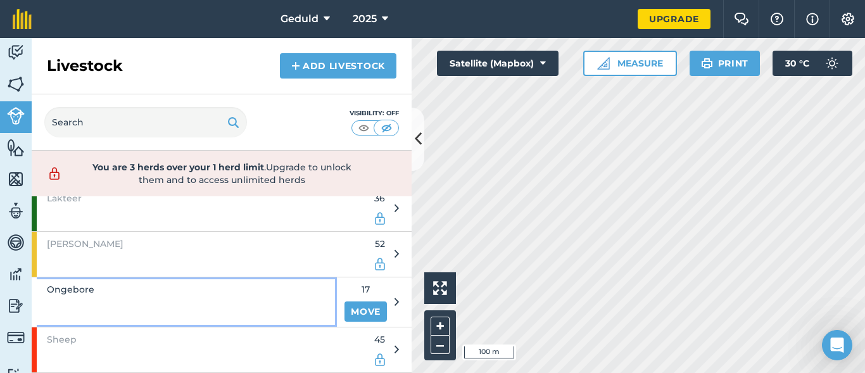
click at [276, 303] on div "Ongebore" at bounding box center [184, 301] width 305 height 49
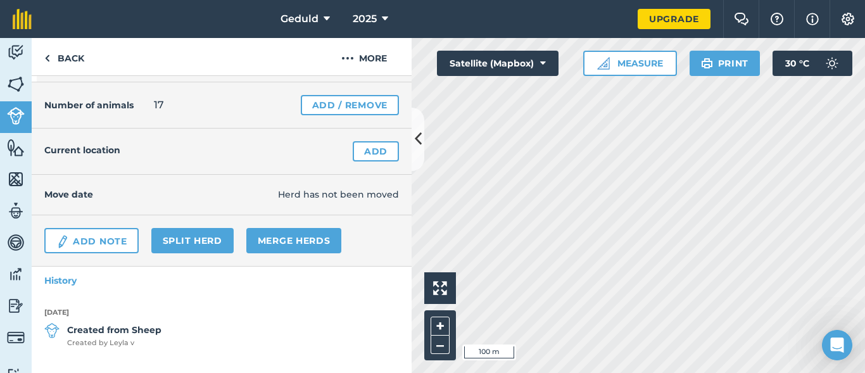
scroll to position [49, 0]
click at [286, 236] on link "Merge Herds" at bounding box center [294, 239] width 96 height 25
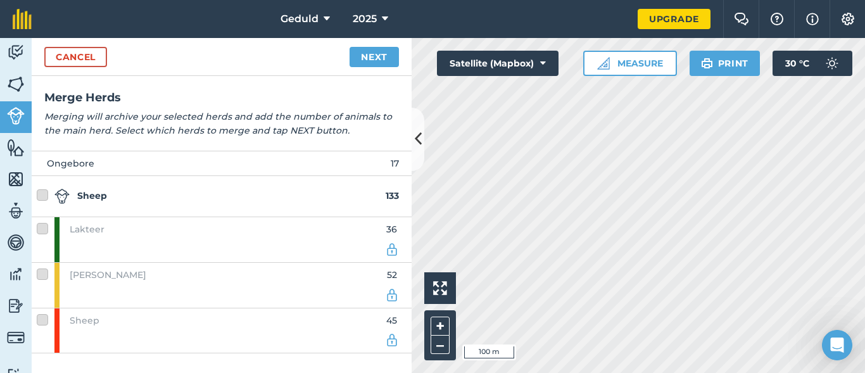
click at [42, 268] on label at bounding box center [44, 268] width 15 height 0
click at [287, 283] on div "[PERSON_NAME]" at bounding box center [219, 285] width 331 height 45
click at [365, 62] on link "Next" at bounding box center [374, 57] width 49 height 20
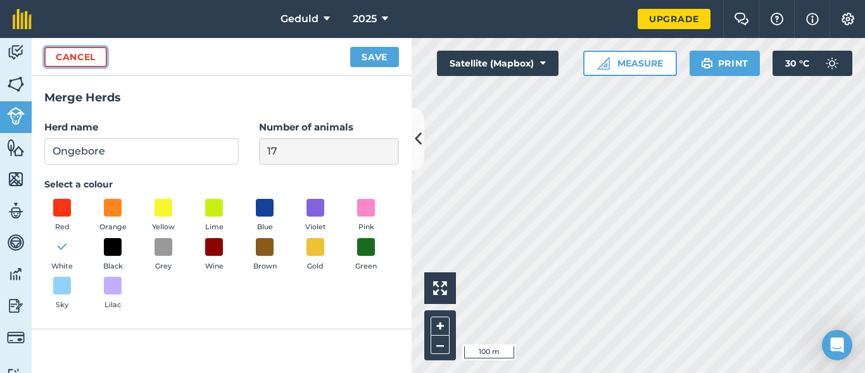
click at [82, 57] on link "Cancel" at bounding box center [75, 57] width 63 height 20
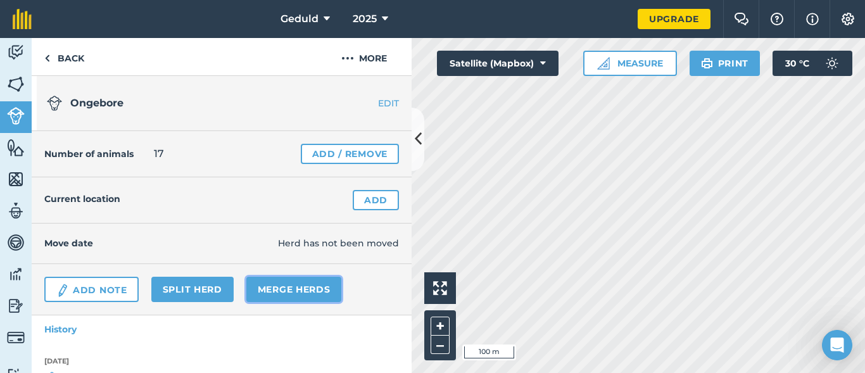
click at [282, 293] on link "Merge Herds" at bounding box center [294, 289] width 96 height 25
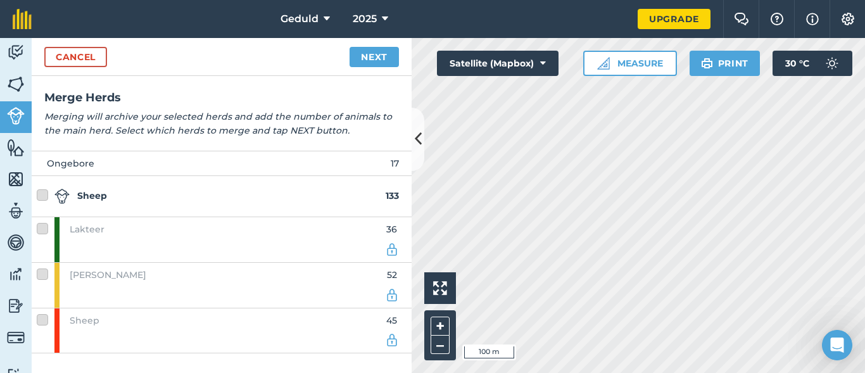
click at [42, 189] on label at bounding box center [44, 189] width 15 height 0
click at [39, 268] on label at bounding box center [44, 268] width 15 height 0
drag, startPoint x: 395, startPoint y: 296, endPoint x: 392, endPoint y: 214, distance: 81.8
click at [394, 296] on img at bounding box center [392, 295] width 14 height 15
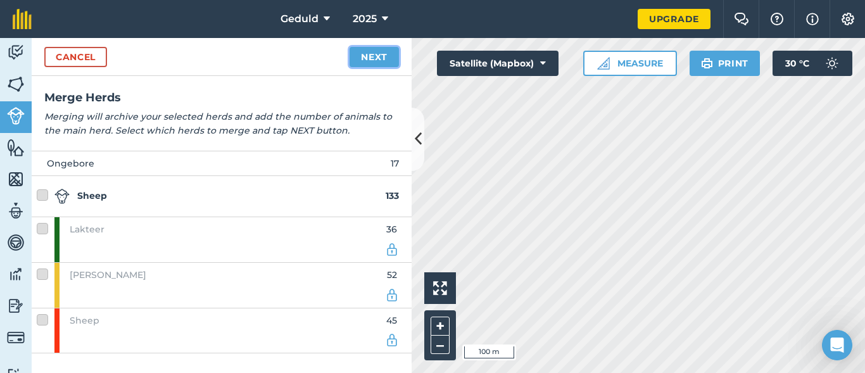
click at [383, 64] on link "Next" at bounding box center [374, 57] width 49 height 20
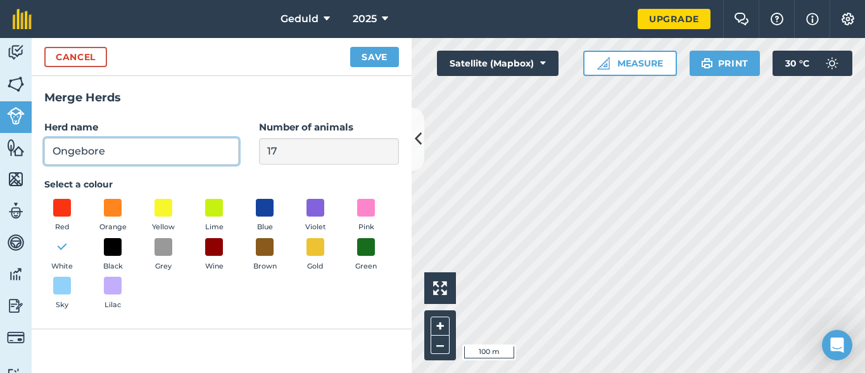
click at [131, 157] on input "Ongebore" at bounding box center [141, 151] width 194 height 27
type input "[PERSON_NAME]"
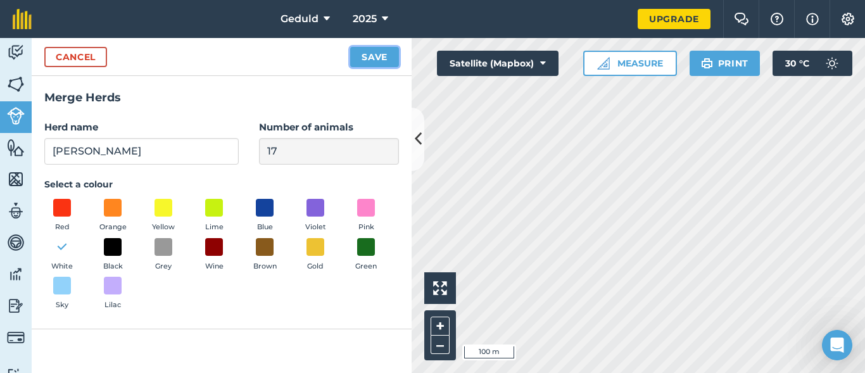
click at [373, 58] on button "Save" at bounding box center [374, 57] width 49 height 20
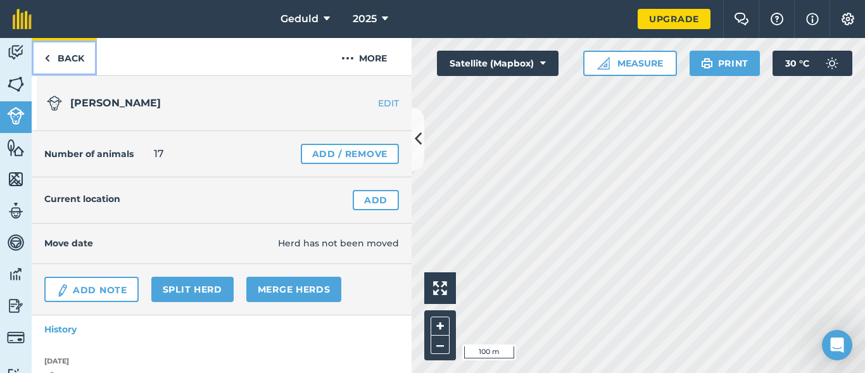
click at [55, 65] on link "Back" at bounding box center [64, 56] width 65 height 37
click at [46, 61] on img at bounding box center [47, 58] width 6 height 15
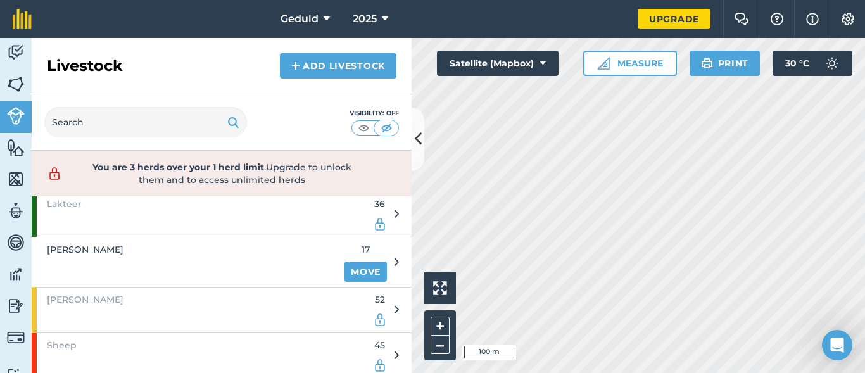
scroll to position [91, 0]
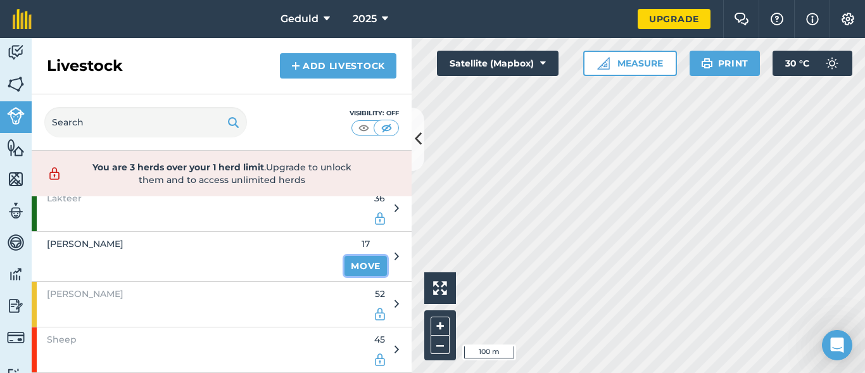
click at [352, 262] on link "Move" at bounding box center [366, 266] width 42 height 20
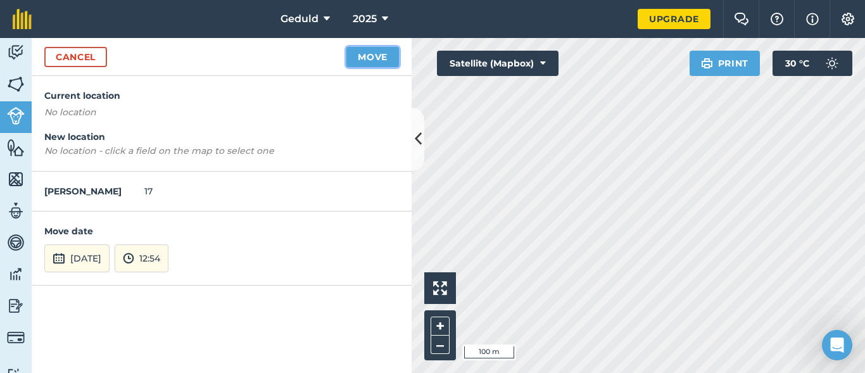
click at [375, 58] on button "Move" at bounding box center [373, 57] width 53 height 20
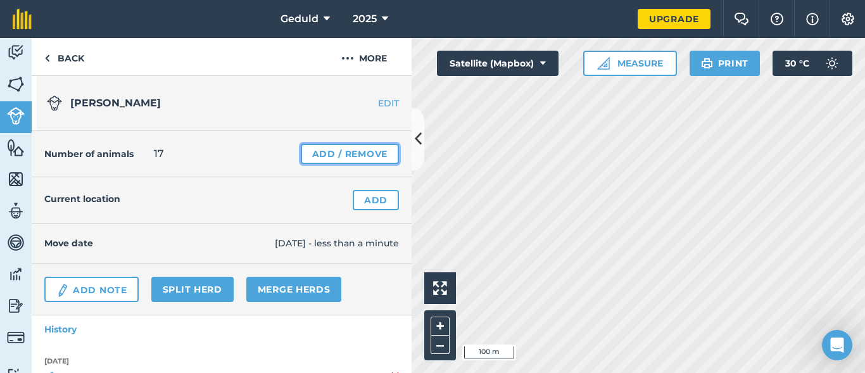
click at [350, 152] on link "Add / Remove" at bounding box center [350, 154] width 98 height 20
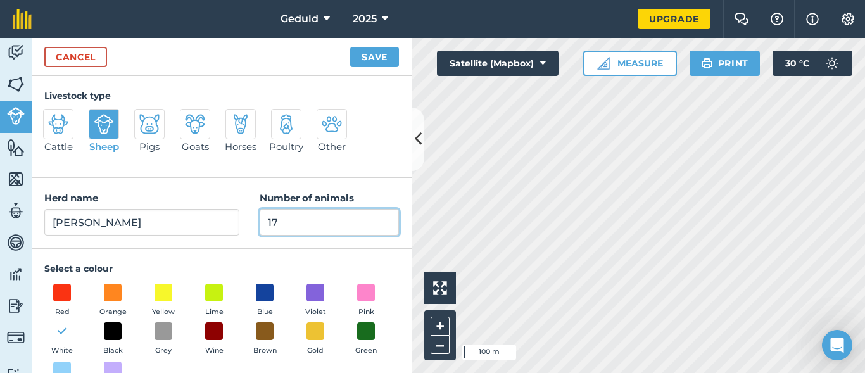
click at [314, 220] on input "17" at bounding box center [329, 222] width 139 height 27
click at [363, 60] on button "Save" at bounding box center [374, 57] width 49 height 20
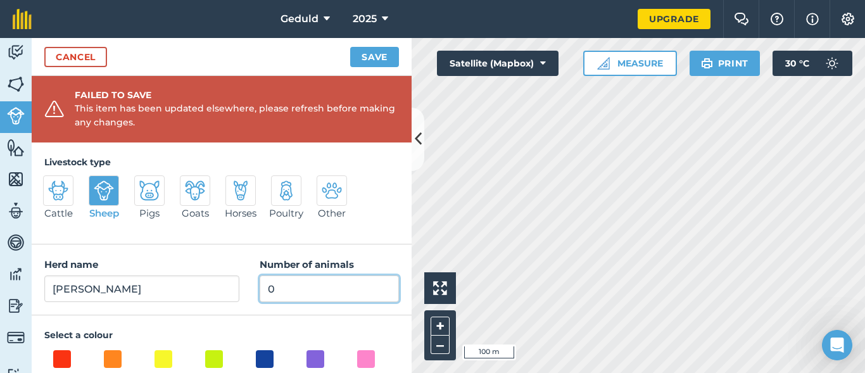
click at [293, 298] on input "0" at bounding box center [329, 289] width 139 height 27
type input "17"
click at [373, 57] on button "Save" at bounding box center [374, 57] width 49 height 20
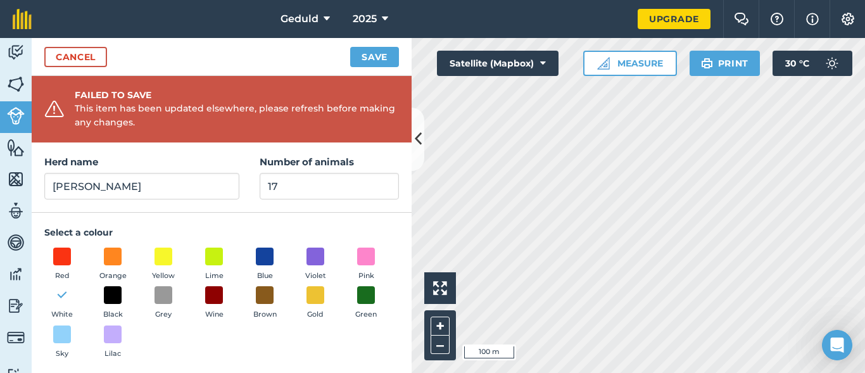
scroll to position [107, 0]
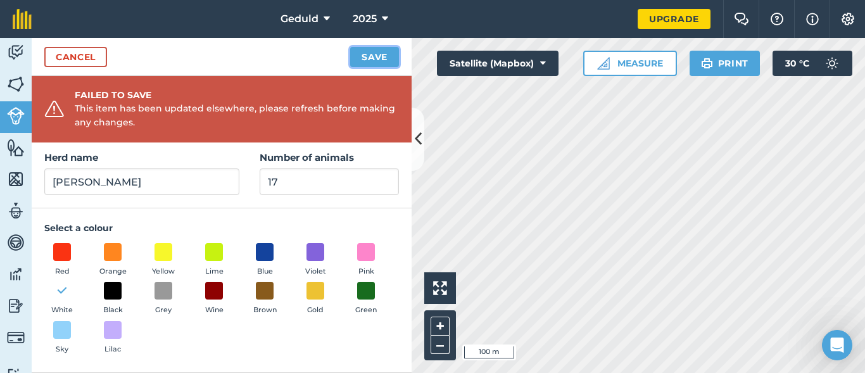
click at [386, 61] on button "Save" at bounding box center [374, 57] width 49 height 20
click at [98, 61] on link "Cancel" at bounding box center [75, 57] width 63 height 20
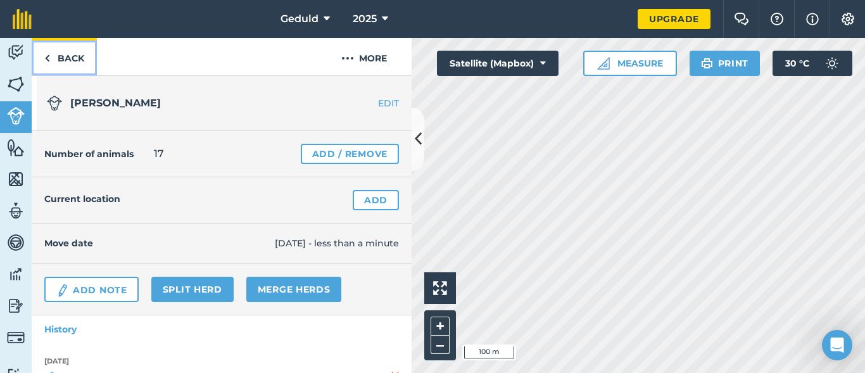
click at [57, 56] on link "Back" at bounding box center [64, 56] width 65 height 37
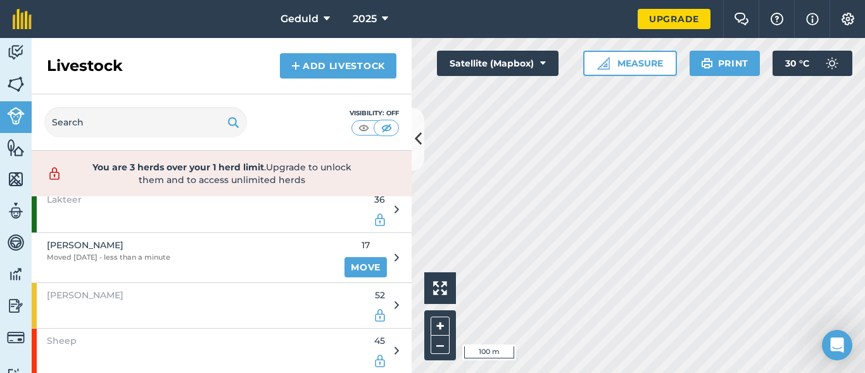
scroll to position [91, 0]
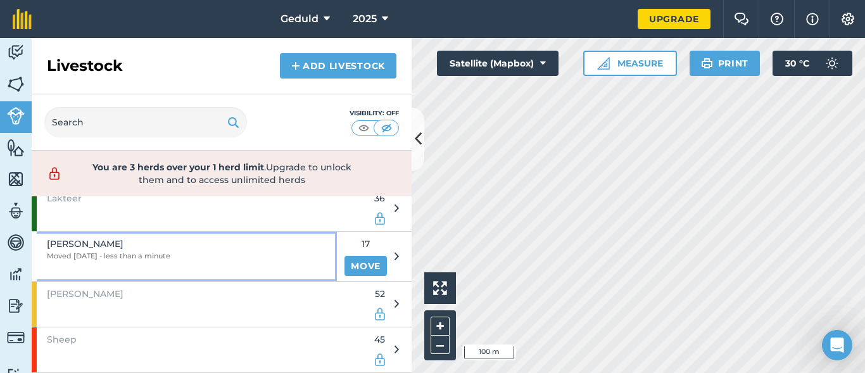
click at [98, 265] on div "[PERSON_NAME] Moved [DATE] - less than a minute" at bounding box center [109, 256] width 124 height 49
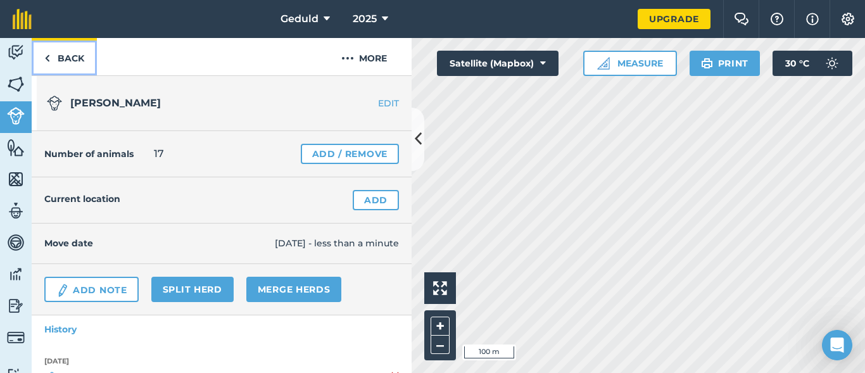
click at [39, 68] on link "Back" at bounding box center [64, 56] width 65 height 37
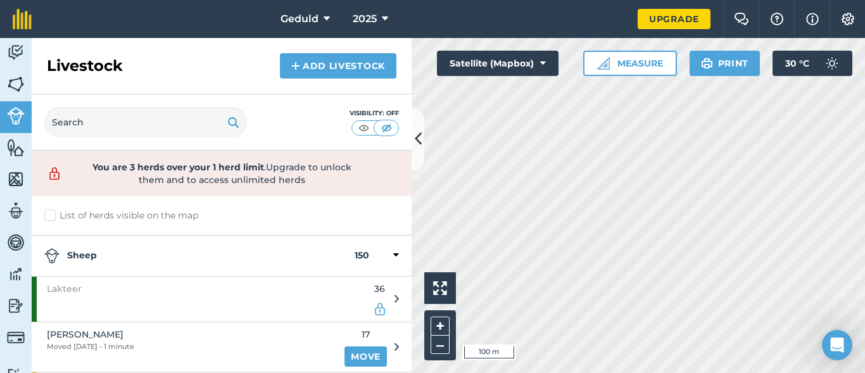
click at [393, 254] on div "Sheep 150" at bounding box center [222, 256] width 380 height 41
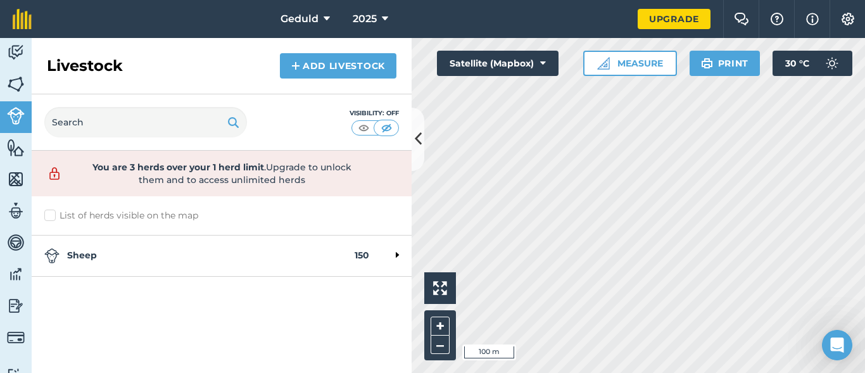
click at [393, 253] on div at bounding box center [384, 255] width 30 height 15
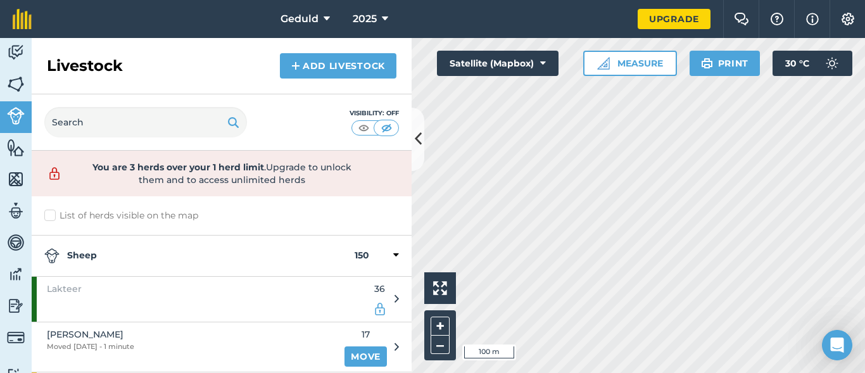
click at [54, 217] on label "List of herds visible on the map" at bounding box center [221, 215] width 355 height 13
click at [53, 217] on input "List of herds visible on the map" at bounding box center [48, 213] width 8 height 8
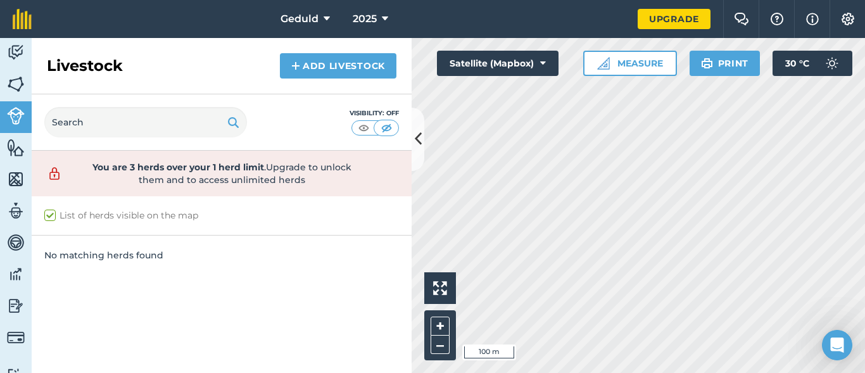
click at [53, 217] on label "List of herds visible on the map" at bounding box center [221, 215] width 355 height 13
click at [53, 217] on input "List of herds visible on the map" at bounding box center [48, 213] width 8 height 8
checkbox input "false"
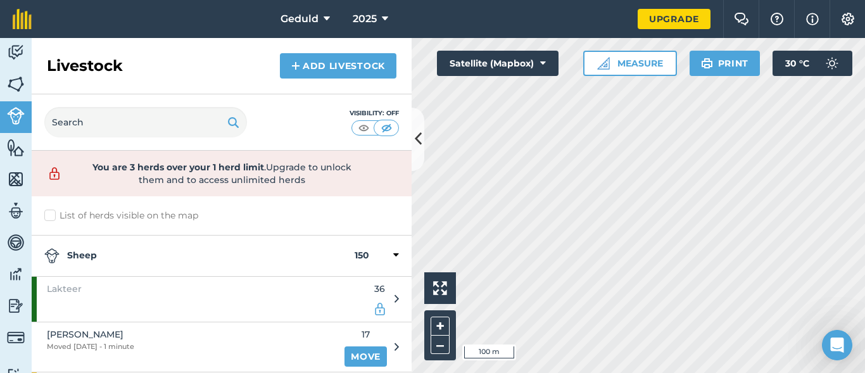
click at [383, 257] on div at bounding box center [384, 255] width 30 height 15
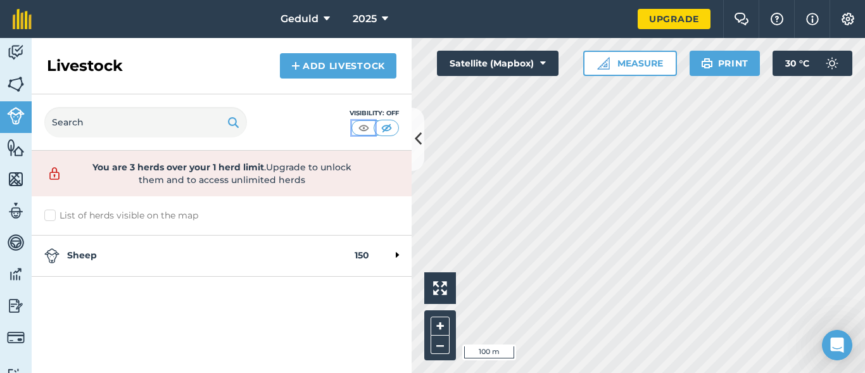
click at [365, 127] on img at bounding box center [364, 128] width 16 height 13
click at [385, 253] on div at bounding box center [384, 255] width 30 height 15
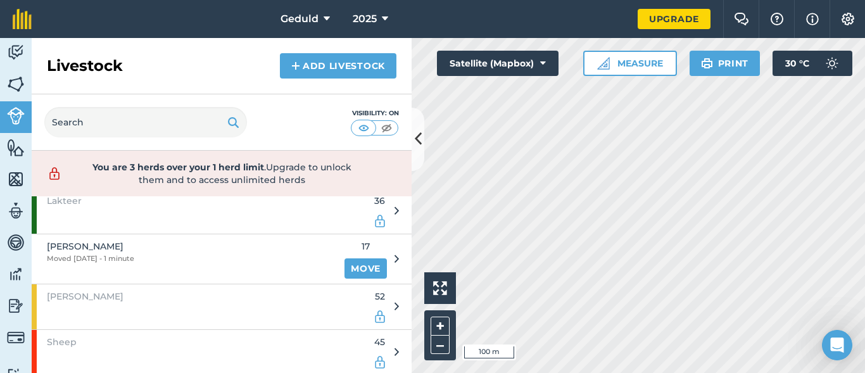
scroll to position [91, 0]
click at [384, 209] on div "Lakteer 36" at bounding box center [215, 208] width 367 height 45
click at [395, 208] on icon at bounding box center [397, 208] width 4 height 11
click at [395, 256] on icon at bounding box center [397, 256] width 4 height 11
click at [346, 265] on link "Move" at bounding box center [366, 266] width 42 height 20
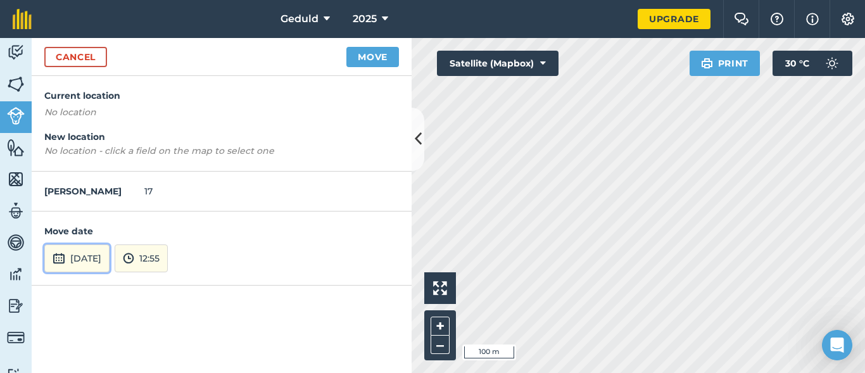
click at [110, 262] on button "[DATE]" at bounding box center [76, 259] width 65 height 28
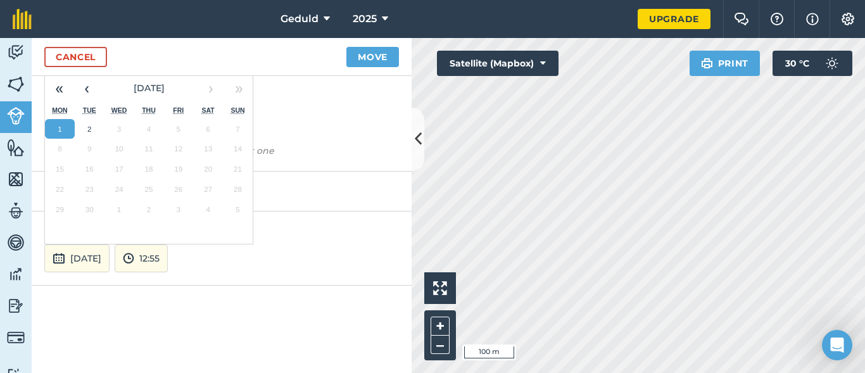
drag, startPoint x: 267, startPoint y: 262, endPoint x: 281, endPoint y: 184, distance: 79.8
click at [269, 261] on div "[DATE] « ‹ [DATE] › » Mon Tue Wed Thu Fri Sat Sun 1 2 3 4 5 6 7 8 9 10 11 12 13…" at bounding box center [221, 259] width 355 height 28
click at [50, 56] on link "Cancel" at bounding box center [75, 57] width 63 height 20
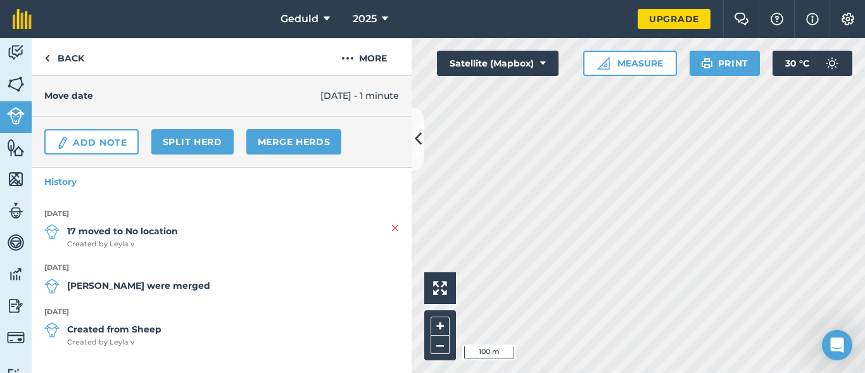
scroll to position [84, 0]
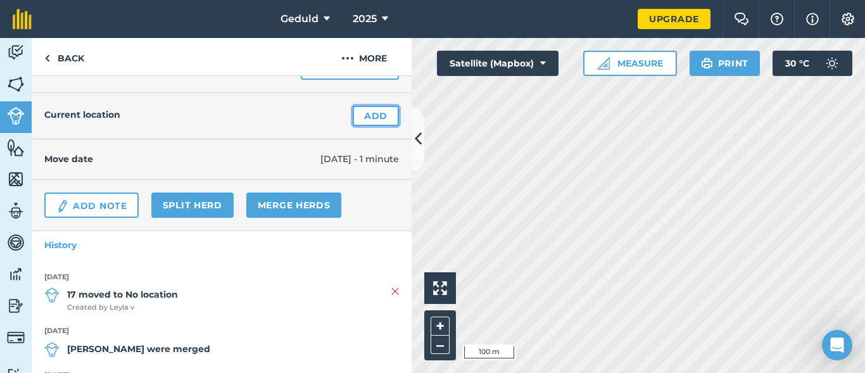
click at [355, 117] on link "Add" at bounding box center [376, 116] width 46 height 20
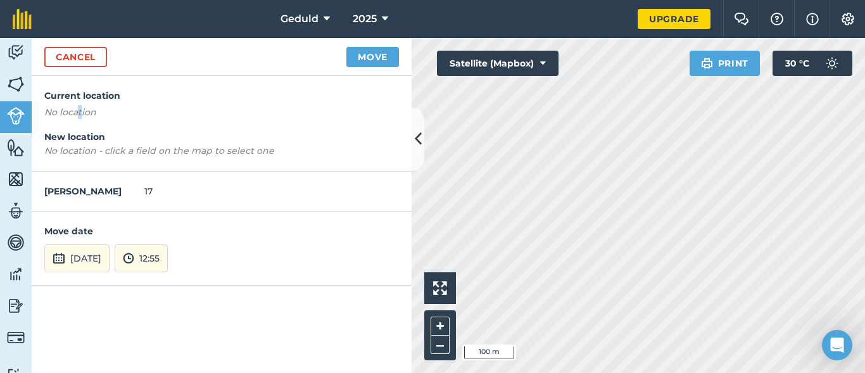
click at [80, 107] on em "No location" at bounding box center [70, 111] width 52 height 11
click at [368, 53] on button "Move" at bounding box center [373, 57] width 53 height 20
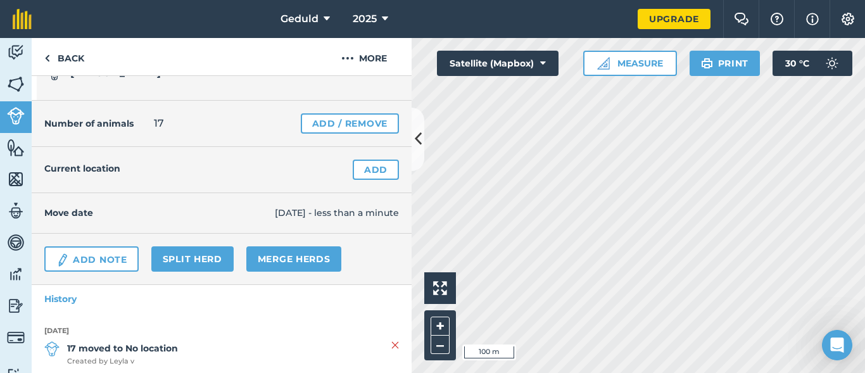
scroll to position [63, 0]
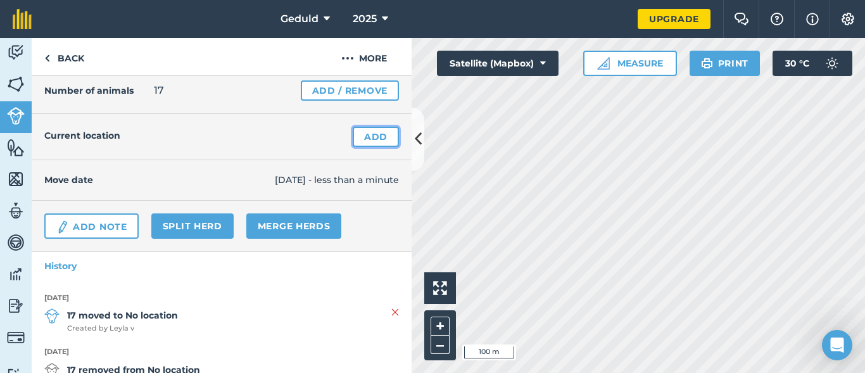
click at [370, 143] on link "Add" at bounding box center [376, 137] width 46 height 20
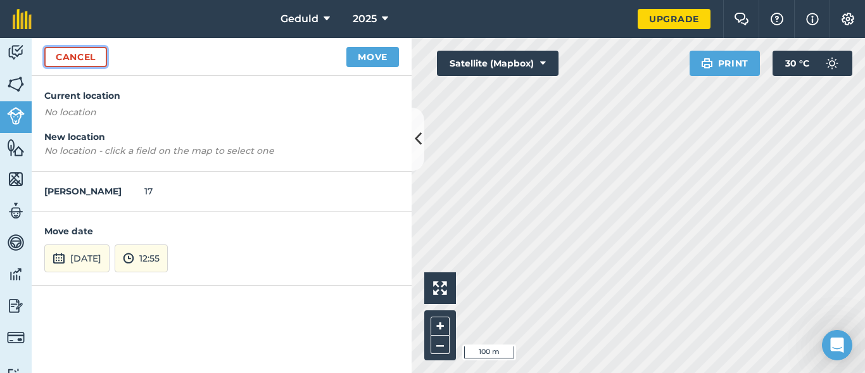
click at [96, 63] on link "Cancel" at bounding box center [75, 57] width 63 height 20
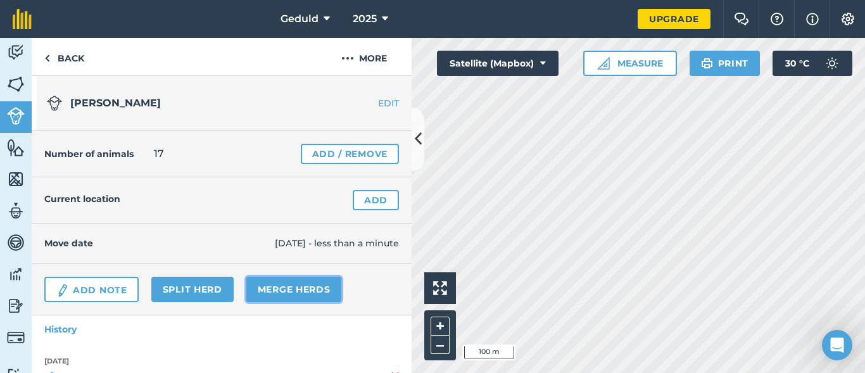
click at [317, 284] on link "Merge Herds" at bounding box center [294, 289] width 96 height 25
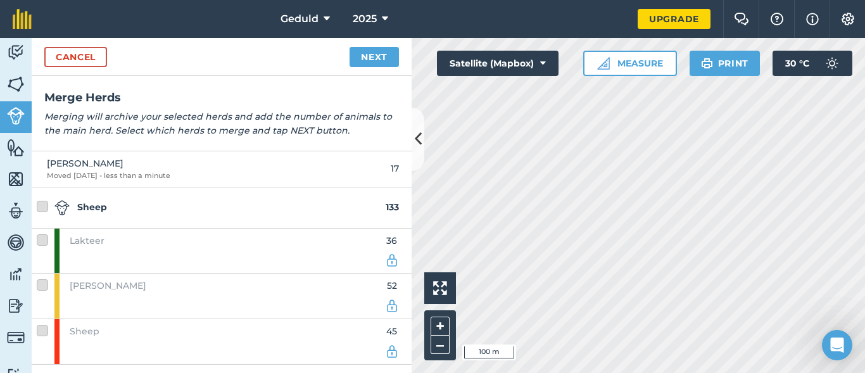
click at [45, 279] on label at bounding box center [44, 279] width 15 height 0
click at [43, 279] on label at bounding box center [44, 279] width 15 height 0
click at [386, 293] on div "52" at bounding box center [392, 296] width 14 height 45
click at [54, 54] on link "Cancel" at bounding box center [75, 57] width 63 height 20
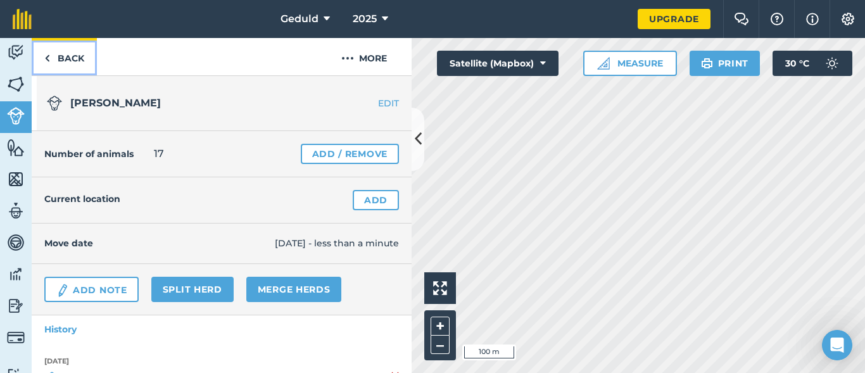
click at [59, 65] on link "Back" at bounding box center [64, 56] width 65 height 37
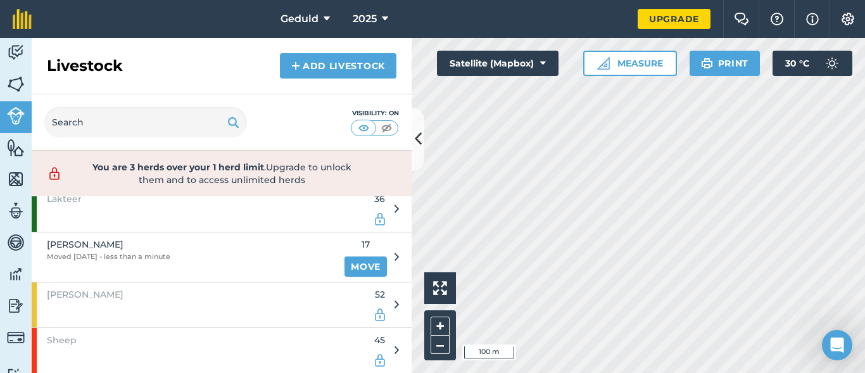
scroll to position [91, 0]
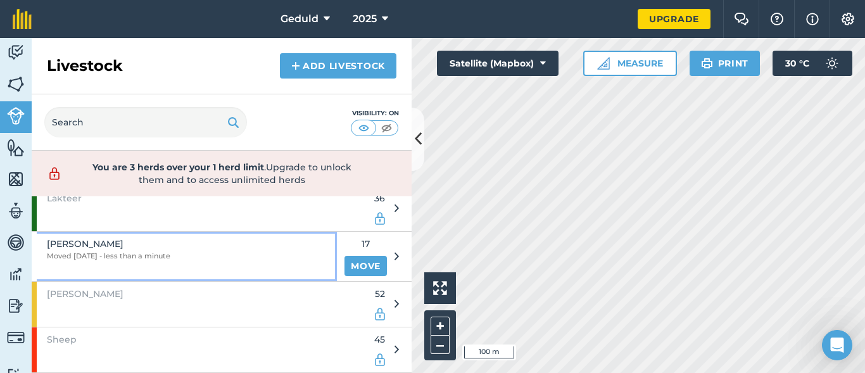
click at [193, 266] on div "[PERSON_NAME] Moved [DATE] - less than a minute" at bounding box center [184, 256] width 305 height 49
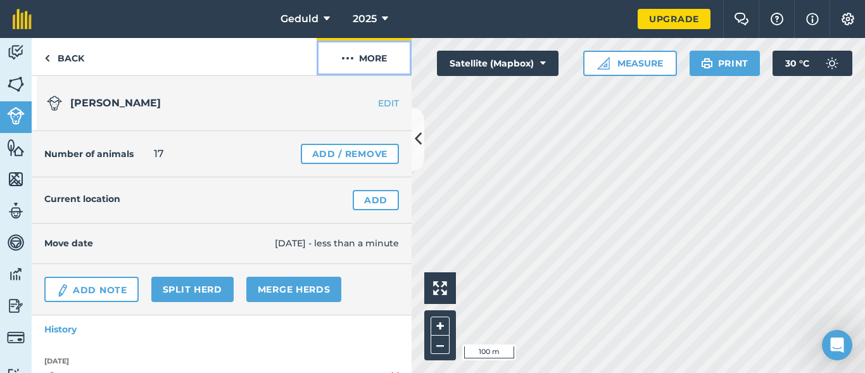
click at [350, 62] on img at bounding box center [347, 58] width 13 height 15
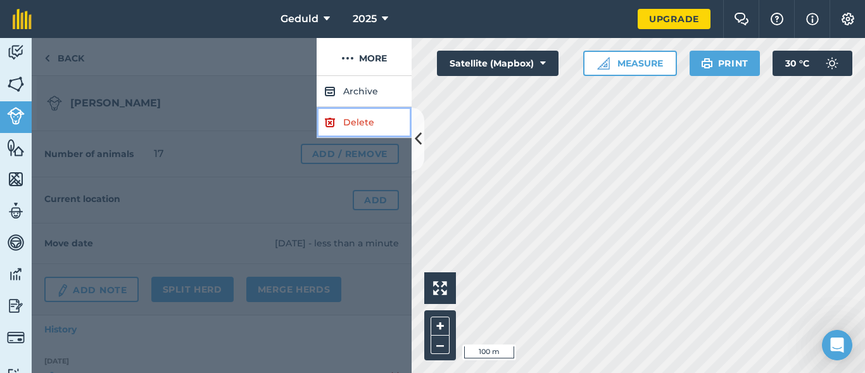
click at [347, 115] on link "Delete" at bounding box center [364, 122] width 95 height 31
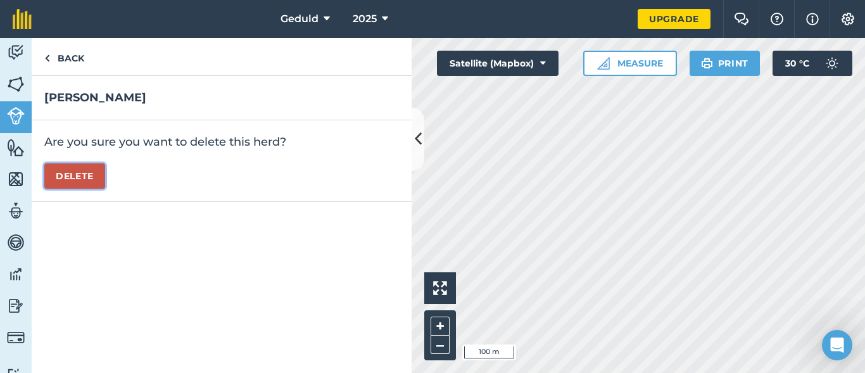
click at [91, 179] on button "Delete" at bounding box center [74, 175] width 61 height 25
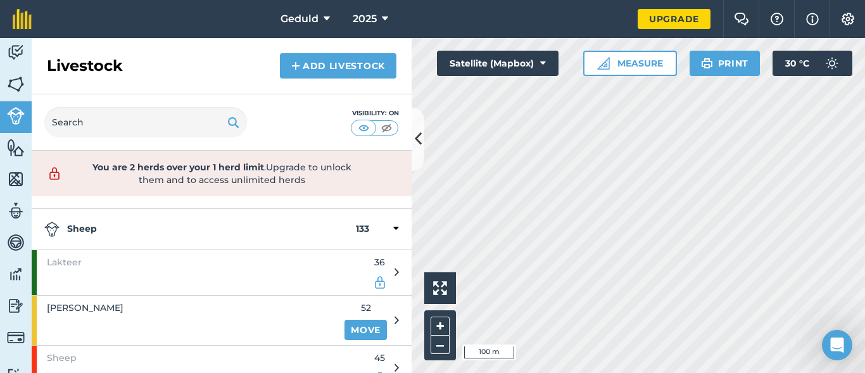
scroll to position [45, 0]
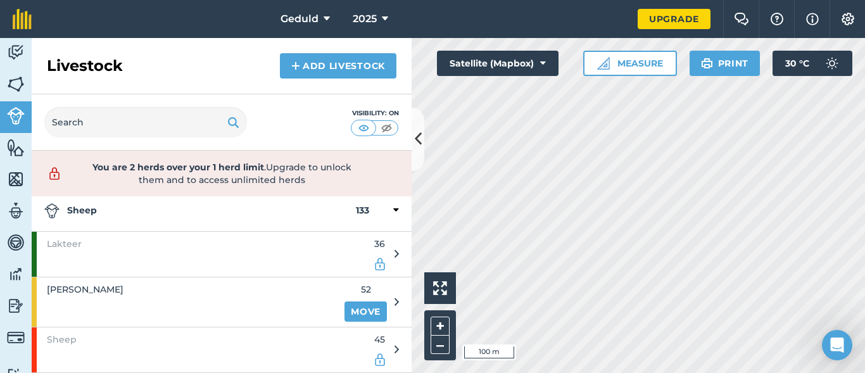
click at [395, 298] on icon at bounding box center [397, 301] width 4 height 11
click at [395, 257] on icon at bounding box center [397, 253] width 4 height 11
click at [352, 308] on link "Move" at bounding box center [366, 312] width 42 height 20
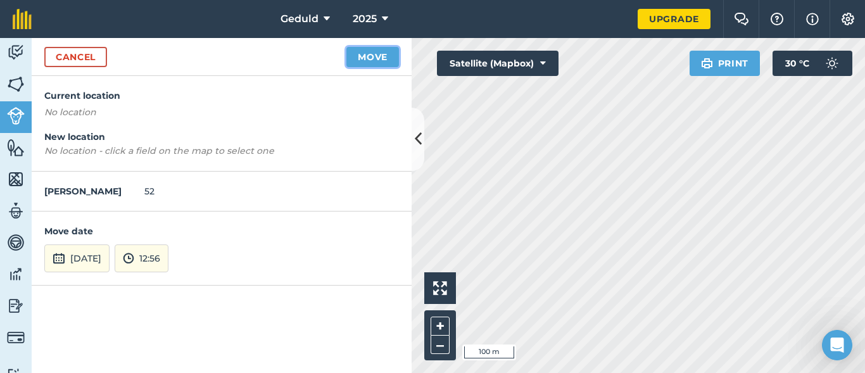
click at [381, 56] on button "Move" at bounding box center [373, 57] width 53 height 20
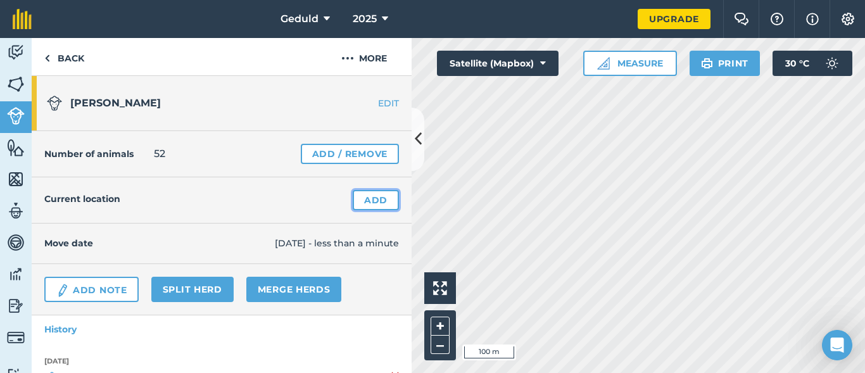
click at [373, 201] on link "Add" at bounding box center [376, 200] width 46 height 20
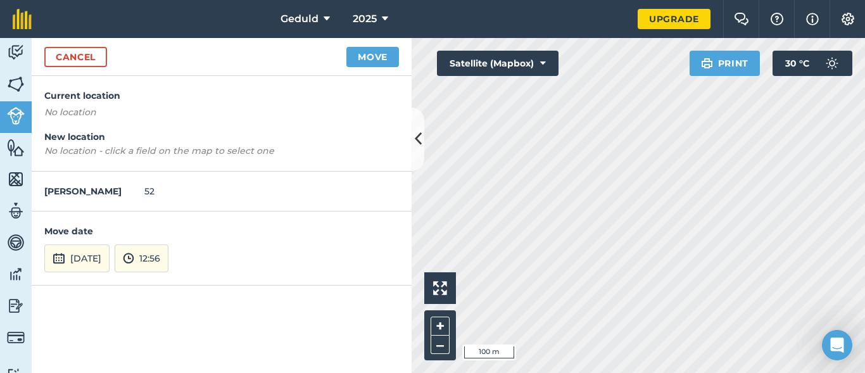
click at [55, 150] on em "No location - click a field on the map to select one" at bounding box center [159, 150] width 230 height 11
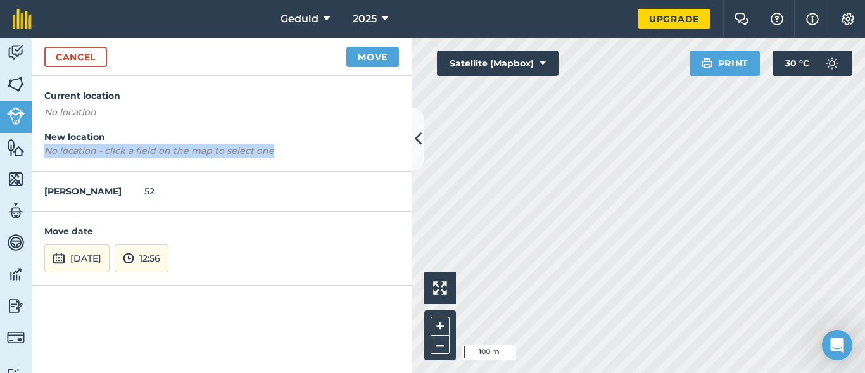
click at [55, 150] on em "No location - click a field on the map to select one" at bounding box center [159, 150] width 230 height 11
click at [66, 65] on link "Cancel" at bounding box center [75, 57] width 63 height 20
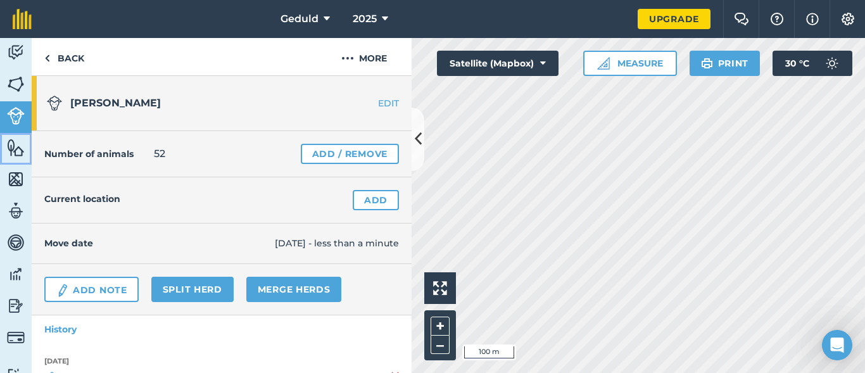
click at [13, 151] on img at bounding box center [16, 147] width 18 height 19
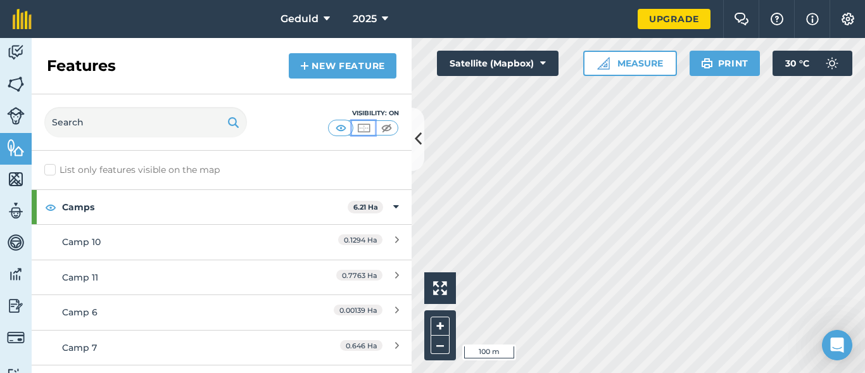
click at [367, 124] on img at bounding box center [364, 128] width 16 height 13
click at [350, 124] on button at bounding box center [340, 128] width 23 height 14
click at [422, 134] on button at bounding box center [418, 139] width 13 height 63
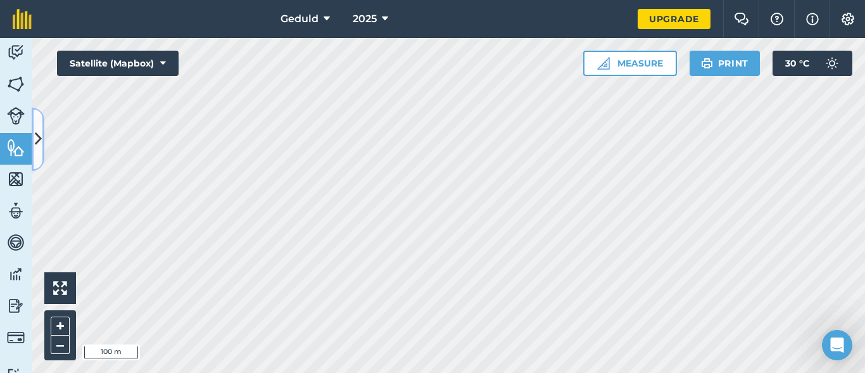
click at [40, 128] on icon at bounding box center [38, 139] width 7 height 22
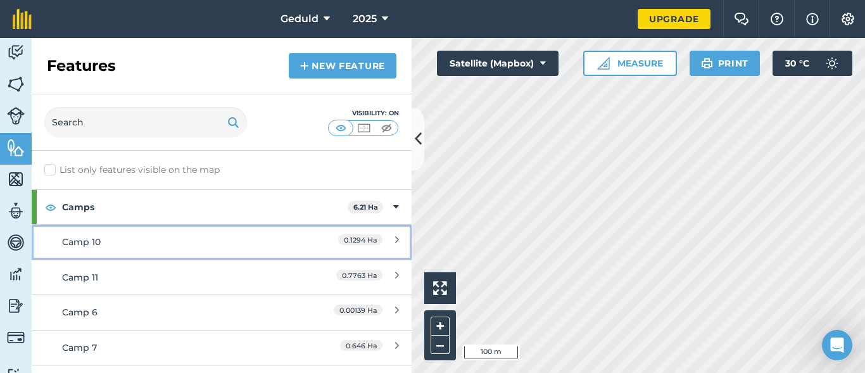
click at [381, 231] on link "Camp 10 0.1294 Ha" at bounding box center [222, 241] width 380 height 35
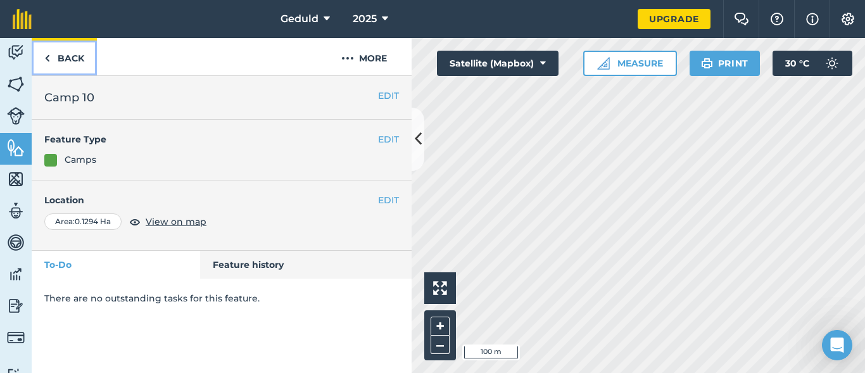
click at [54, 63] on link "Back" at bounding box center [64, 56] width 65 height 37
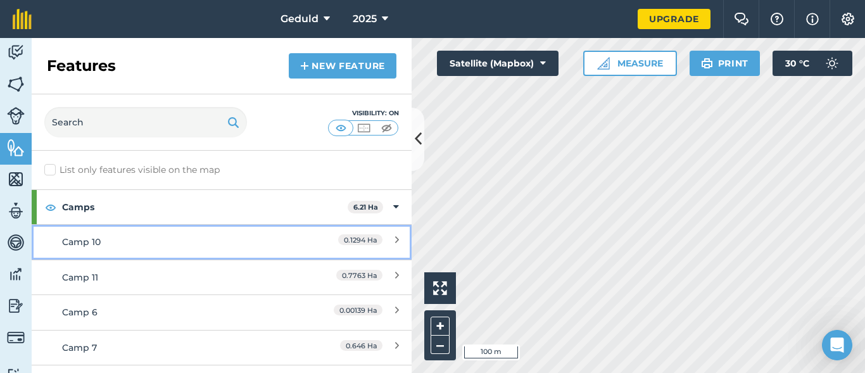
click at [175, 246] on div "Camp 10" at bounding box center [174, 242] width 225 height 14
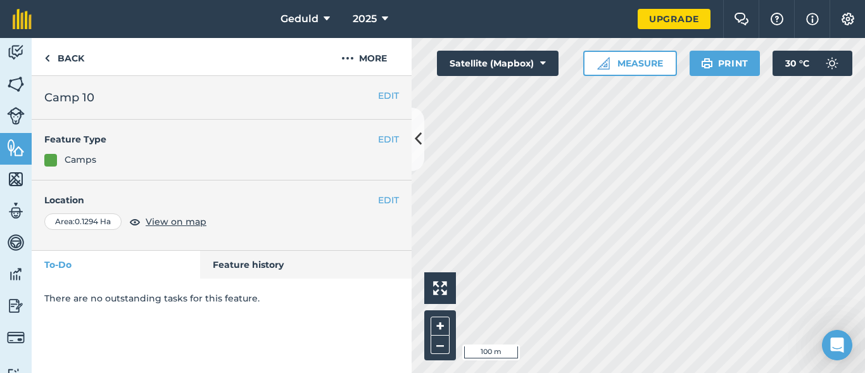
click at [383, 84] on div "EDIT Camp 10" at bounding box center [222, 98] width 380 height 44
click at [385, 93] on button "EDIT" at bounding box center [388, 96] width 21 height 14
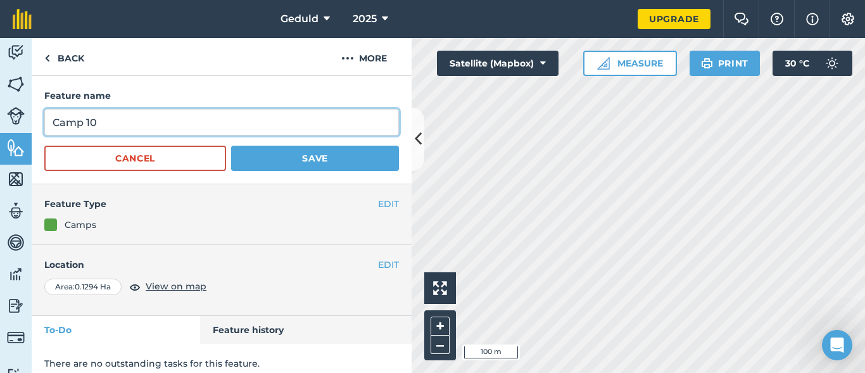
click at [87, 118] on input "Camp 10" at bounding box center [221, 122] width 355 height 27
drag, startPoint x: 87, startPoint y: 118, endPoint x: 41, endPoint y: 130, distance: 47.0
click at [41, 130] on div "Feature name Camp 10 Cancel Save" at bounding box center [222, 130] width 380 height 108
drag, startPoint x: 106, startPoint y: 127, endPoint x: 0, endPoint y: 124, distance: 106.5
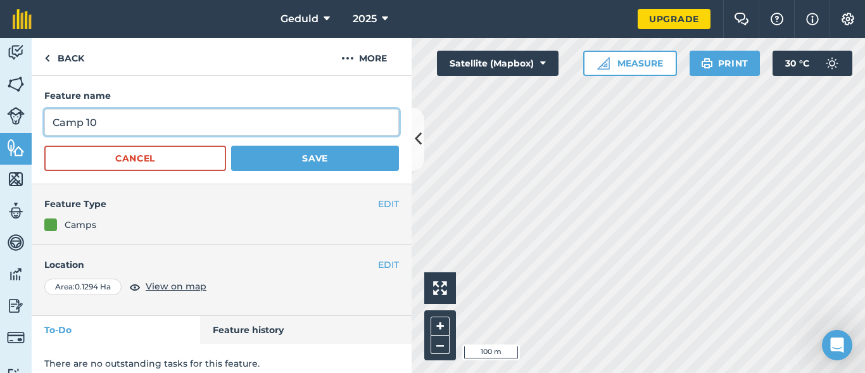
click at [0, 124] on div "Activity Fields Livestock Features Maps Team Vehicles Data Reporting Billing Tu…" at bounding box center [432, 205] width 865 height 335
type input "10"
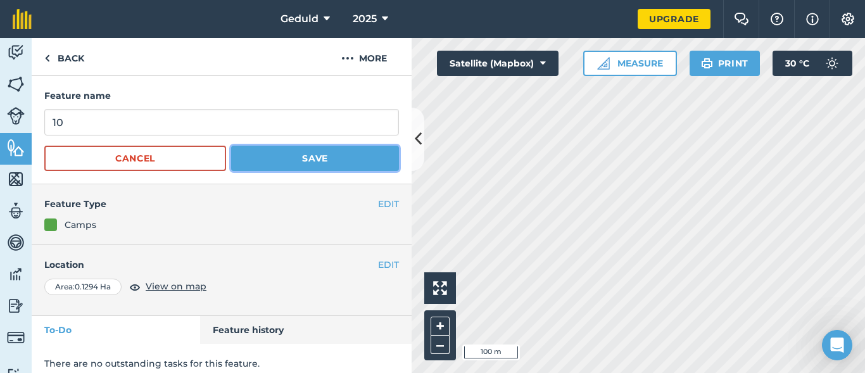
click at [282, 151] on button "Save" at bounding box center [315, 158] width 168 height 25
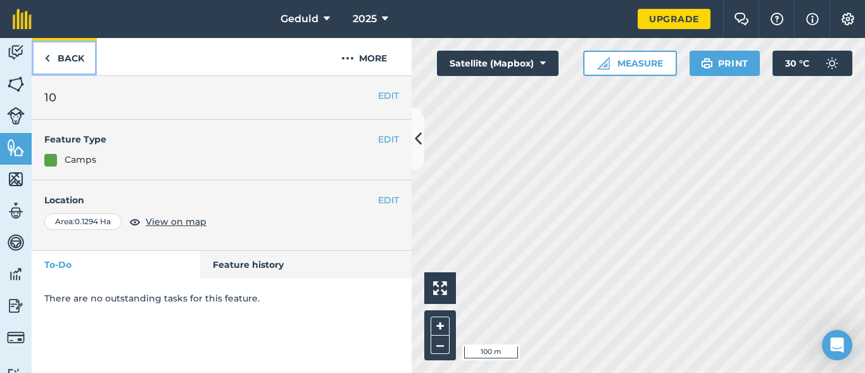
click at [51, 65] on link "Back" at bounding box center [64, 56] width 65 height 37
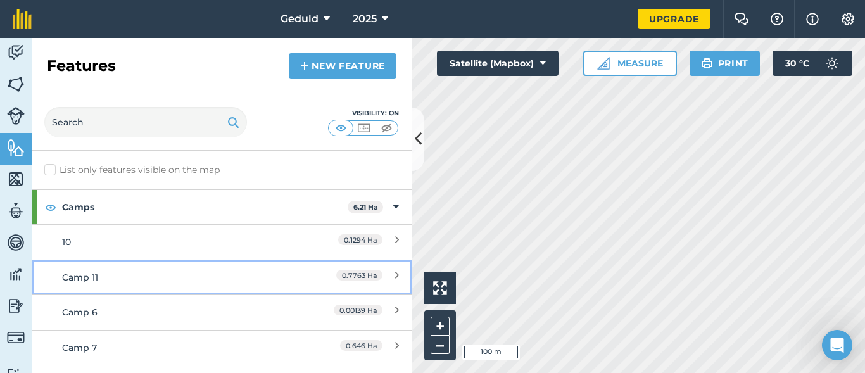
click at [94, 271] on div "Camp 11" at bounding box center [174, 278] width 225 height 14
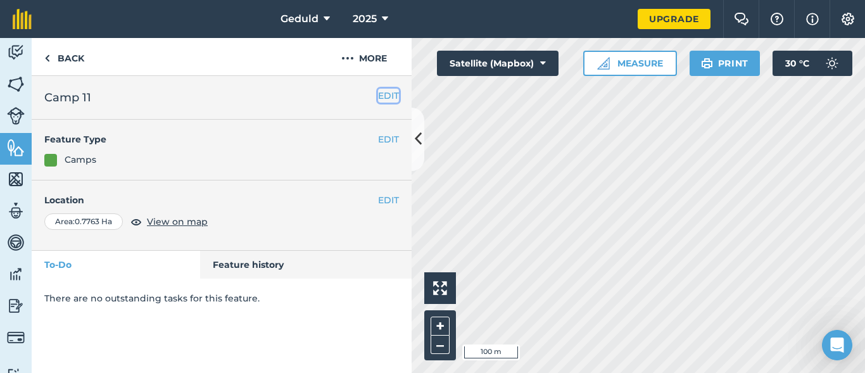
click at [379, 89] on button "EDIT" at bounding box center [388, 96] width 21 height 14
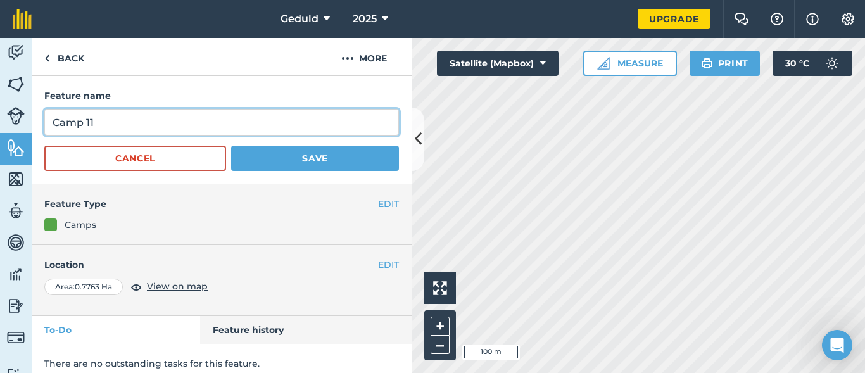
drag, startPoint x: 87, startPoint y: 122, endPoint x: 4, endPoint y: 125, distance: 83.1
click at [4, 125] on div "Activity Fields Livestock Features Maps Team Vehicles Data Reporting Billing Tu…" at bounding box center [432, 205] width 865 height 335
type input "11"
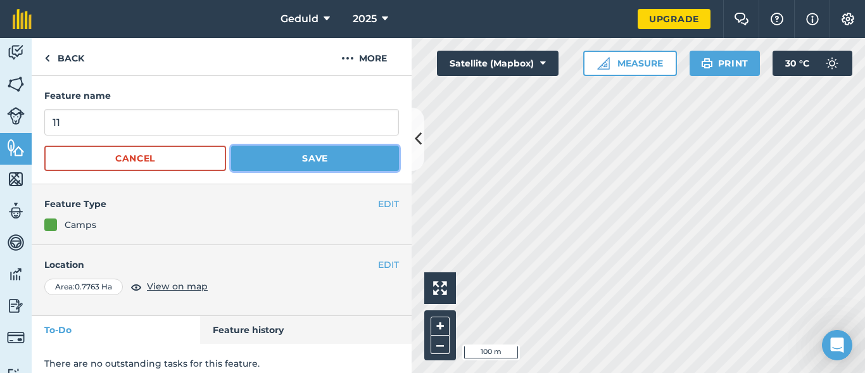
click at [348, 151] on button "Save" at bounding box center [315, 158] width 168 height 25
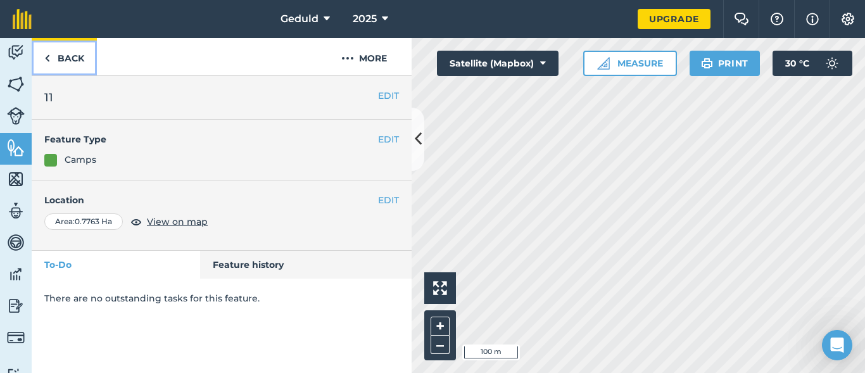
click at [66, 59] on link "Back" at bounding box center [64, 56] width 65 height 37
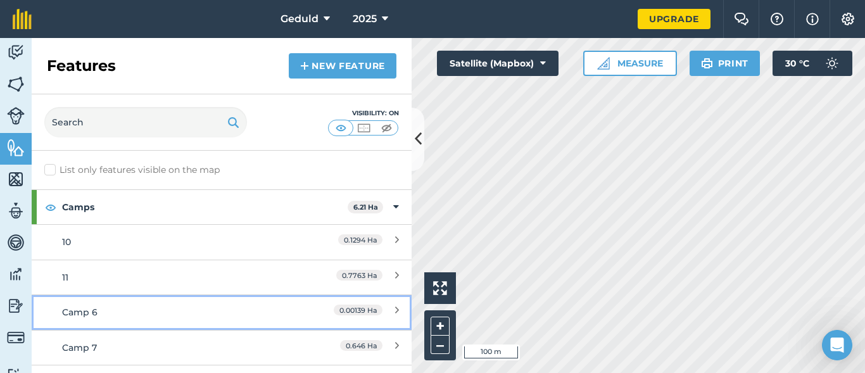
click at [117, 310] on div "Camp 6" at bounding box center [174, 312] width 225 height 14
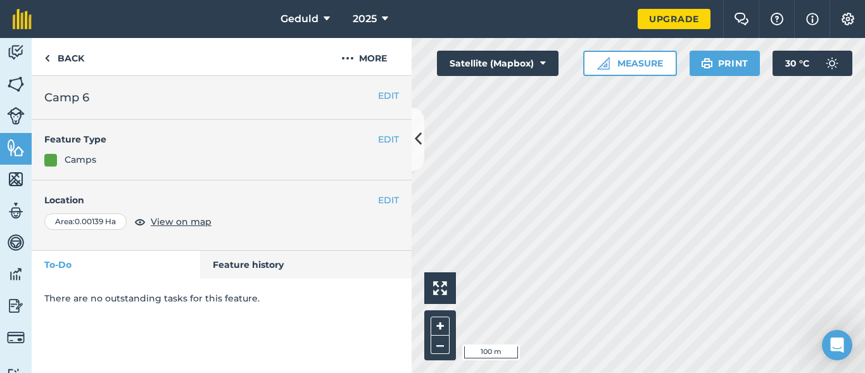
click at [375, 104] on h2 "Camp 6" at bounding box center [221, 98] width 355 height 18
click at [384, 90] on button "EDIT" at bounding box center [388, 96] width 21 height 14
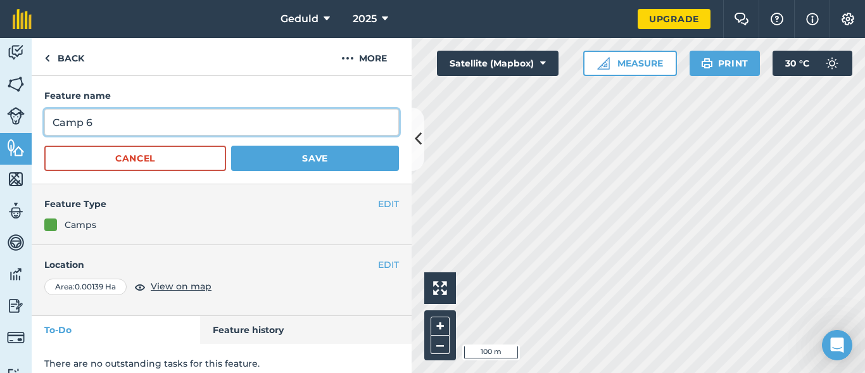
drag, startPoint x: 88, startPoint y: 124, endPoint x: 0, endPoint y: 124, distance: 88.1
click at [0, 124] on div "Activity Fields Livestock Features Maps Team Vehicles Data Reporting Billing Tu…" at bounding box center [432, 205] width 865 height 335
type input "6"
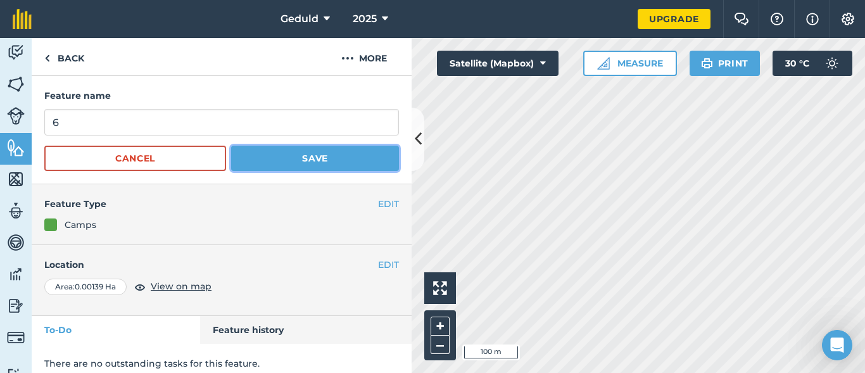
click at [331, 152] on button "Save" at bounding box center [315, 158] width 168 height 25
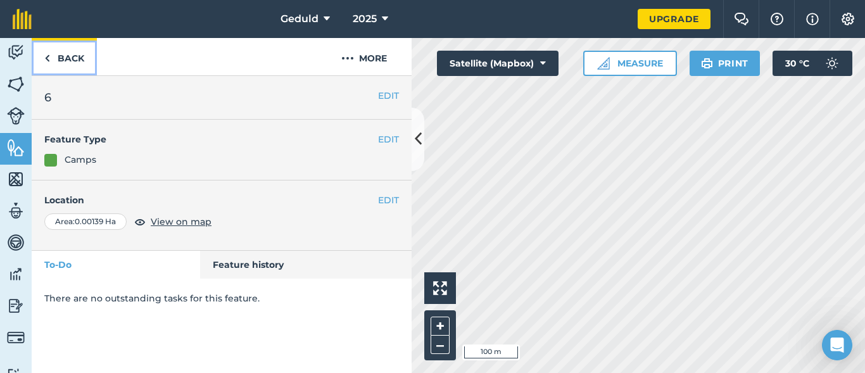
click at [35, 56] on link "Back" at bounding box center [64, 56] width 65 height 37
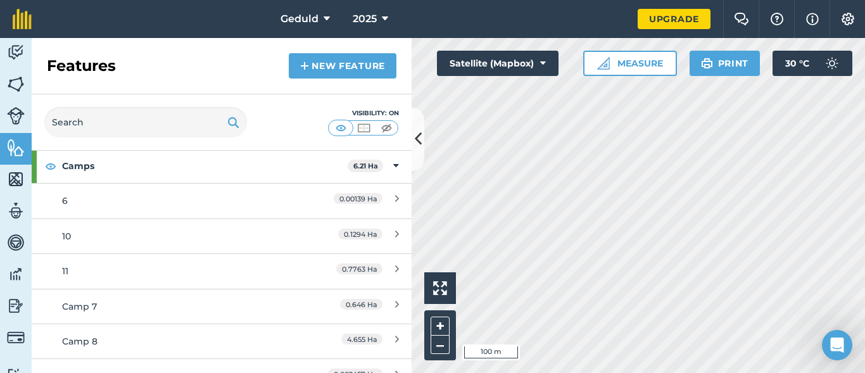
scroll to position [127, 0]
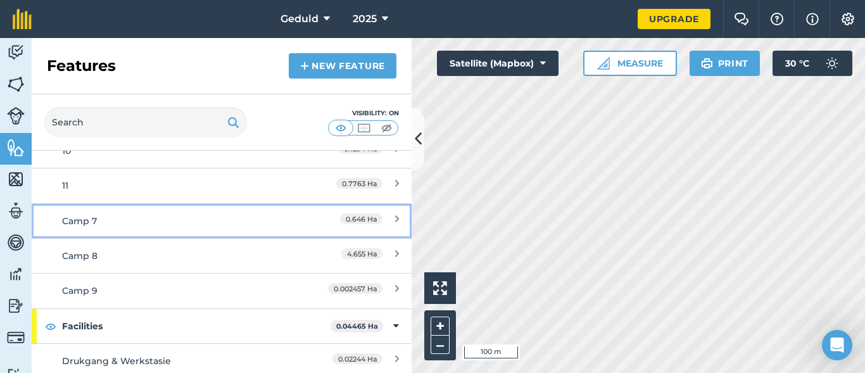
click at [129, 229] on link "Camp 7 0.646 Ha" at bounding box center [222, 220] width 380 height 35
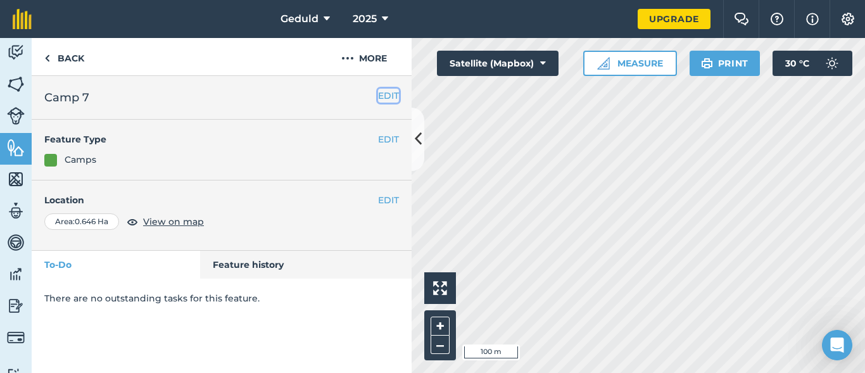
click at [381, 98] on button "EDIT" at bounding box center [388, 96] width 21 height 14
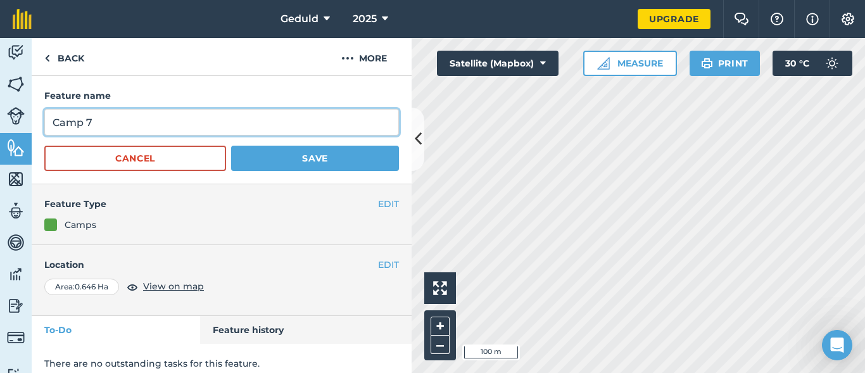
drag, startPoint x: 87, startPoint y: 127, endPoint x: 20, endPoint y: 127, distance: 67.2
click at [20, 127] on div "Activity Fields Livestock Features Maps Team Vehicles Data Reporting Billing Tu…" at bounding box center [432, 205] width 865 height 335
type input "7"
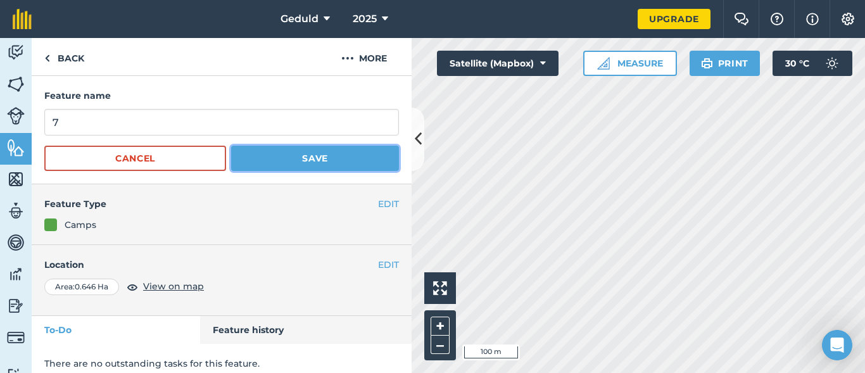
click at [333, 158] on button "Save" at bounding box center [315, 158] width 168 height 25
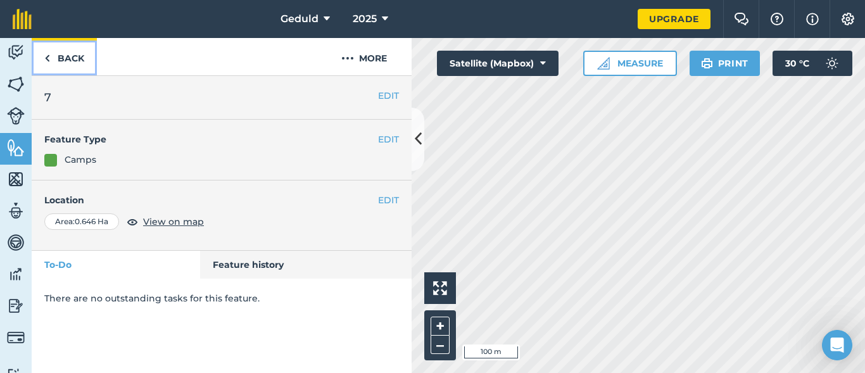
click at [51, 56] on link "Back" at bounding box center [64, 56] width 65 height 37
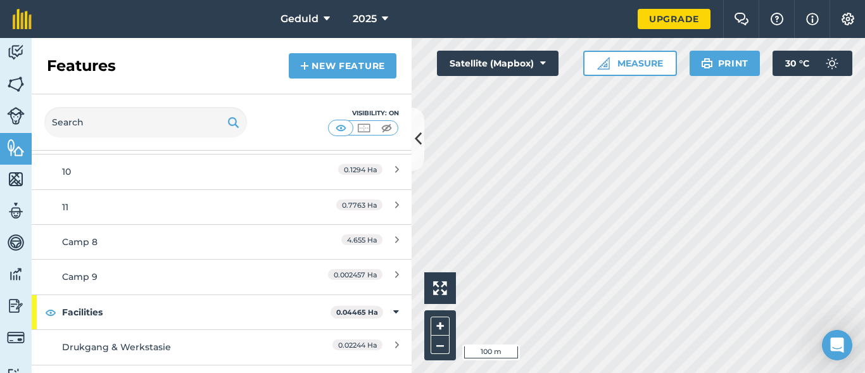
scroll to position [167, 0]
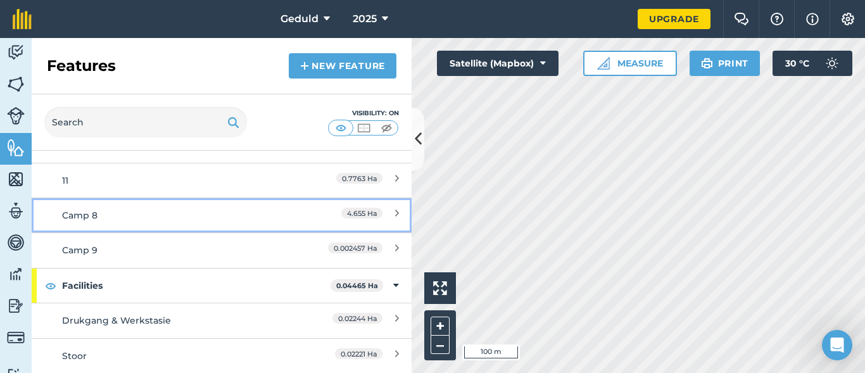
click at [95, 219] on div "Camp 8" at bounding box center [174, 215] width 225 height 14
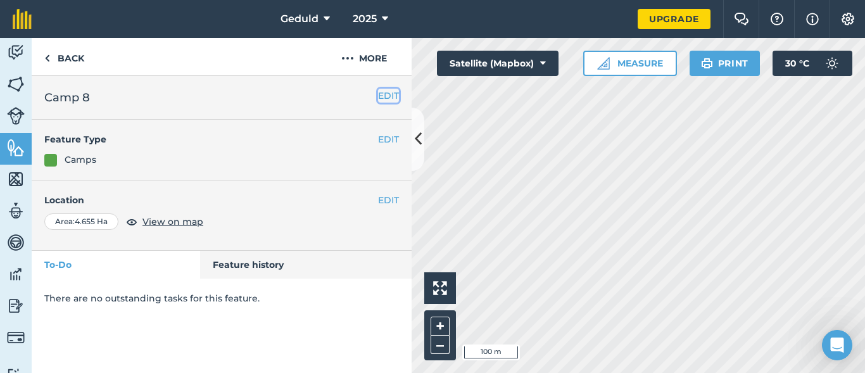
click at [382, 96] on button "EDIT" at bounding box center [388, 96] width 21 height 14
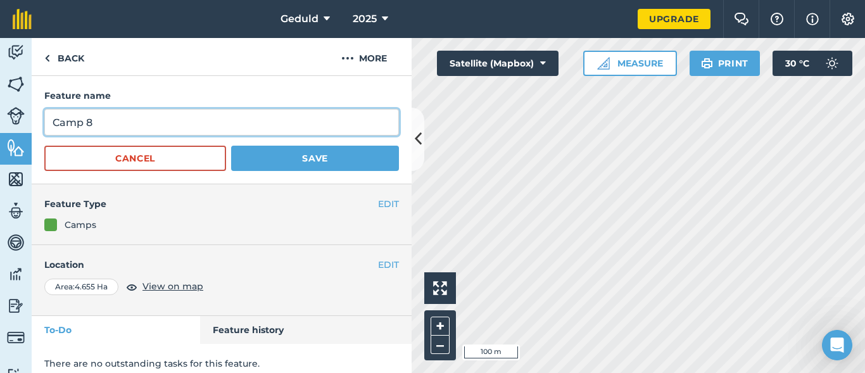
drag, startPoint x: 86, startPoint y: 124, endPoint x: 16, endPoint y: 125, distance: 70.3
click at [16, 125] on div "Activity Fields Livestock Features Maps Team Vehicles Data Reporting Billing Tu…" at bounding box center [432, 205] width 865 height 335
type input "8"
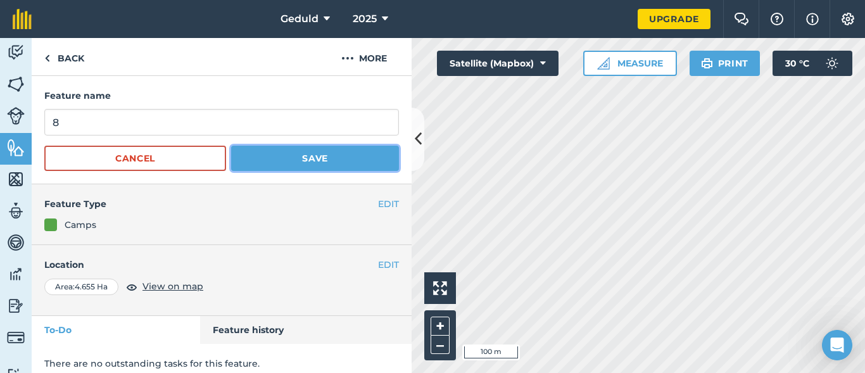
click at [314, 165] on button "Save" at bounding box center [315, 158] width 168 height 25
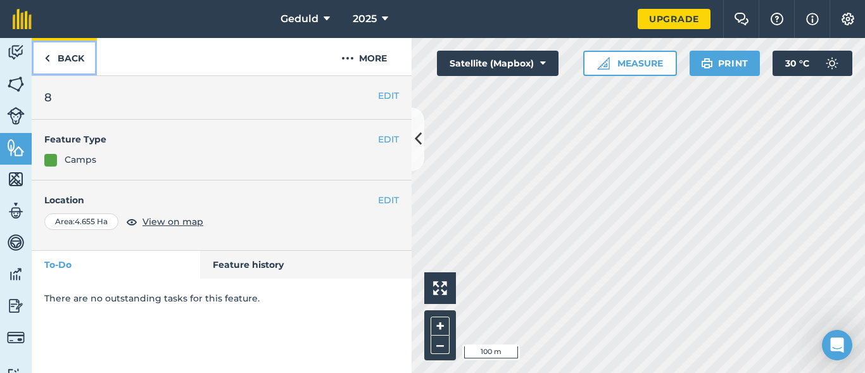
click at [46, 54] on img at bounding box center [47, 58] width 6 height 15
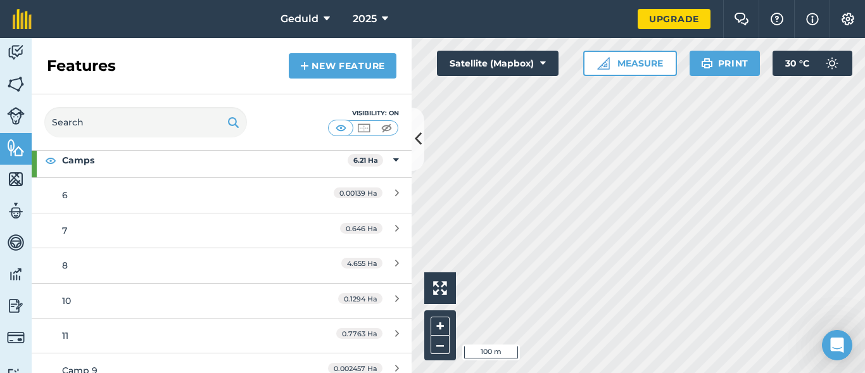
scroll to position [127, 0]
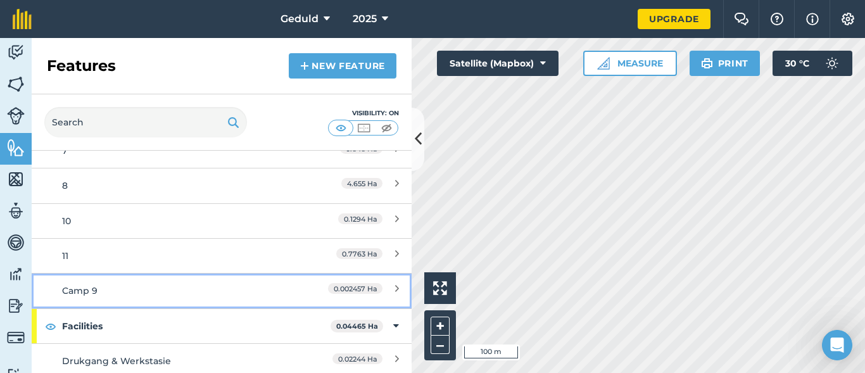
click at [111, 287] on div "Camp 9" at bounding box center [174, 291] width 225 height 14
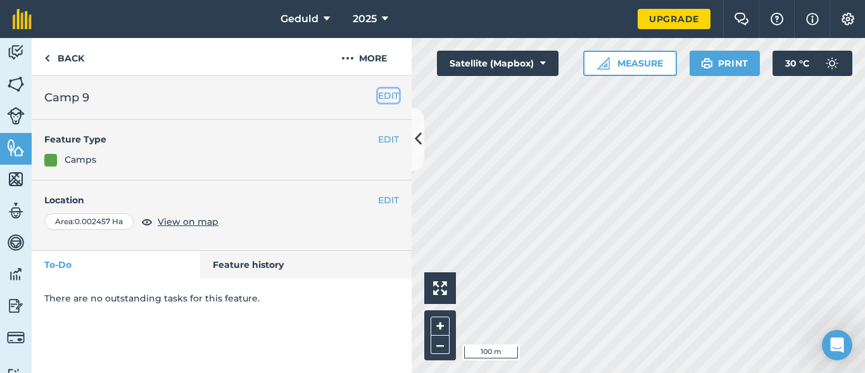
click at [388, 98] on button "EDIT" at bounding box center [388, 96] width 21 height 14
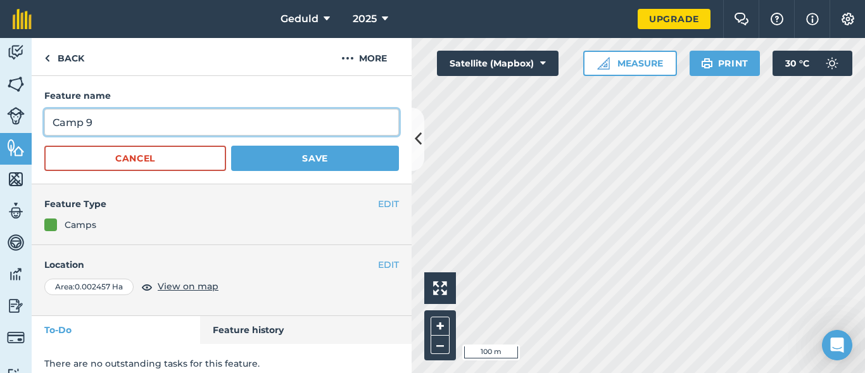
drag, startPoint x: 87, startPoint y: 125, endPoint x: 18, endPoint y: 128, distance: 69.8
click at [18, 128] on div "Activity Fields Livestock Features Maps Team Vehicles Data Reporting Billing Tu…" at bounding box center [432, 205] width 865 height 335
type input "9"
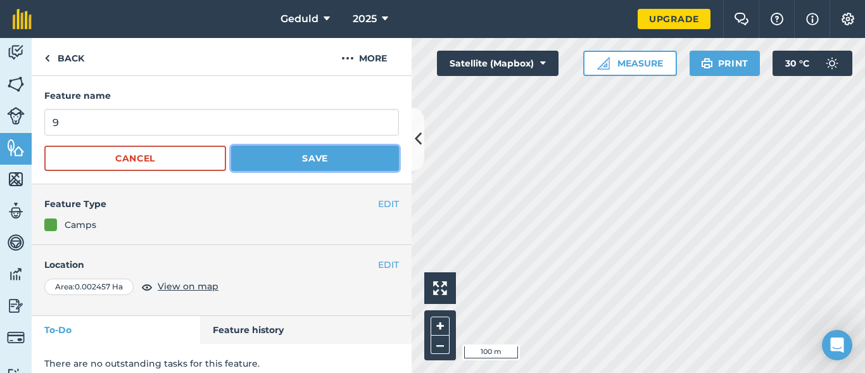
click at [331, 160] on button "Save" at bounding box center [315, 158] width 168 height 25
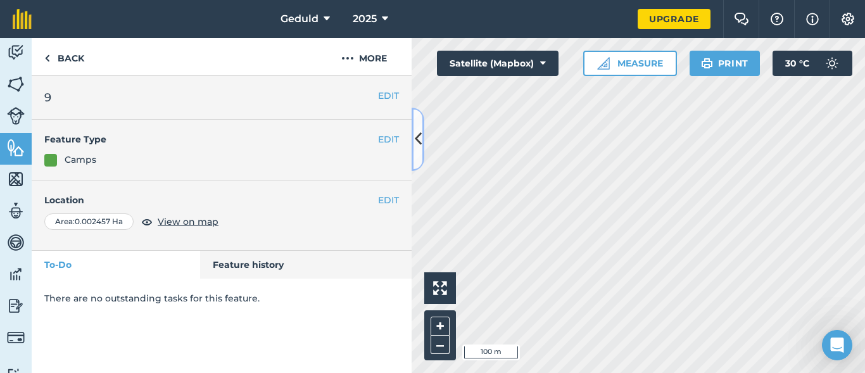
click at [421, 140] on button at bounding box center [418, 139] width 13 height 63
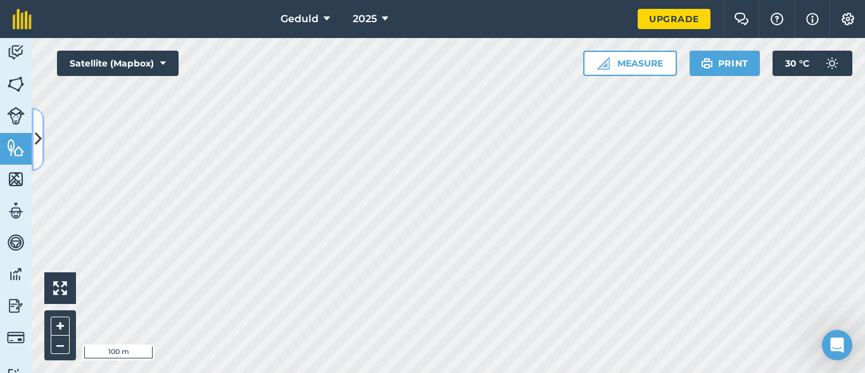
click at [39, 143] on icon at bounding box center [38, 139] width 7 height 22
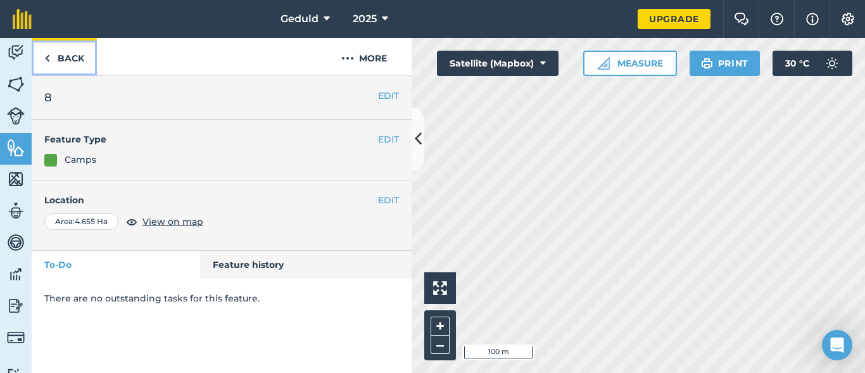
click at [54, 67] on link "Back" at bounding box center [64, 56] width 65 height 37
click at [54, 68] on link "Back" at bounding box center [64, 56] width 65 height 37
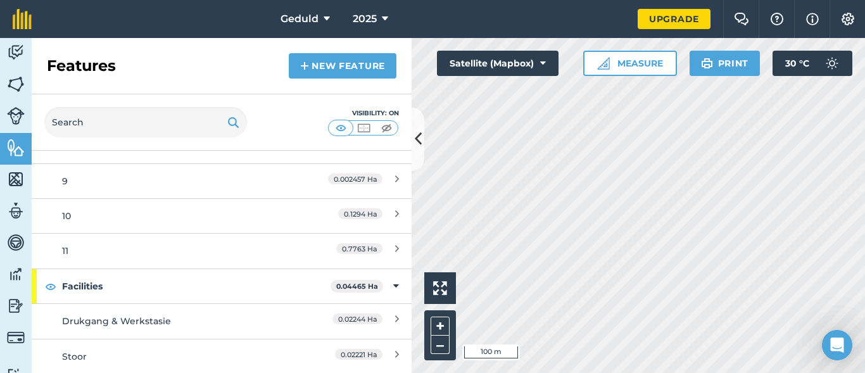
scroll to position [167, 0]
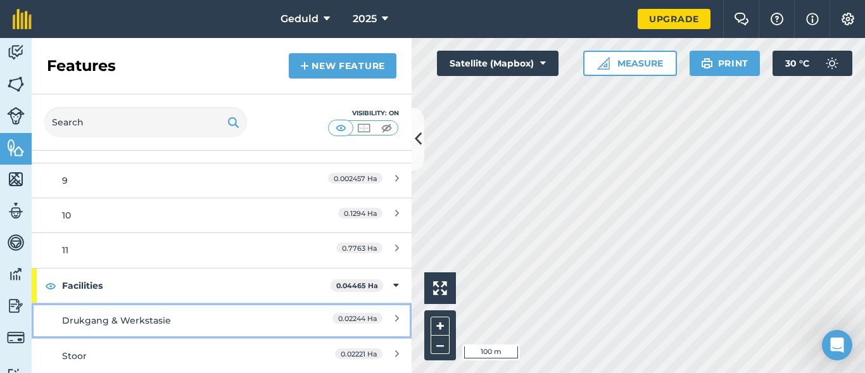
click at [180, 319] on div "Drukgang & Werkstasie" at bounding box center [174, 321] width 225 height 14
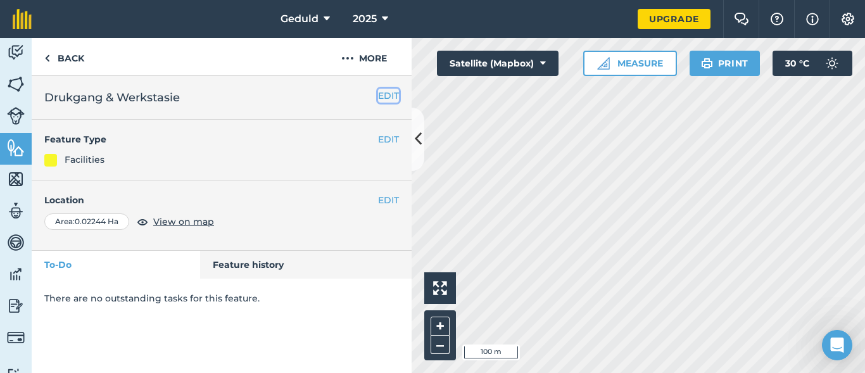
click at [388, 98] on button "EDIT" at bounding box center [388, 96] width 21 height 14
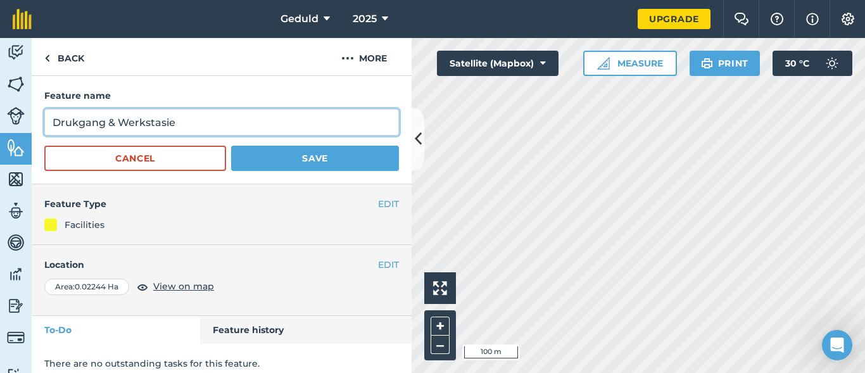
drag, startPoint x: 203, startPoint y: 120, endPoint x: 2, endPoint y: 119, distance: 200.8
click at [2, 119] on div "Activity Fields Livestock Features Maps Team Vehicles Data Reporting Billing Tu…" at bounding box center [432, 205] width 865 height 335
type input "Werk"
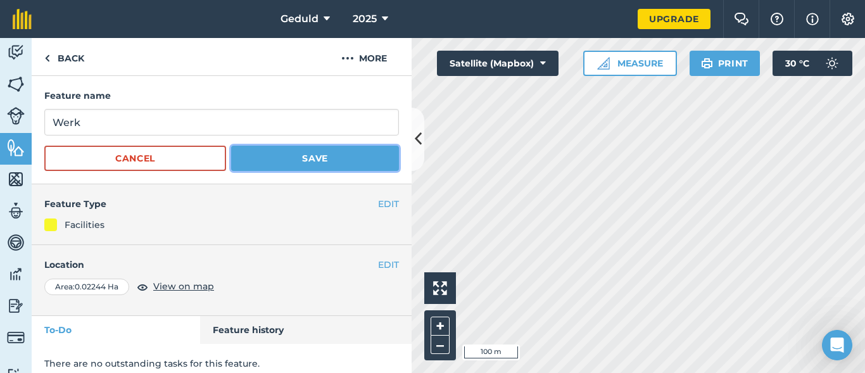
click at [251, 156] on button "Save" at bounding box center [315, 158] width 168 height 25
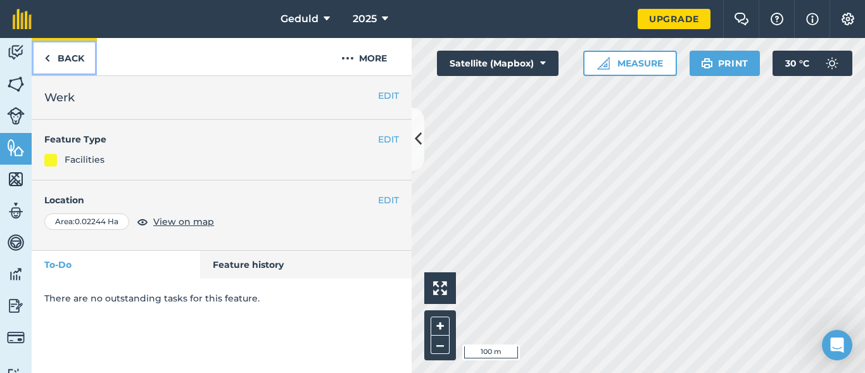
click at [66, 74] on link "Back" at bounding box center [64, 56] width 65 height 37
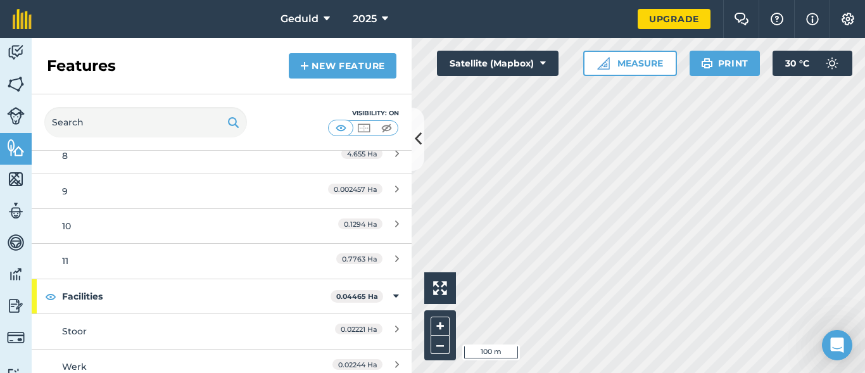
scroll to position [167, 0]
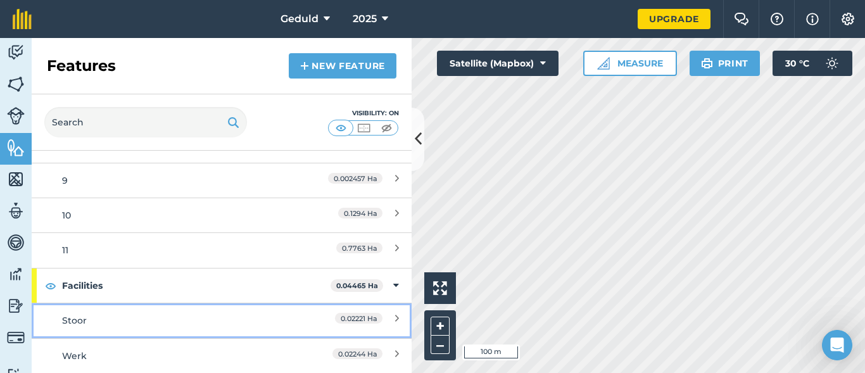
click at [118, 320] on div "Stoor" at bounding box center [174, 321] width 225 height 14
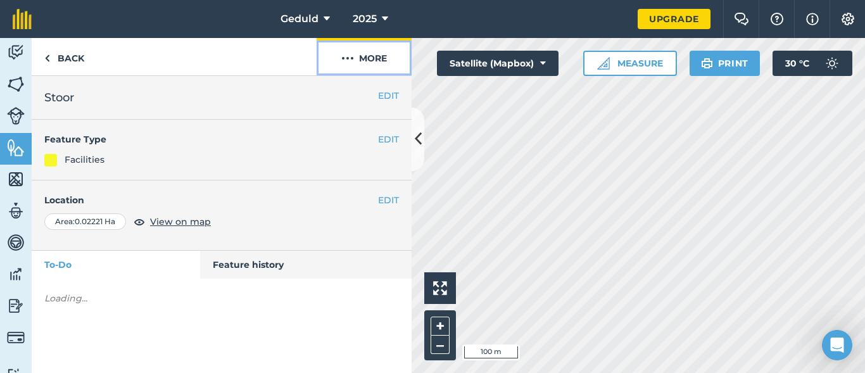
click at [379, 60] on button "More" at bounding box center [364, 56] width 95 height 37
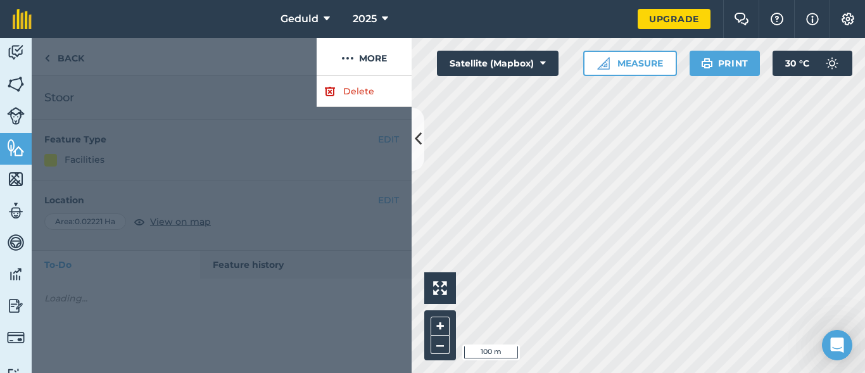
click at [173, 73] on div at bounding box center [174, 57] width 285 height 38
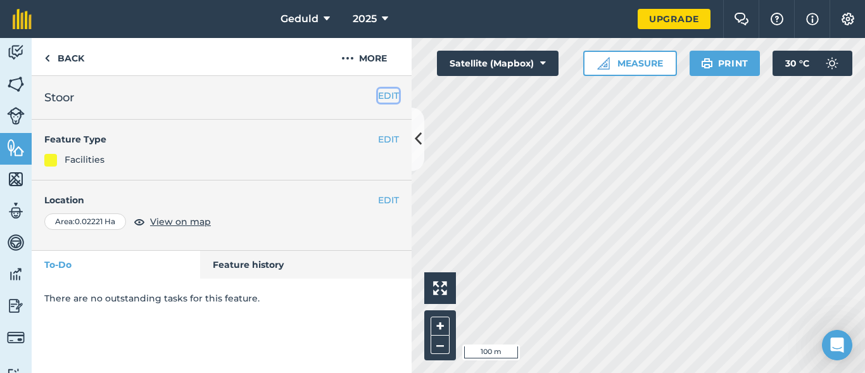
click at [386, 96] on button "EDIT" at bounding box center [388, 96] width 21 height 14
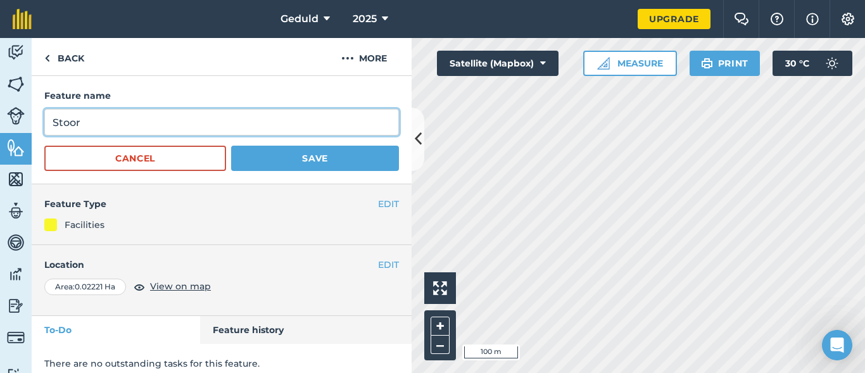
drag, startPoint x: 71, startPoint y: 126, endPoint x: 51, endPoint y: 124, distance: 19.8
click at [51, 124] on input "Stoor" at bounding box center [221, 122] width 355 height 27
drag, startPoint x: 139, startPoint y: 124, endPoint x: 2, endPoint y: 115, distance: 137.2
click at [2, 115] on div "Activity Fields Livestock Features Maps Team Vehicles Data Reporting Billing Tu…" at bounding box center [432, 205] width 865 height 335
type input "Home"
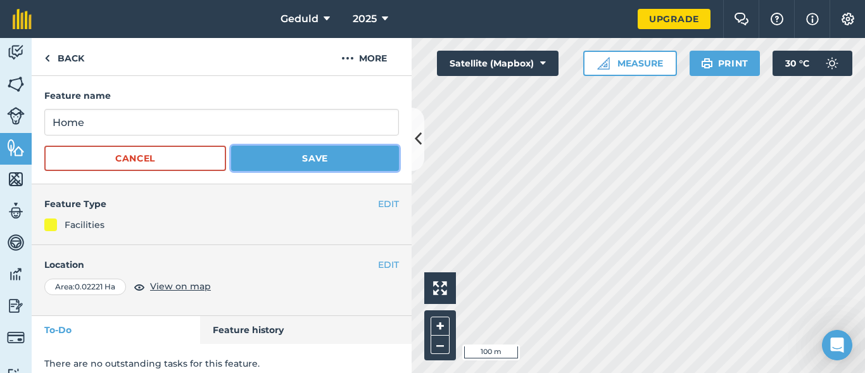
click at [304, 155] on button "Save" at bounding box center [315, 158] width 168 height 25
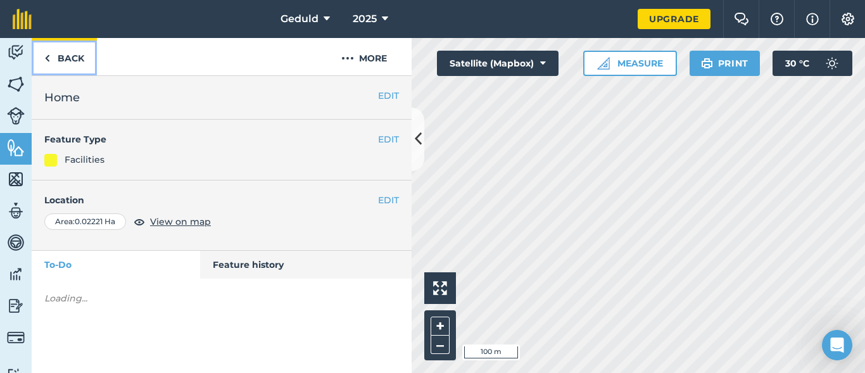
click at [63, 56] on link "Back" at bounding box center [64, 56] width 65 height 37
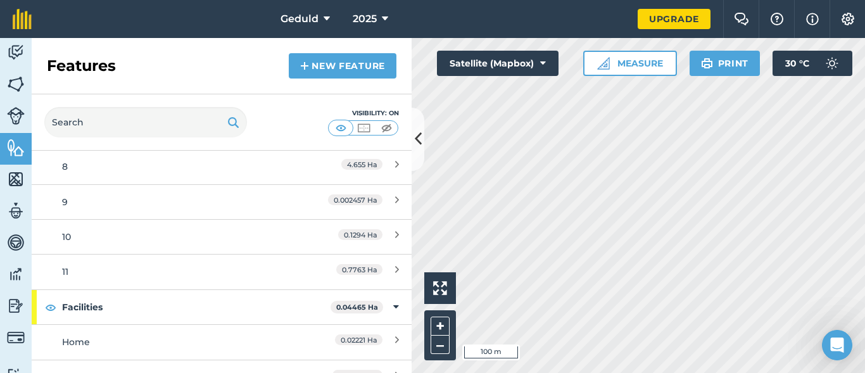
scroll to position [167, 0]
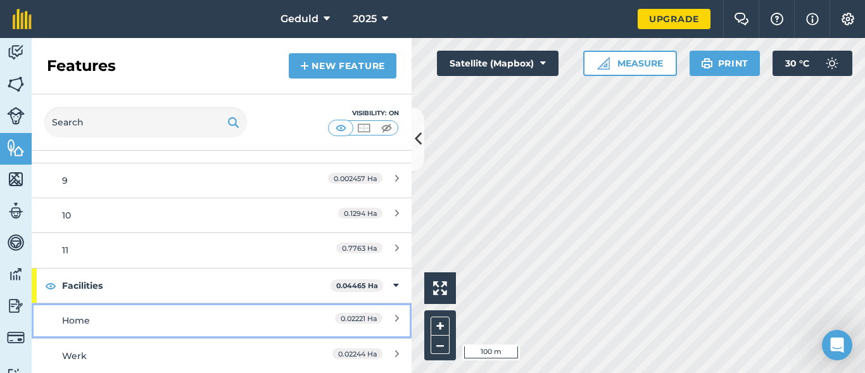
click at [351, 323] on span "0.02221 Ha" at bounding box center [359, 318] width 48 height 11
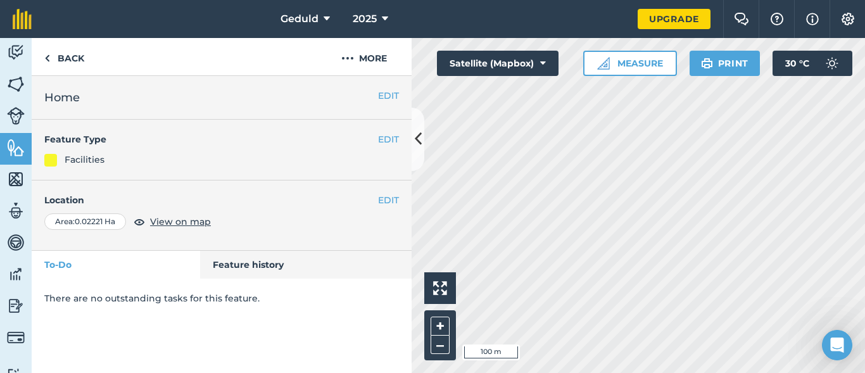
click at [371, 95] on h2 "Home" at bounding box center [221, 98] width 355 height 18
click at [378, 103] on h2 "Home" at bounding box center [221, 98] width 355 height 18
click at [385, 94] on button "EDIT" at bounding box center [388, 96] width 21 height 14
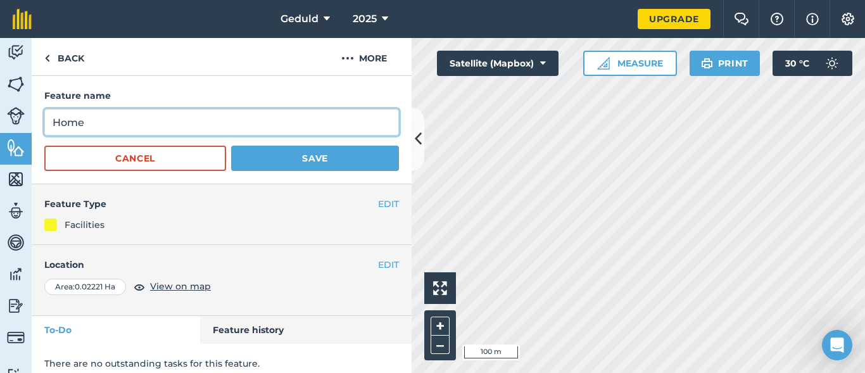
click at [151, 124] on input "Home" at bounding box center [221, 122] width 355 height 27
type input "A"
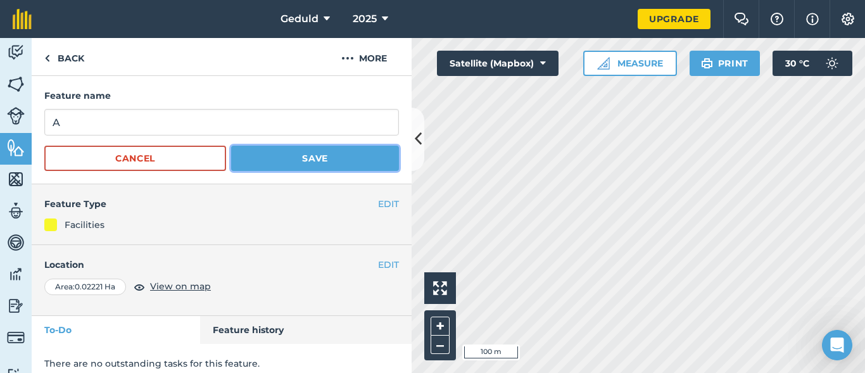
click at [297, 151] on button "Save" at bounding box center [315, 158] width 168 height 25
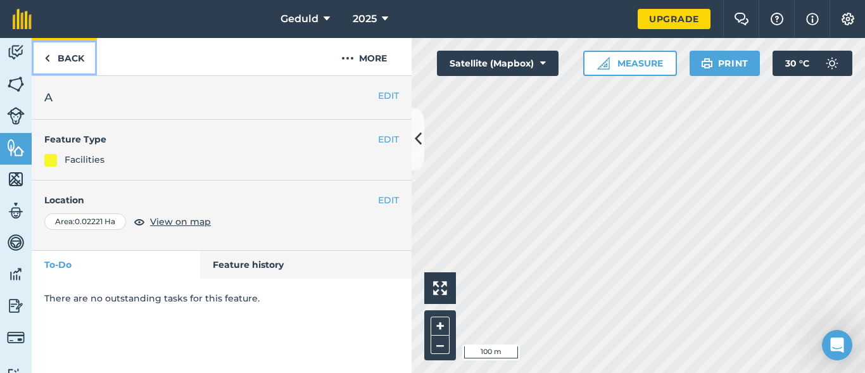
click at [53, 53] on link "Back" at bounding box center [64, 56] width 65 height 37
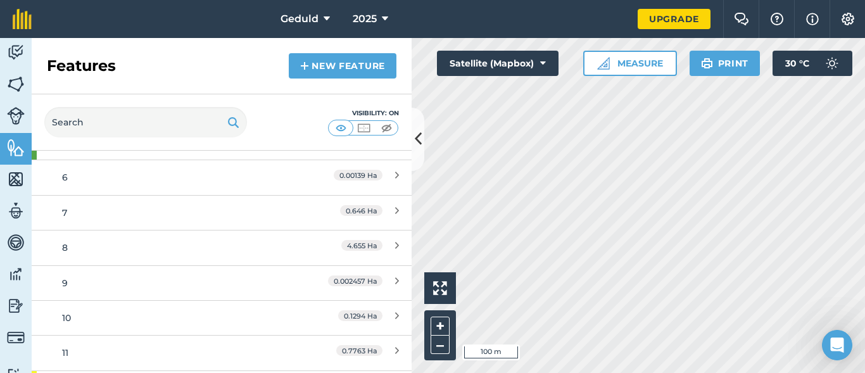
scroll to position [167, 0]
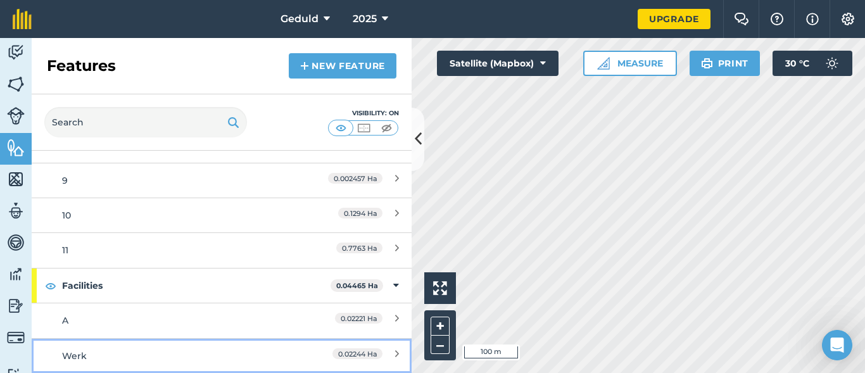
click at [113, 341] on link "Werk 0.02244 Ha" at bounding box center [222, 355] width 380 height 35
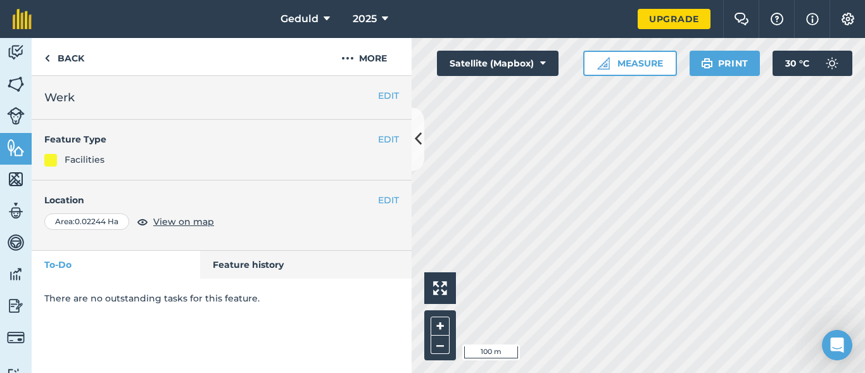
click at [376, 103] on h2 "Werk" at bounding box center [221, 98] width 355 height 18
click at [390, 94] on button "EDIT" at bounding box center [388, 96] width 21 height 14
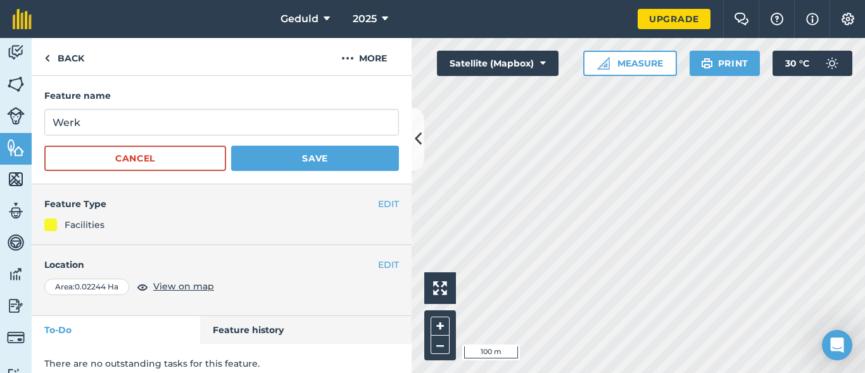
click at [153, 108] on form "Feature name Werk Cancel Save" at bounding box center [221, 130] width 355 height 82
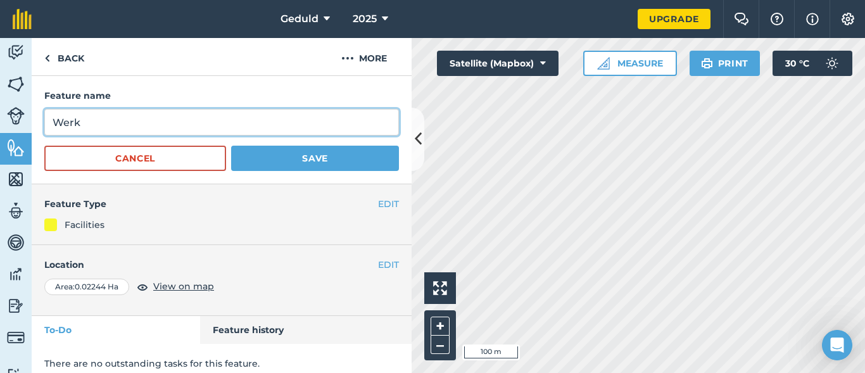
click at [150, 118] on input "Werk" at bounding box center [221, 122] width 355 height 27
type input "B"
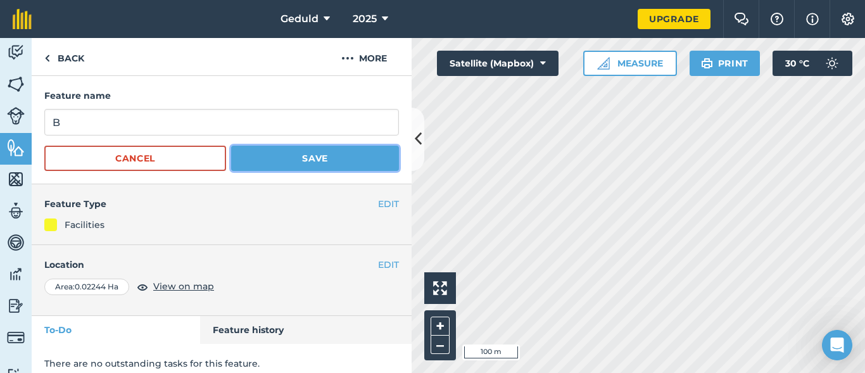
click at [282, 152] on button "Save" at bounding box center [315, 158] width 168 height 25
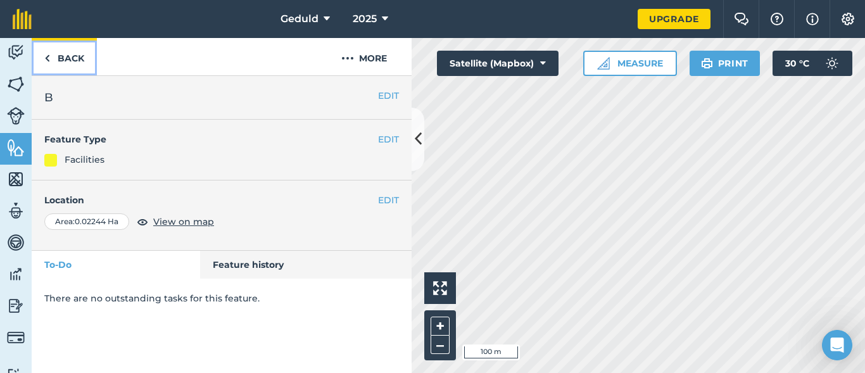
click at [58, 58] on link "Back" at bounding box center [64, 56] width 65 height 37
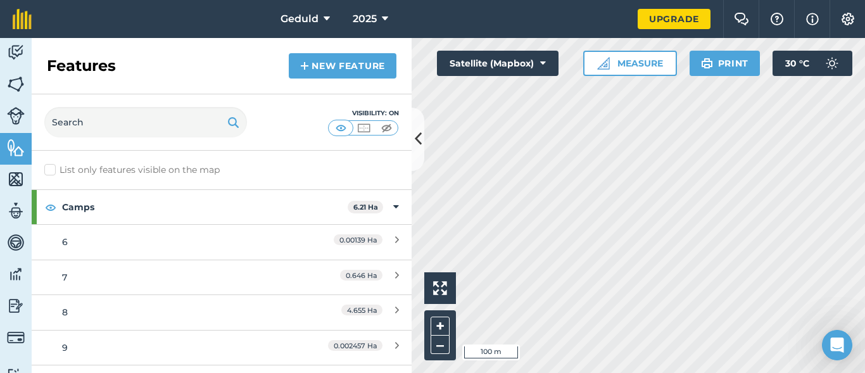
click at [411, 134] on div "Visibility: On" at bounding box center [222, 122] width 380 height 56
click at [418, 130] on icon at bounding box center [418, 139] width 7 height 22
